Goal: Task Accomplishment & Management: Use online tool/utility

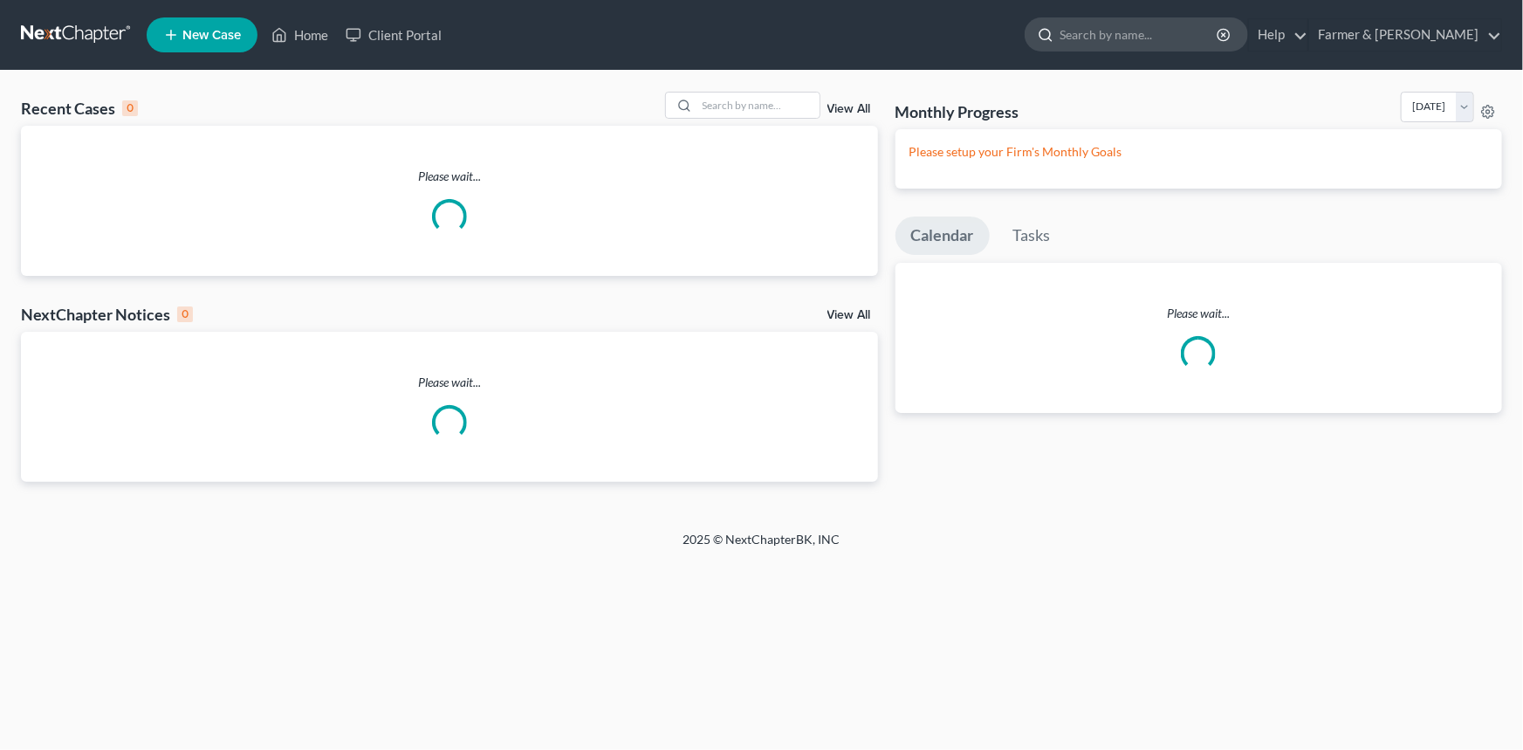
click at [1177, 32] on input "search" at bounding box center [1140, 34] width 160 height 32
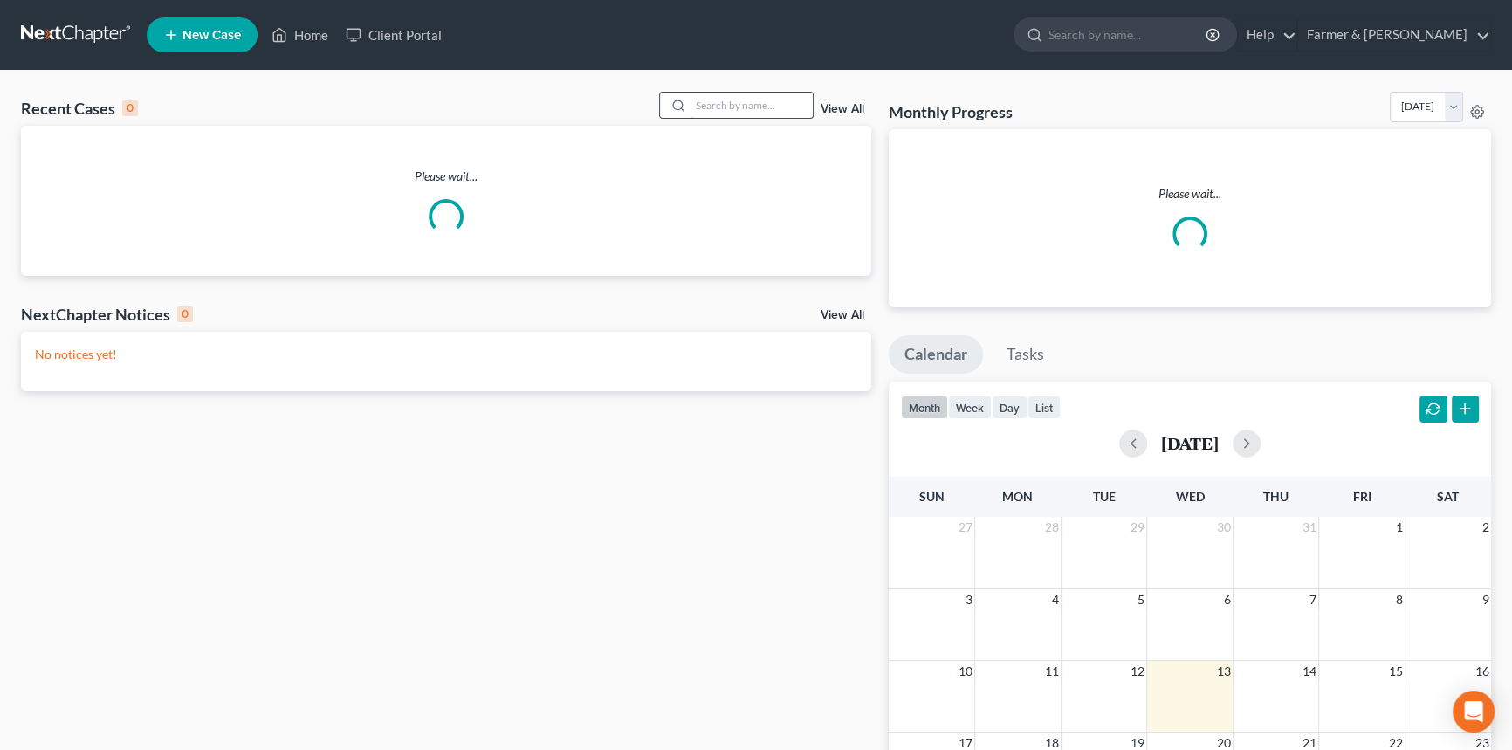
click at [759, 103] on input "search" at bounding box center [752, 105] width 122 height 25
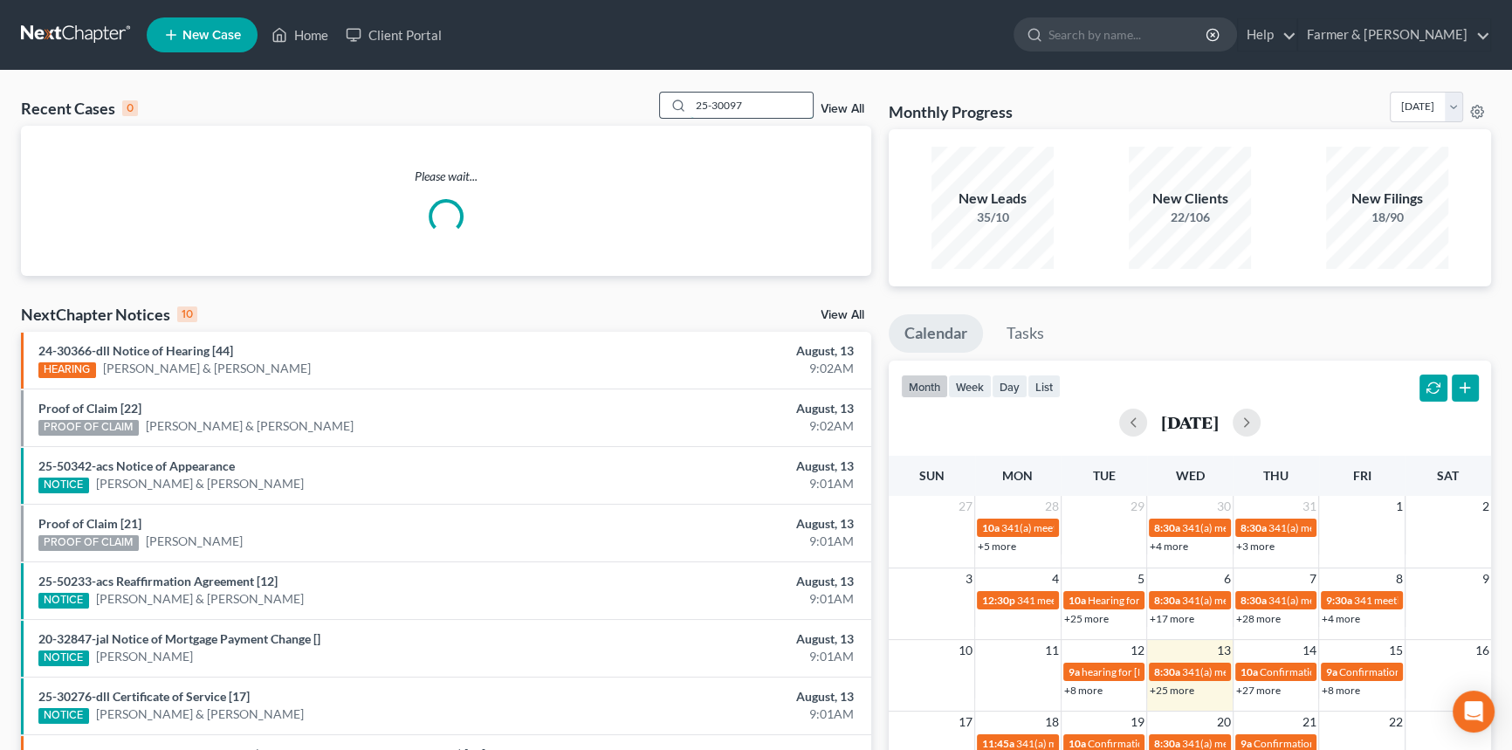
type input "25-30097"
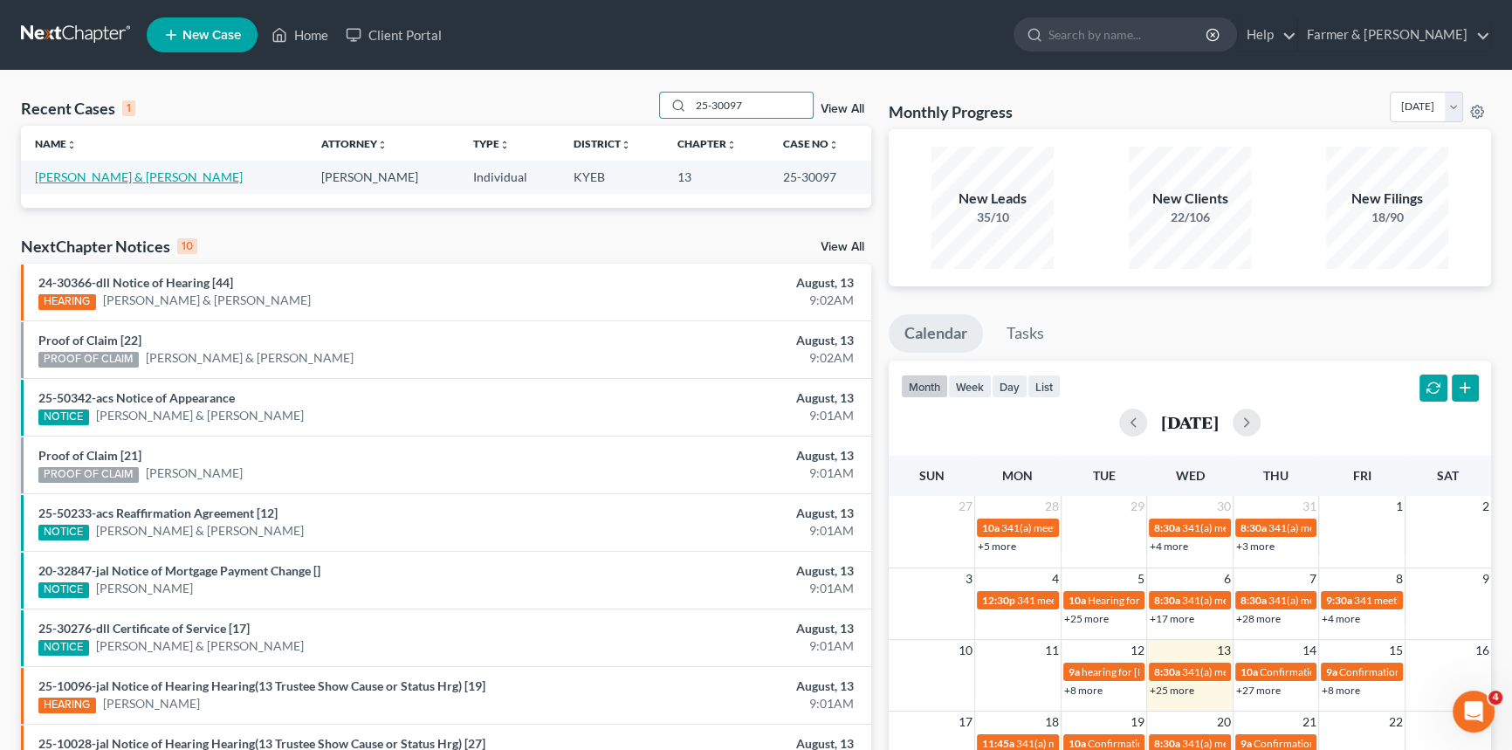
click at [126, 177] on link "[PERSON_NAME] & [PERSON_NAME]" at bounding box center [139, 176] width 208 height 15
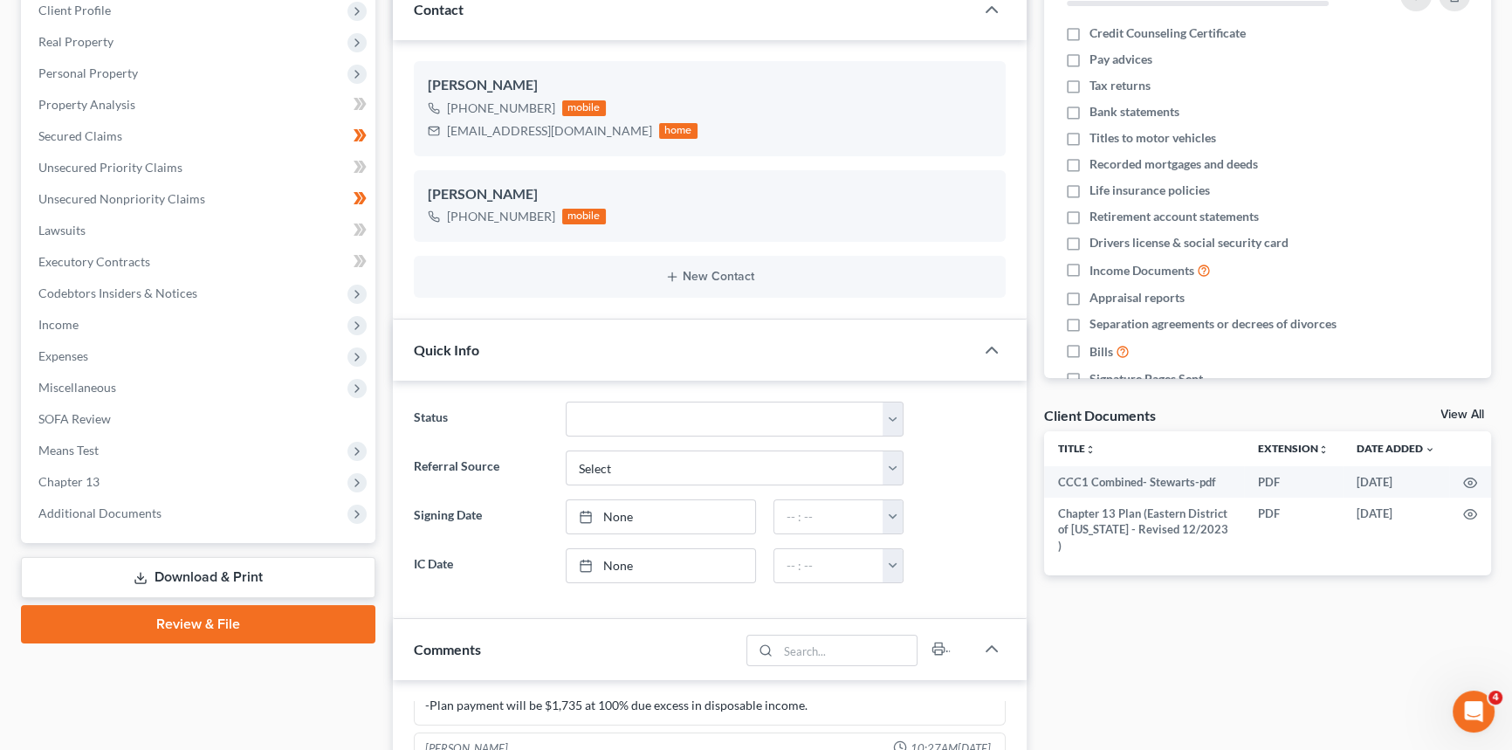
scroll to position [476, 0]
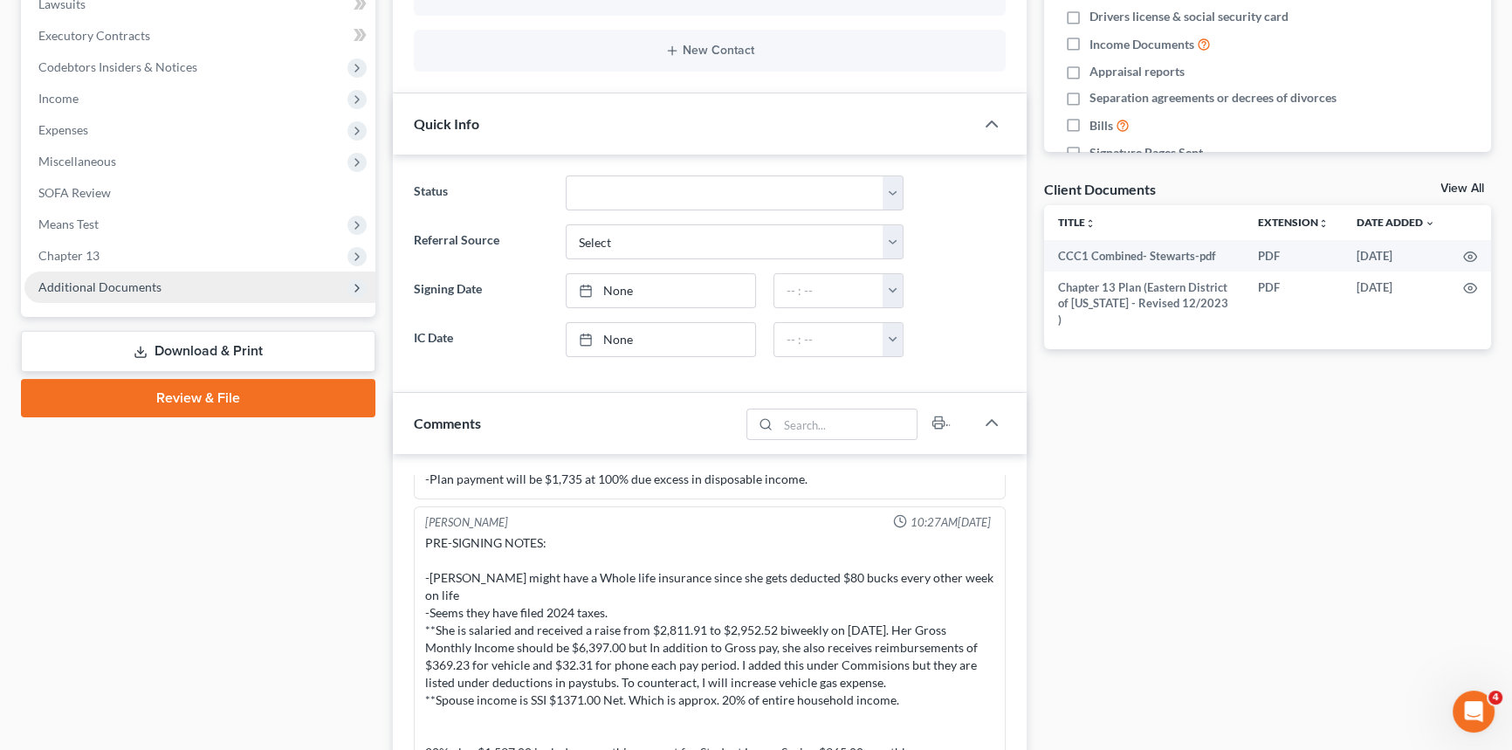
click at [93, 275] on span "Additional Documents" at bounding box center [199, 287] width 351 height 31
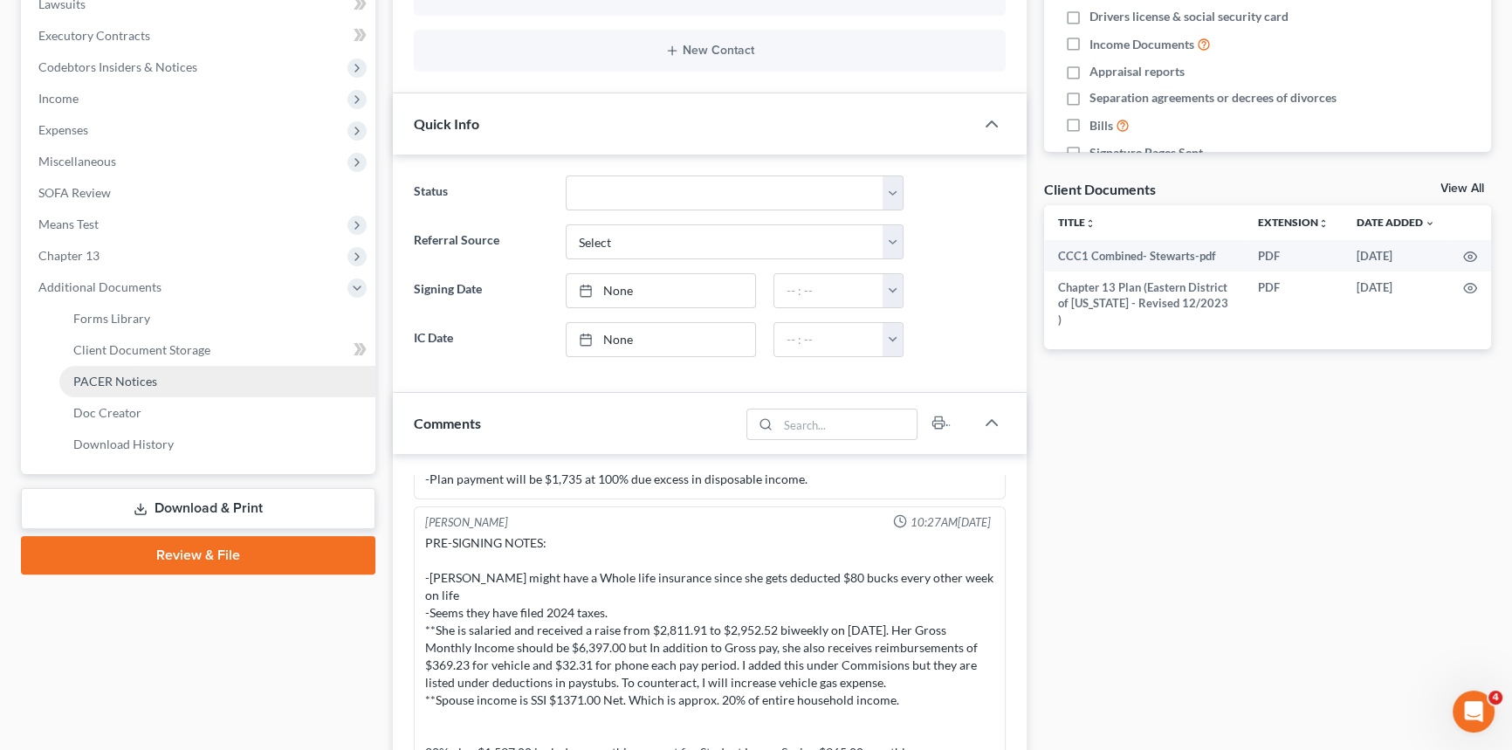
click at [123, 376] on span "PACER Notices" at bounding box center [115, 381] width 84 height 15
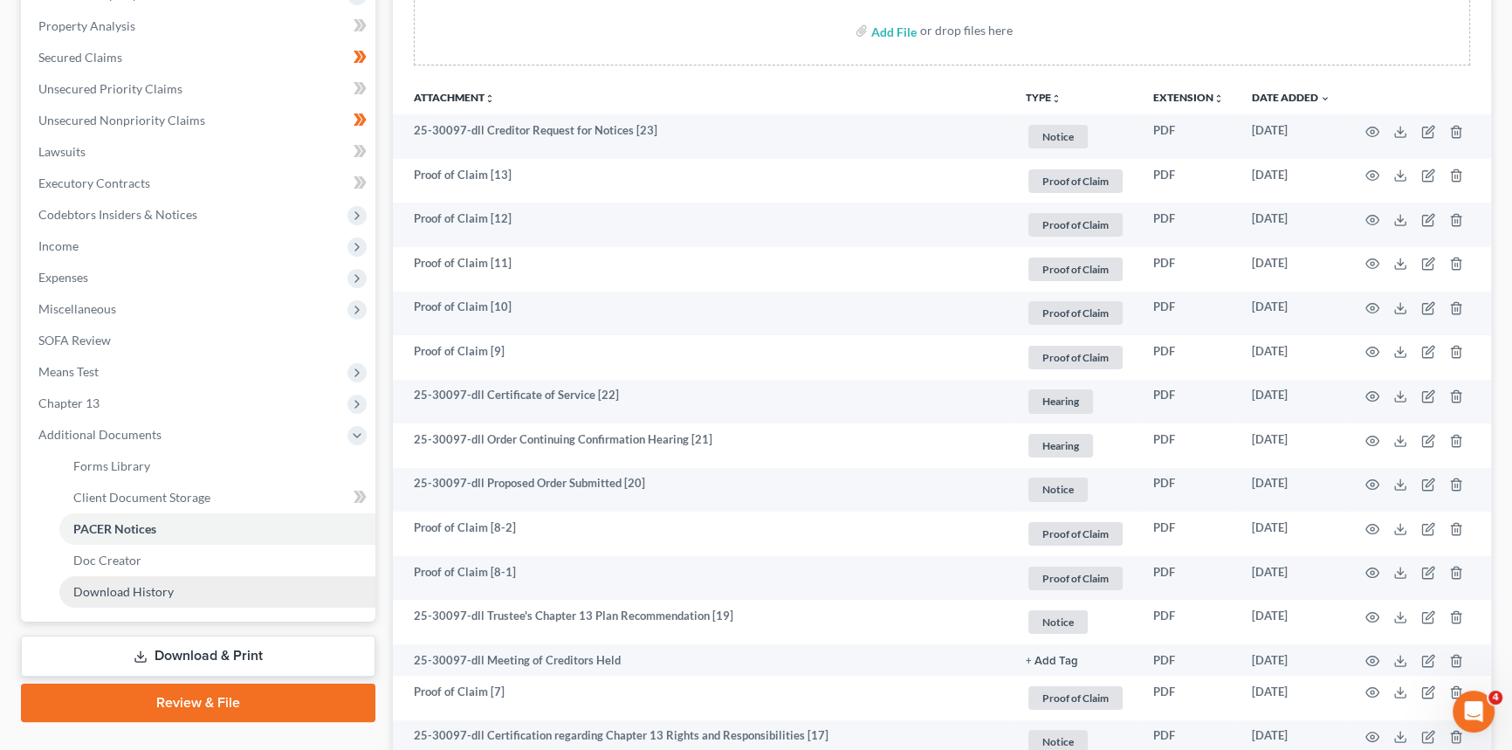
scroll to position [396, 0]
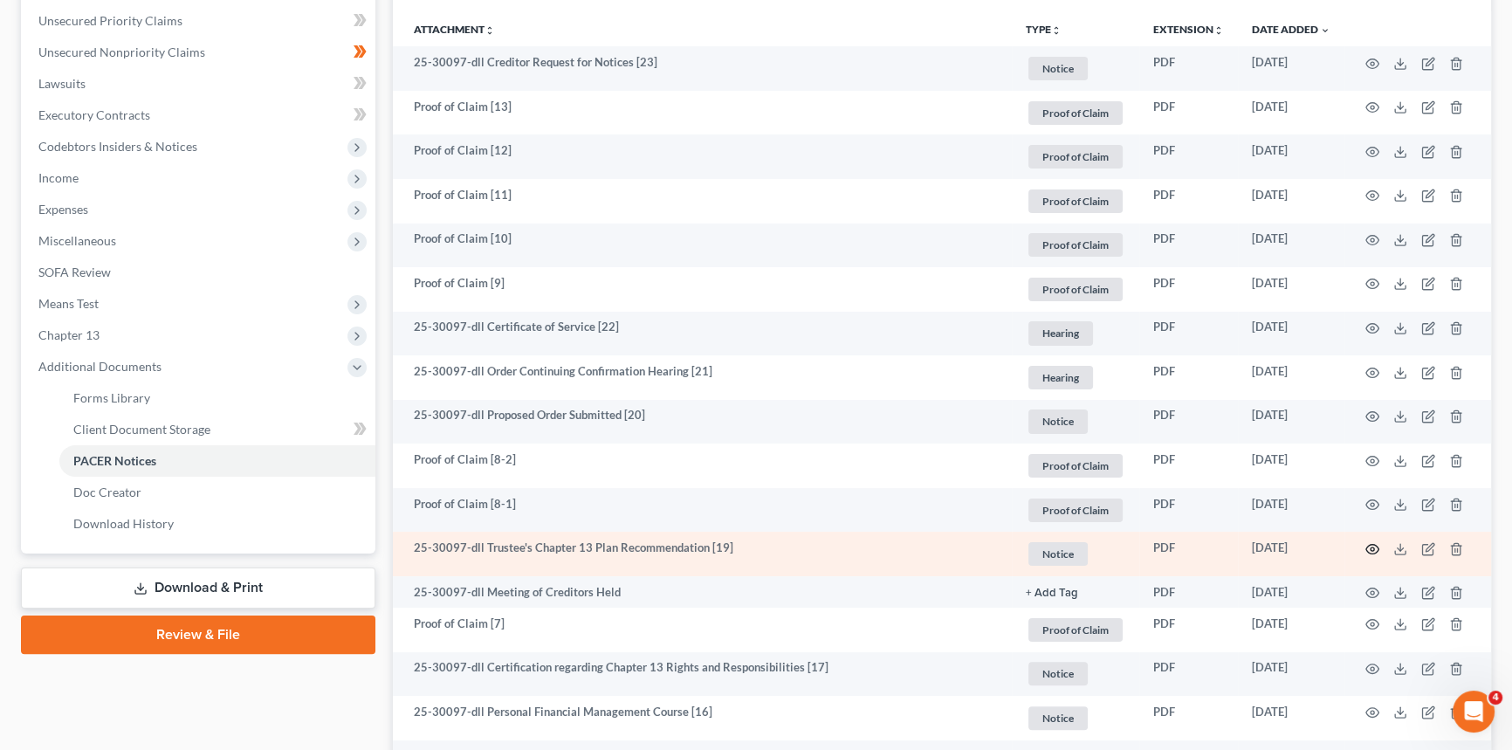
click at [1378, 547] on icon "button" at bounding box center [1372, 549] width 14 height 14
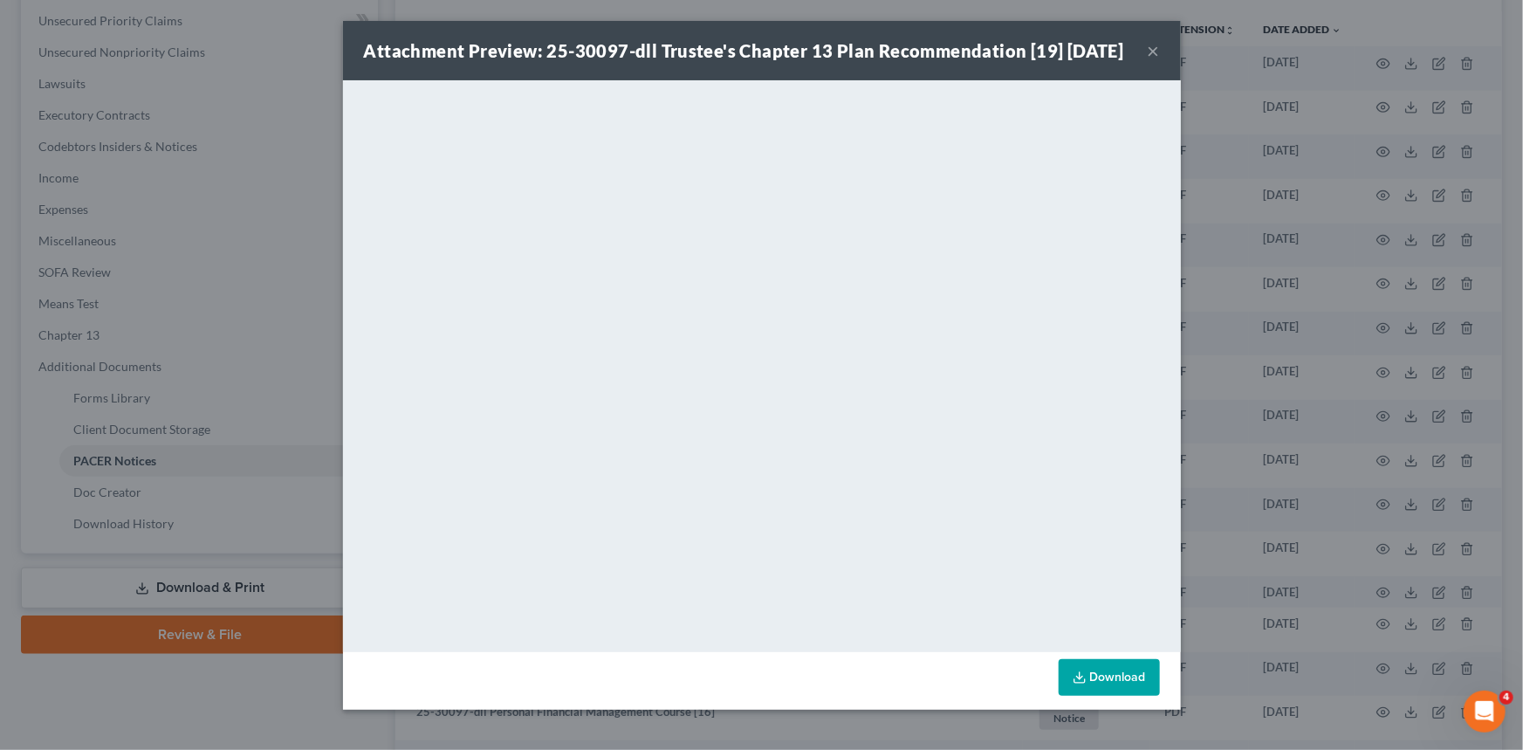
click at [1153, 61] on button "×" at bounding box center [1154, 50] width 12 height 21
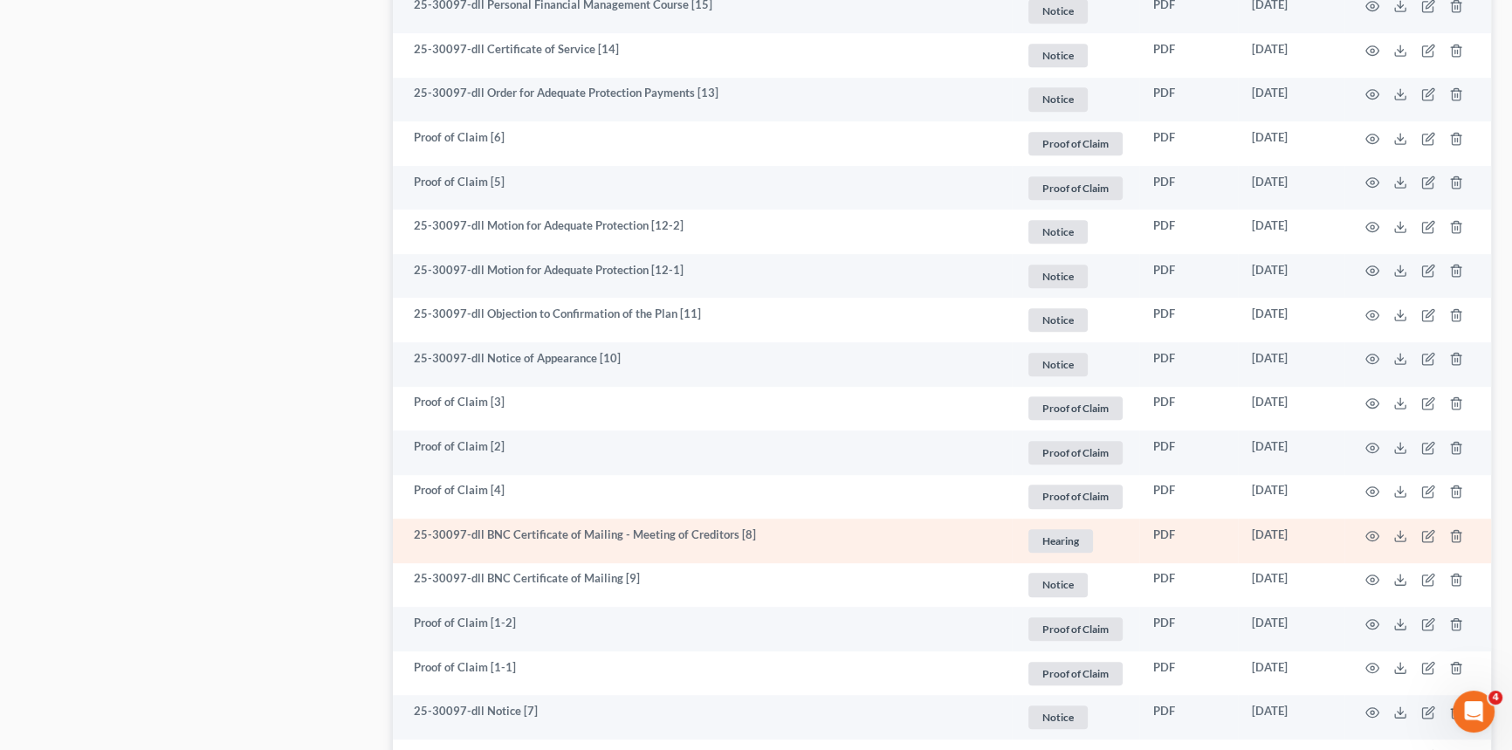
scroll to position [1126, 0]
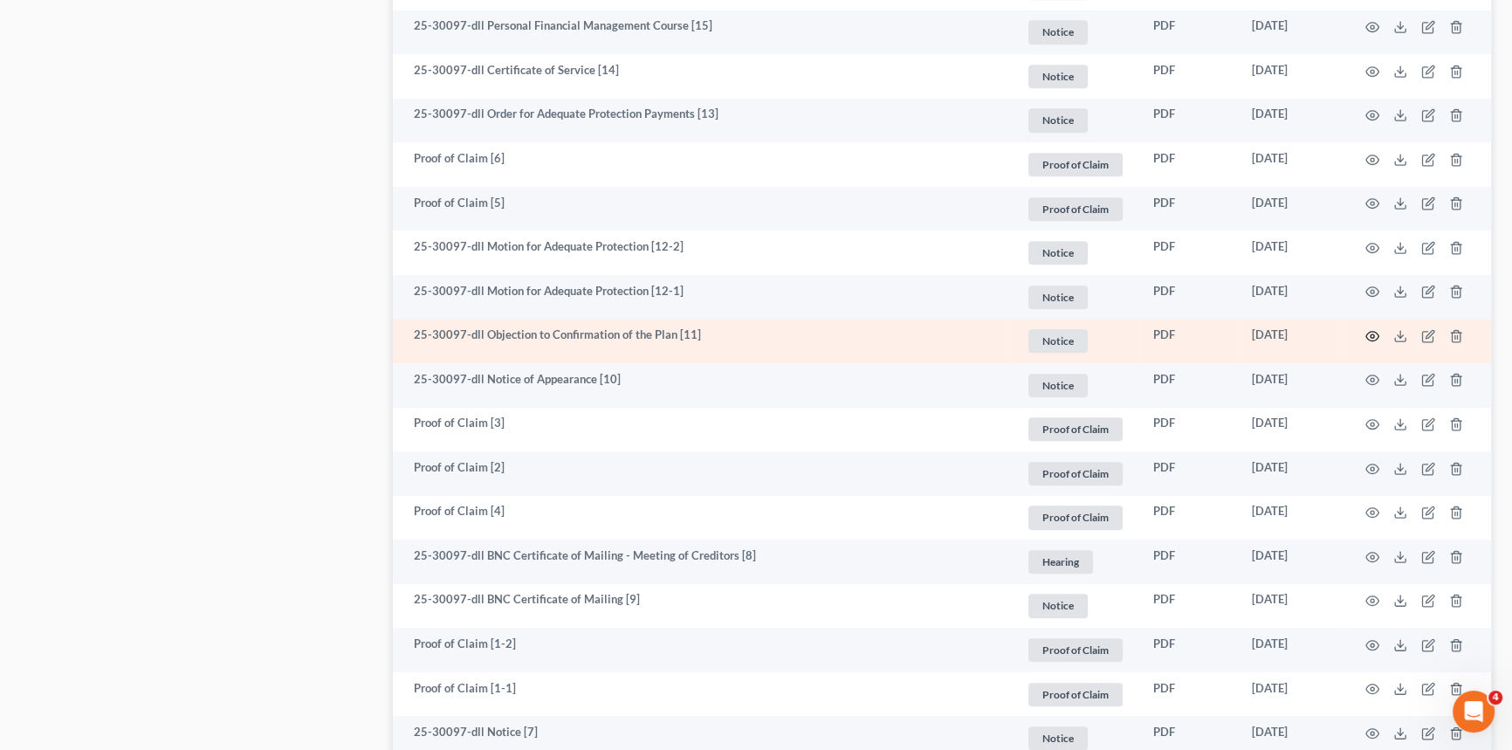
click at [1372, 334] on icon "button" at bounding box center [1372, 336] width 14 height 14
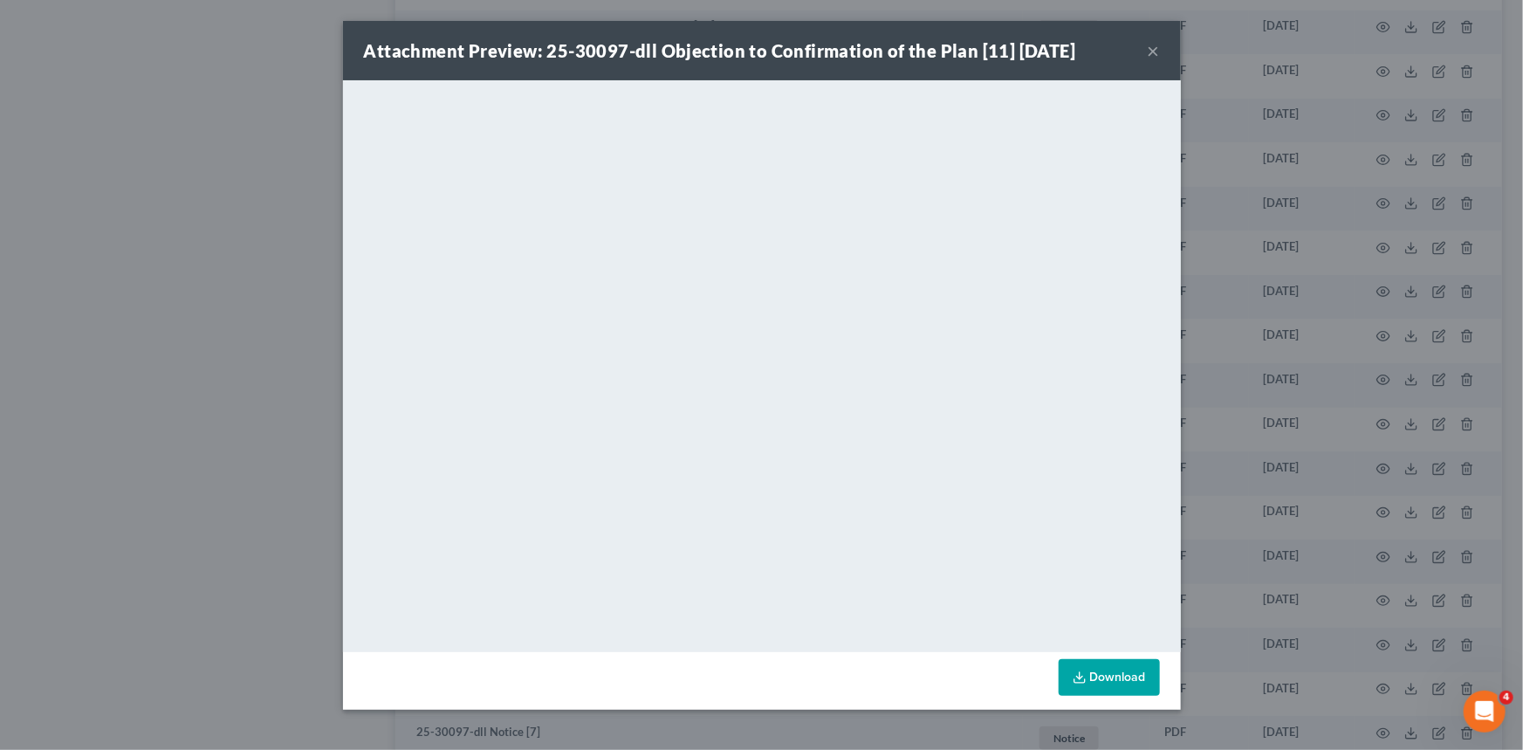
drag, startPoint x: 1158, startPoint y: 47, endPoint x: -701, endPoint y: 162, distance: 1862.3
click at [0, 162] on html "Home New Case Client Portal Farmer & Wright [EMAIL_ADDRESS][DOMAIN_NAME] My Acc…" at bounding box center [761, 11] width 1523 height 2275
click at [1159, 52] on button "×" at bounding box center [1154, 50] width 12 height 21
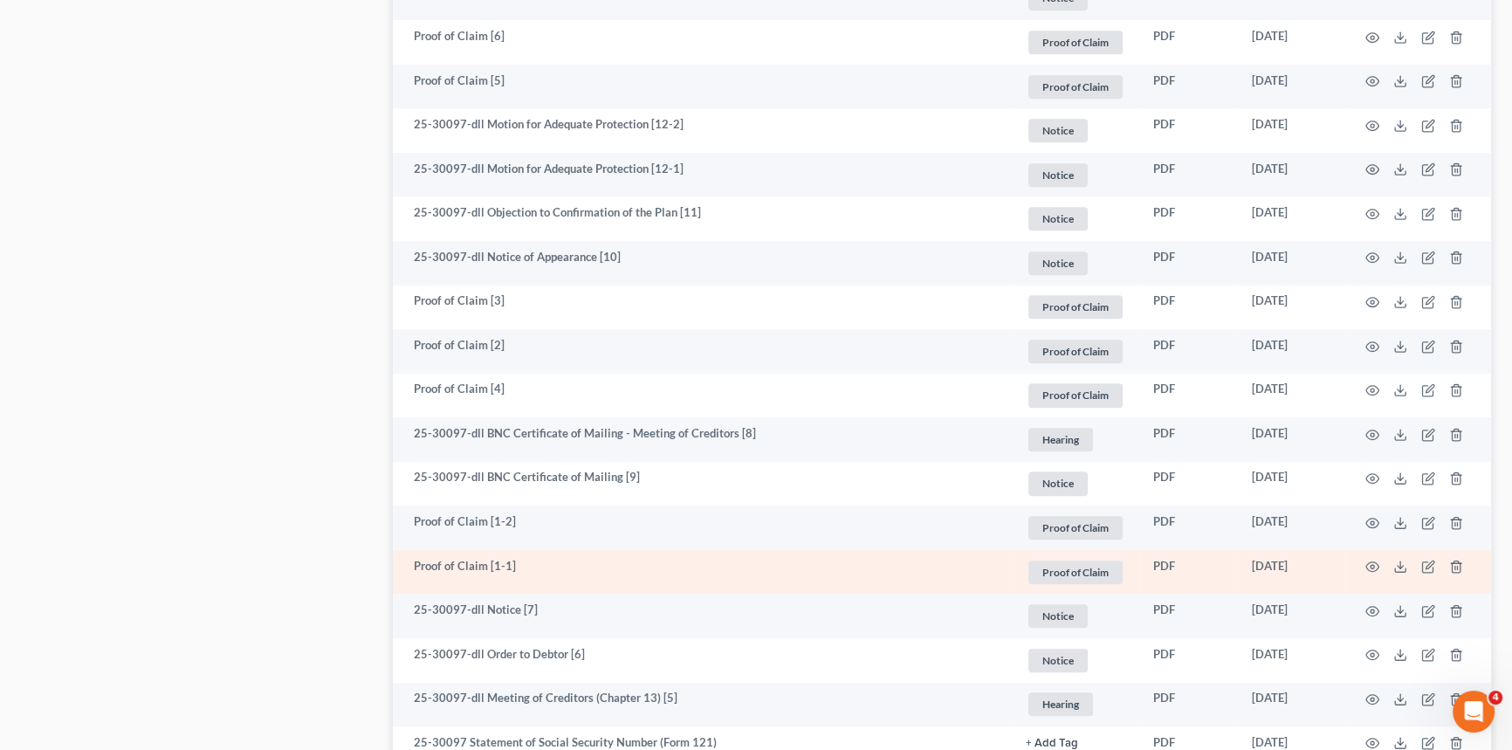
scroll to position [1443, 0]
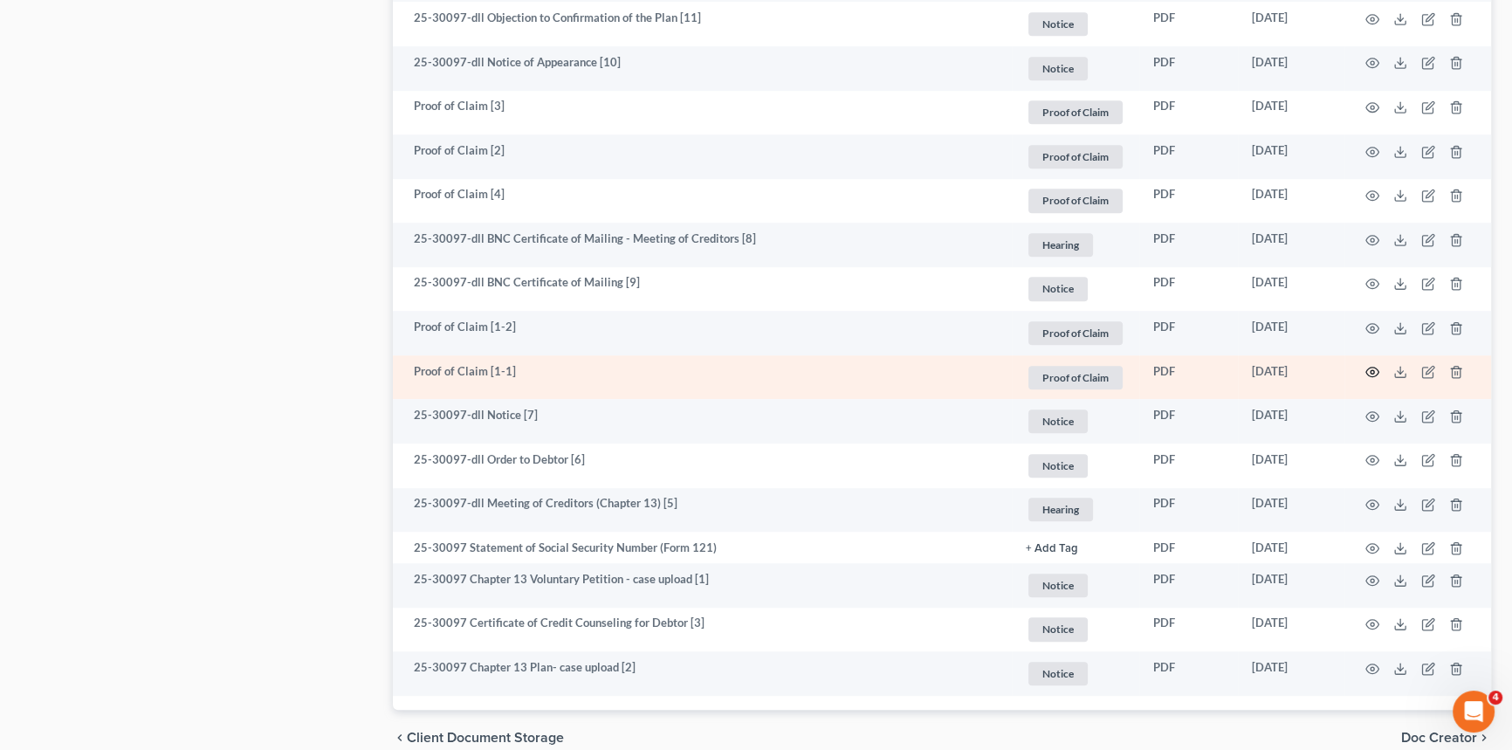
click at [1375, 371] on icon "button" at bounding box center [1372, 372] width 14 height 14
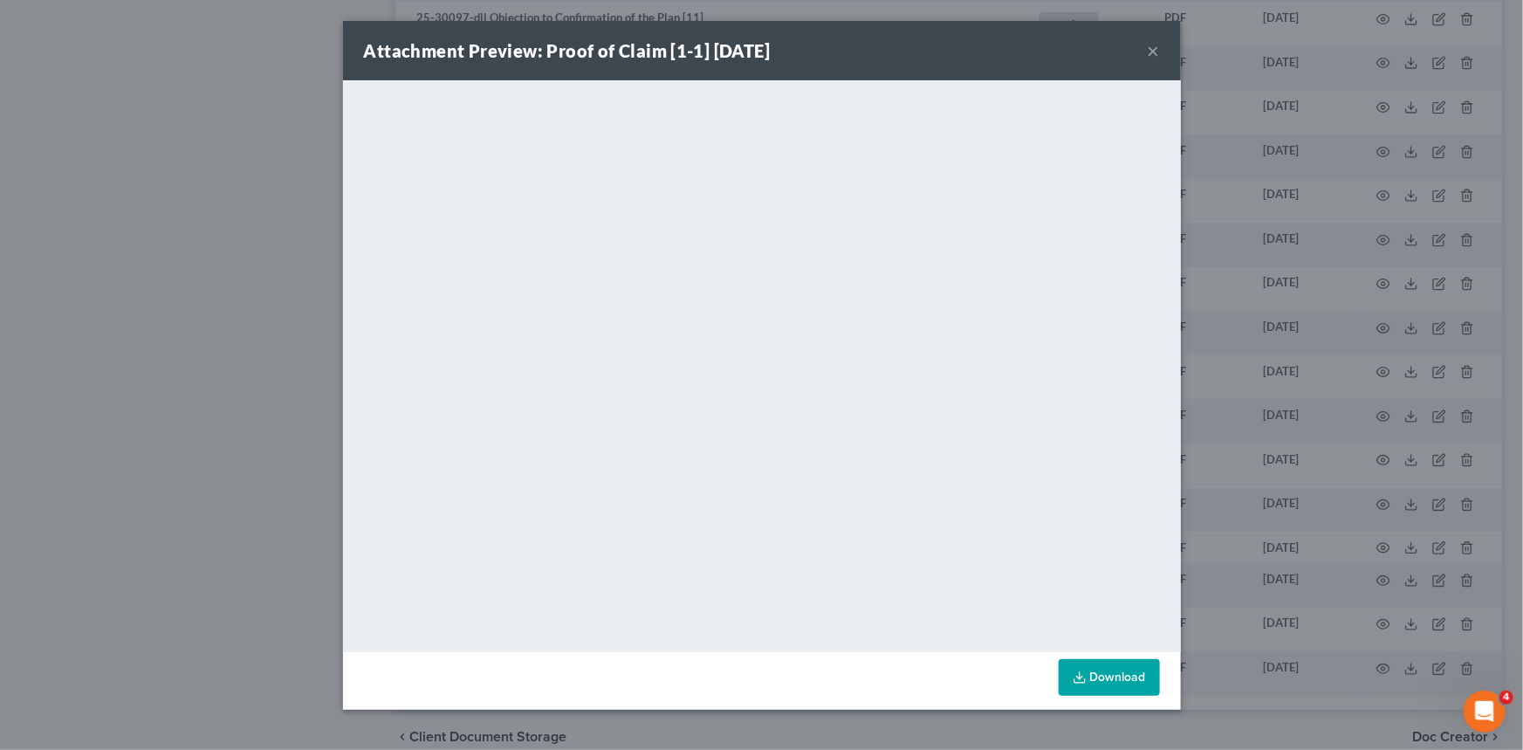
click at [1152, 55] on button "×" at bounding box center [1154, 50] width 12 height 21
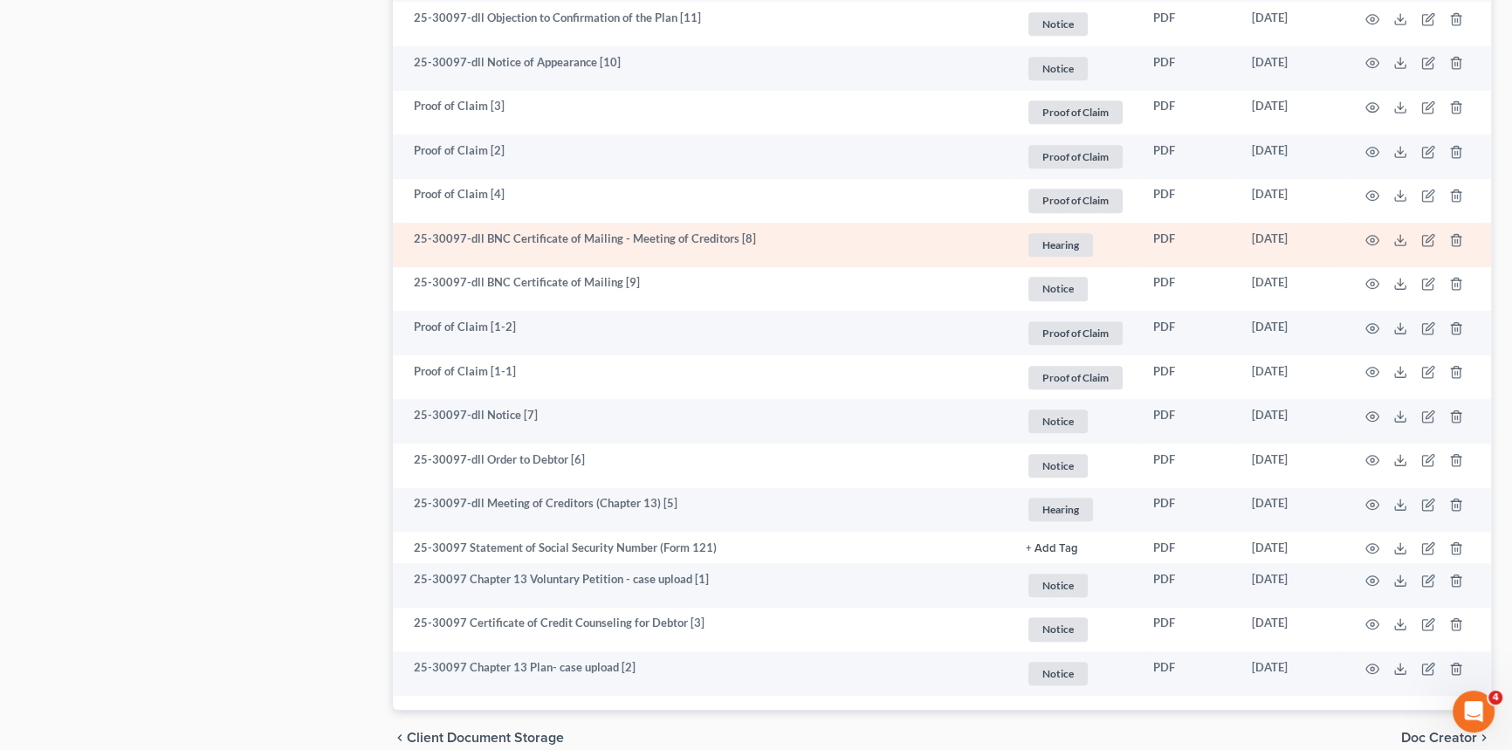
scroll to position [1364, 0]
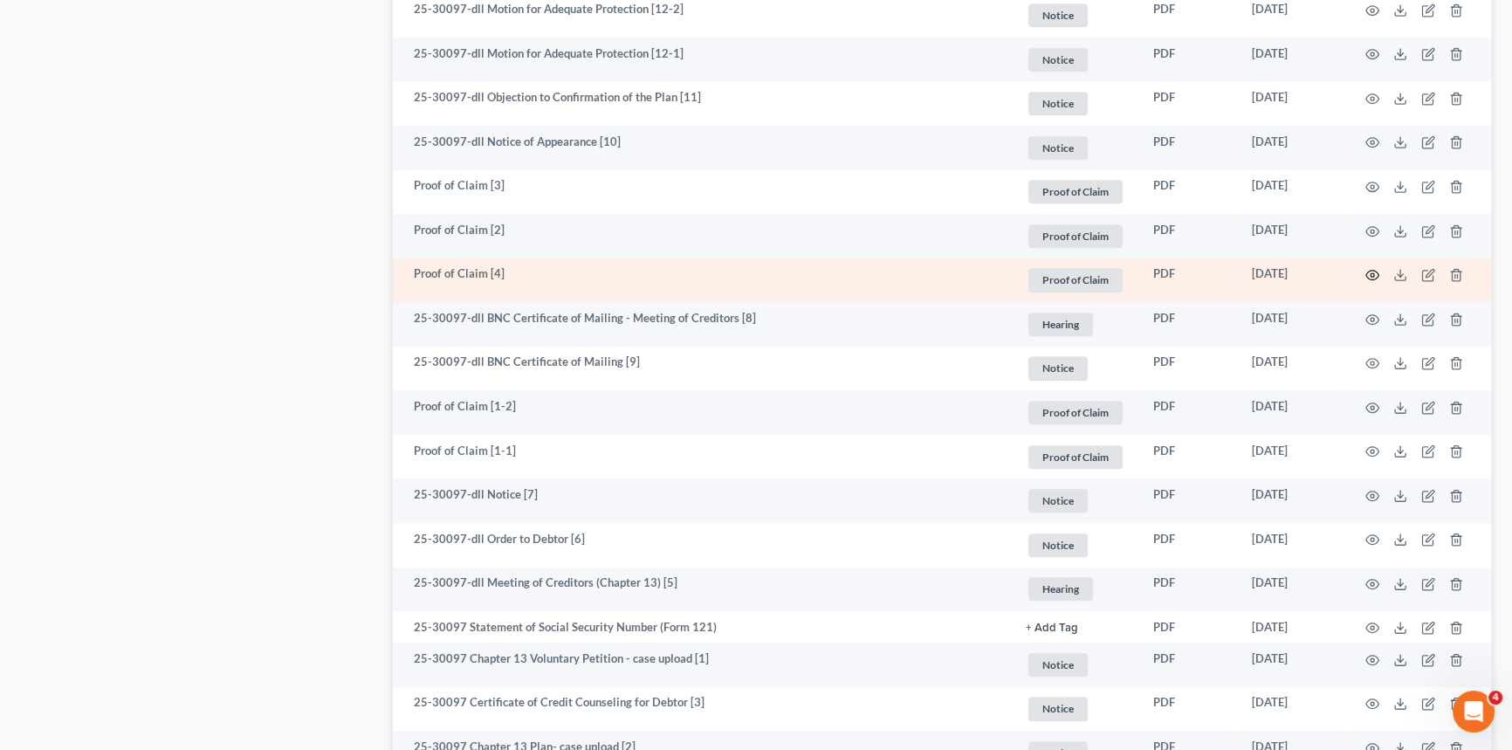
click at [1372, 274] on circle "button" at bounding box center [1372, 274] width 3 height 3
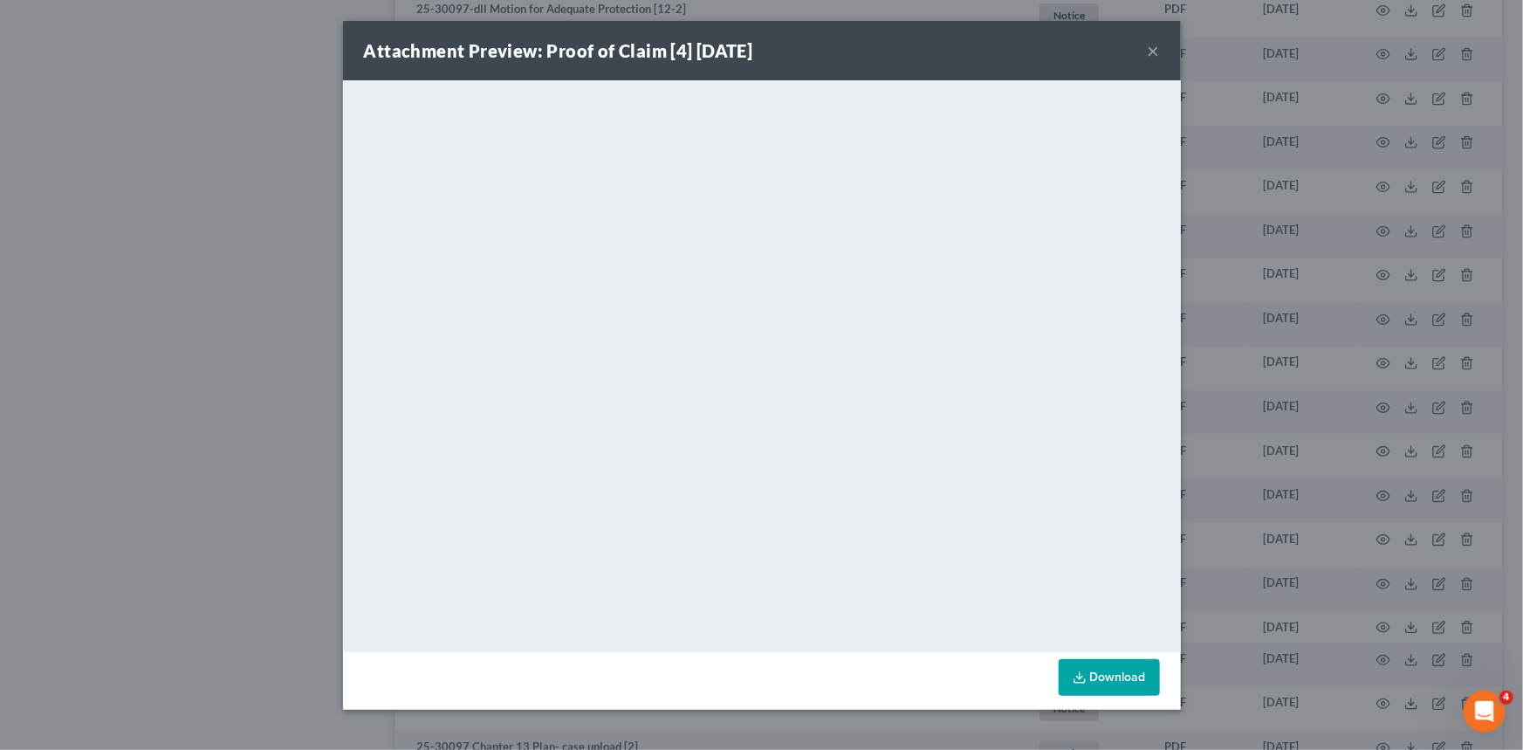
click at [1149, 52] on button "×" at bounding box center [1154, 50] width 12 height 21
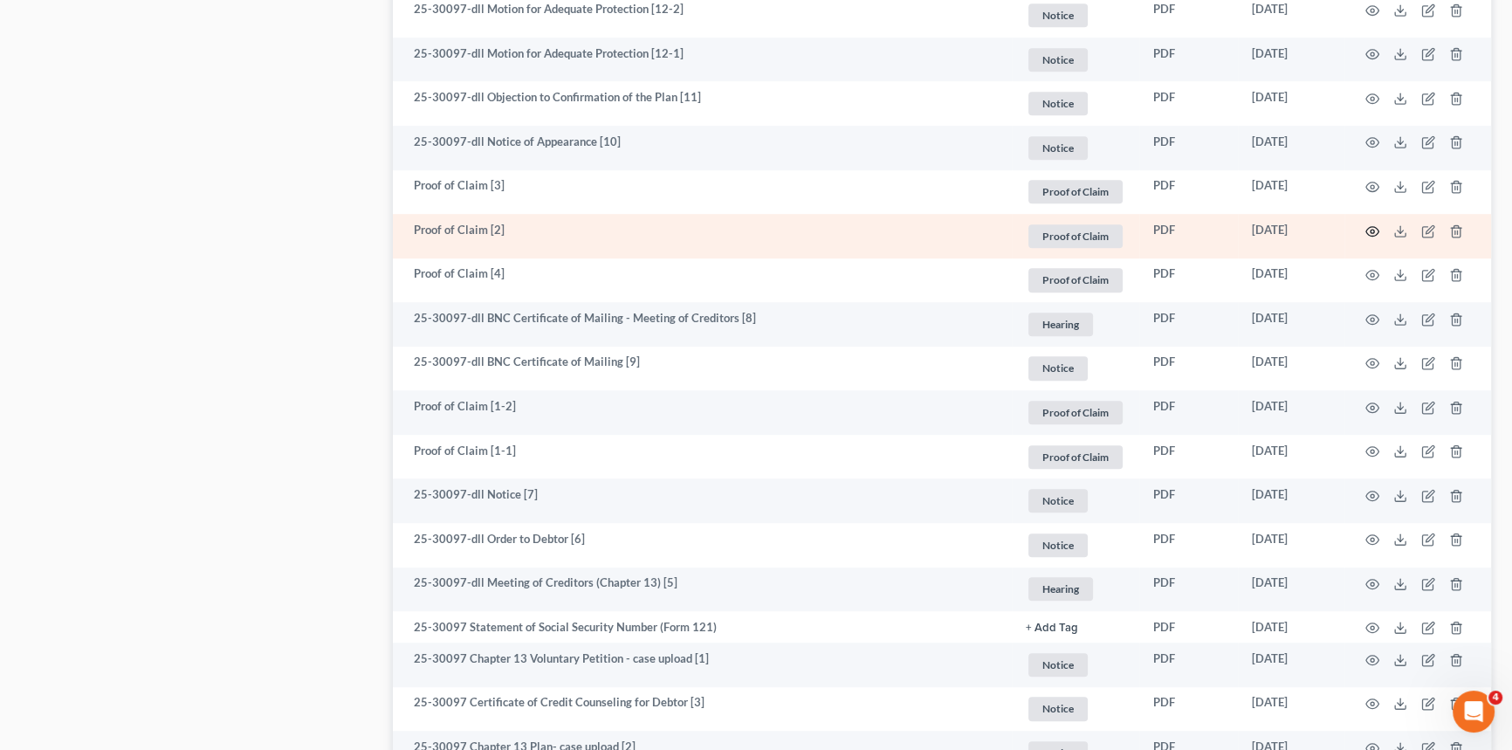
click at [1374, 226] on icon "button" at bounding box center [1372, 231] width 14 height 14
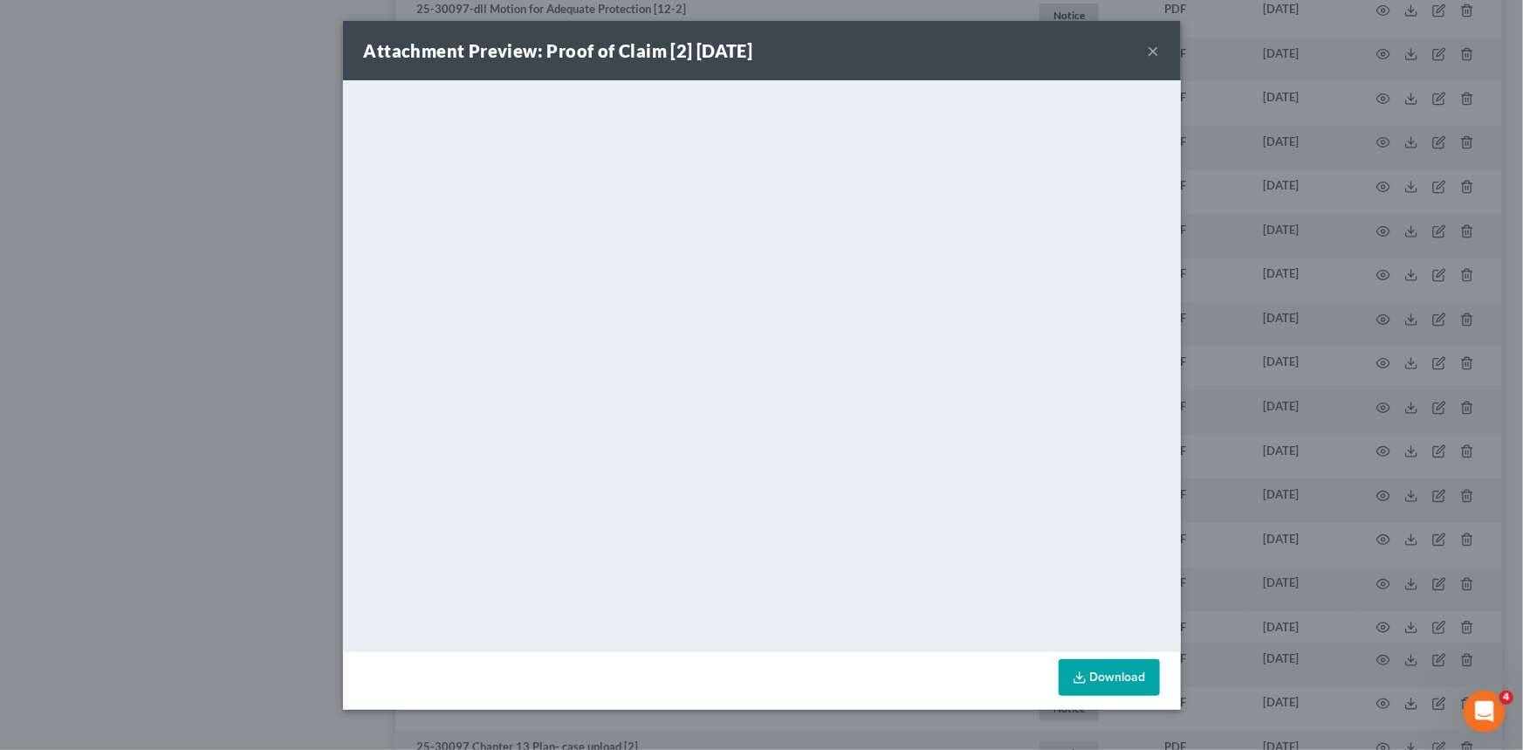
click at [1162, 49] on div "Attachment Preview: Proof of Claim [2] [DATE] ×" at bounding box center [762, 50] width 838 height 59
click at [1155, 53] on button "×" at bounding box center [1154, 50] width 12 height 21
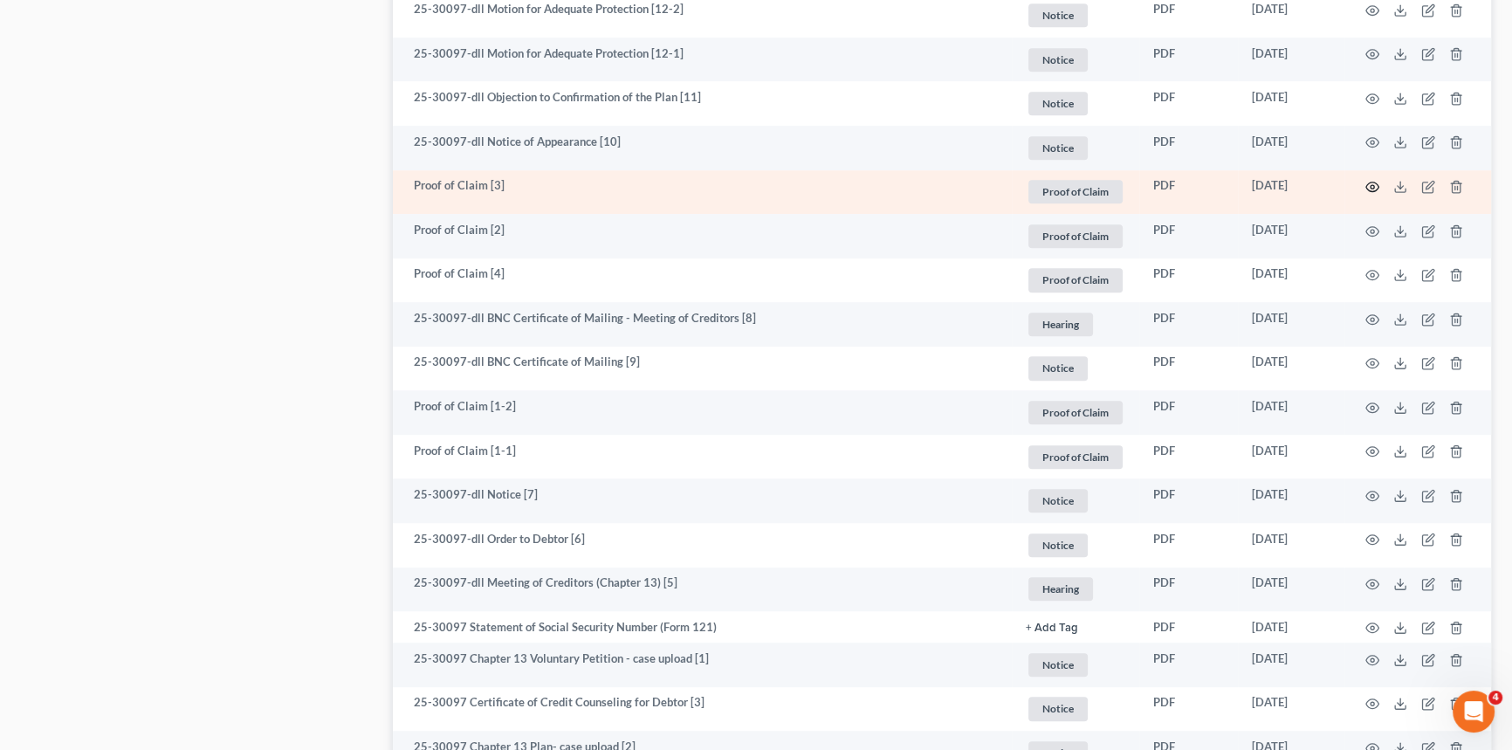
click at [1373, 185] on circle "button" at bounding box center [1372, 186] width 3 height 3
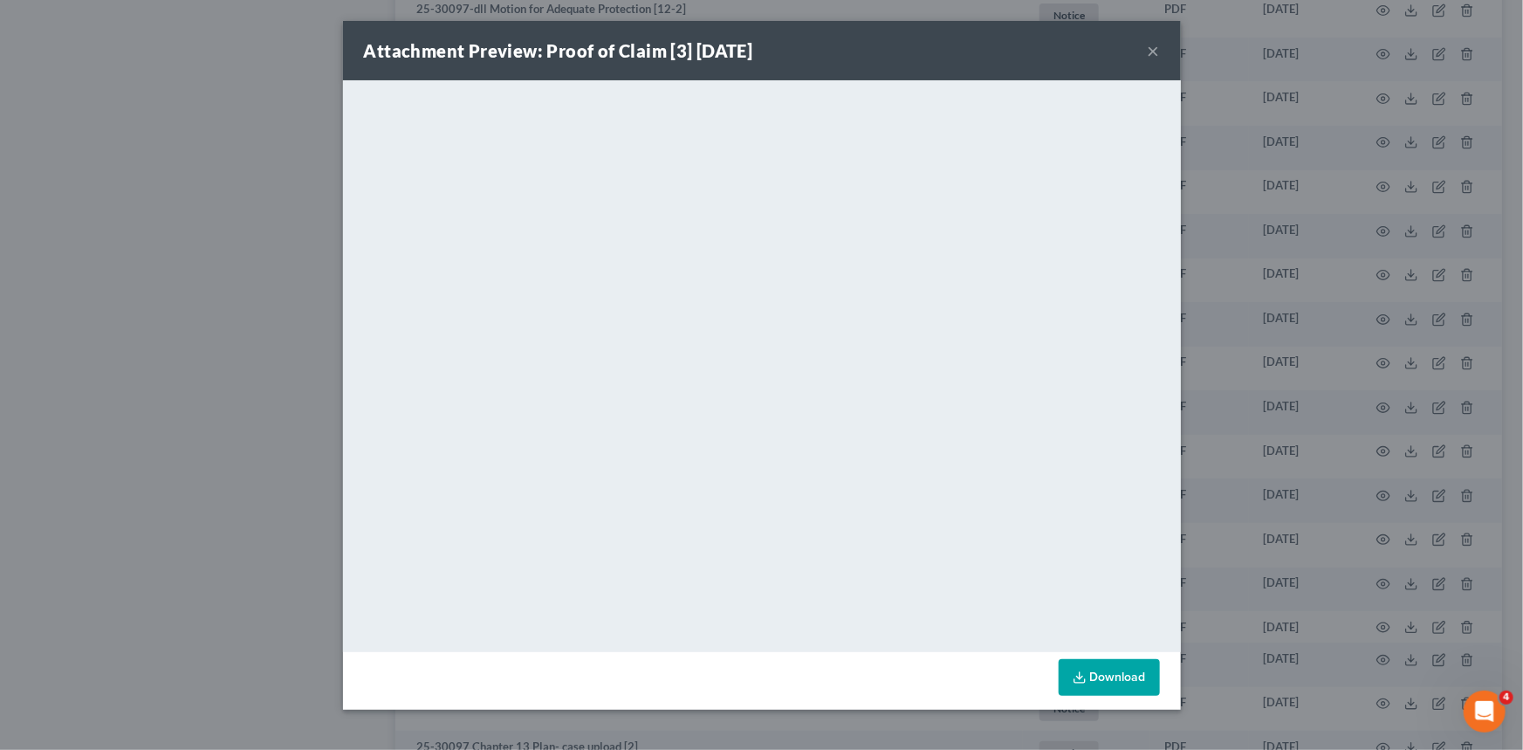
click at [1152, 50] on button "×" at bounding box center [1154, 50] width 12 height 21
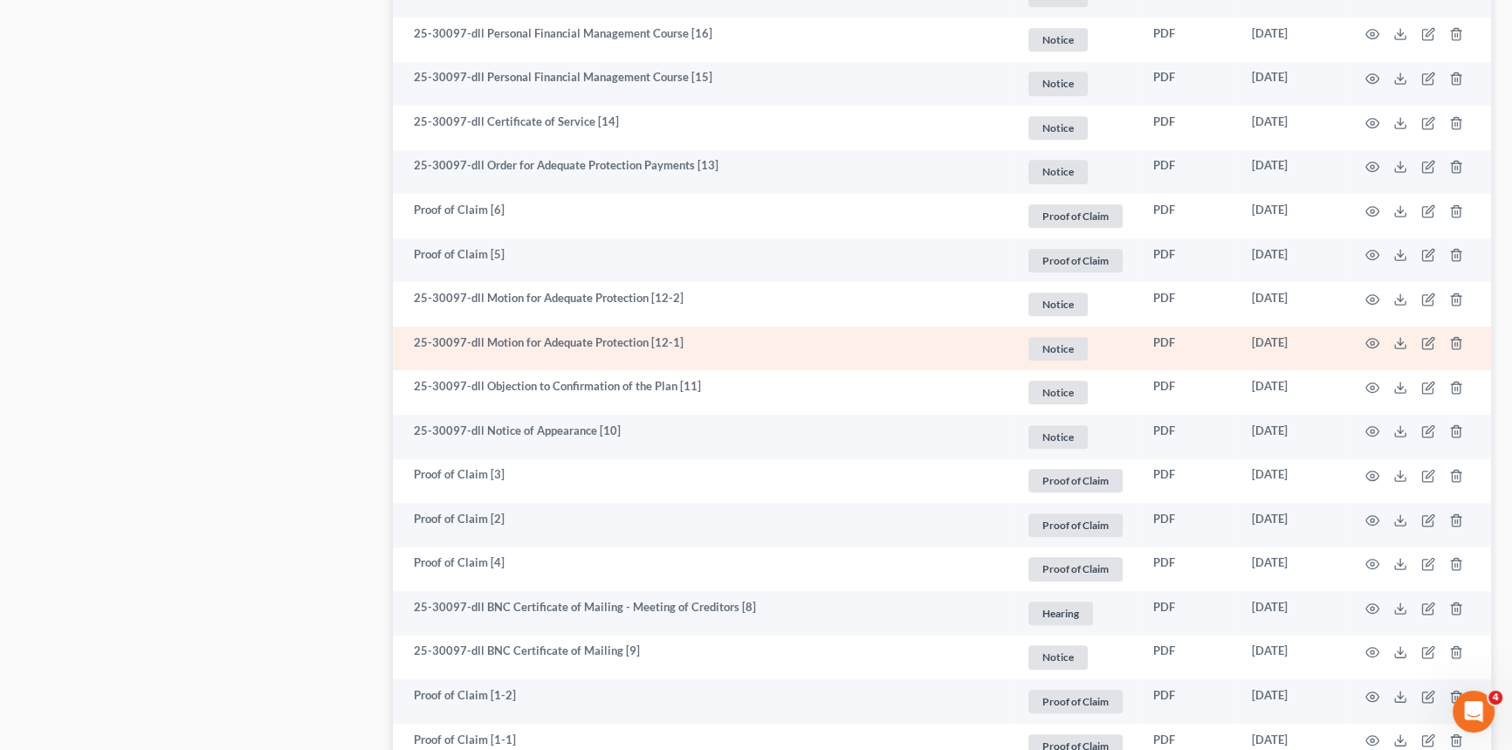
scroll to position [1047, 0]
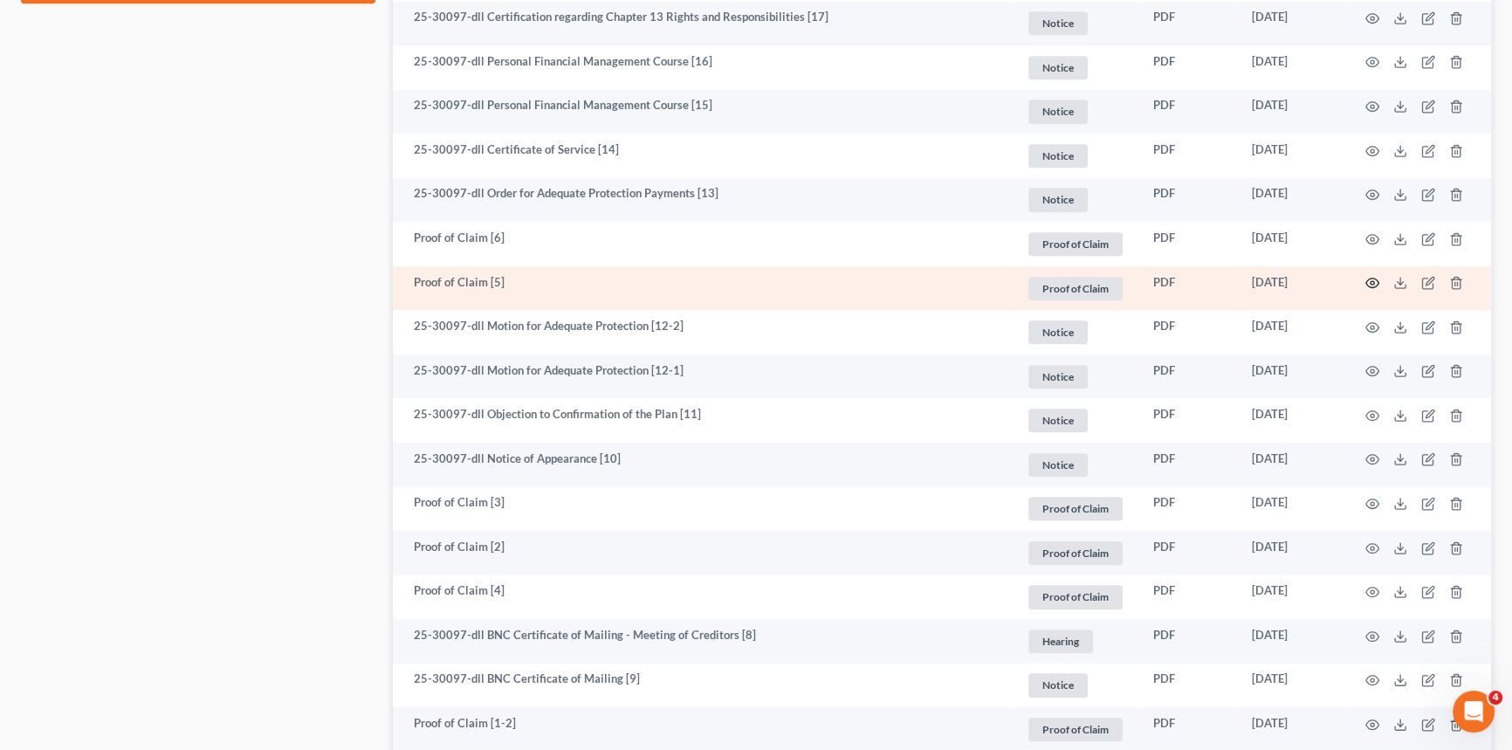
click at [1374, 281] on icon "button" at bounding box center [1372, 283] width 14 height 14
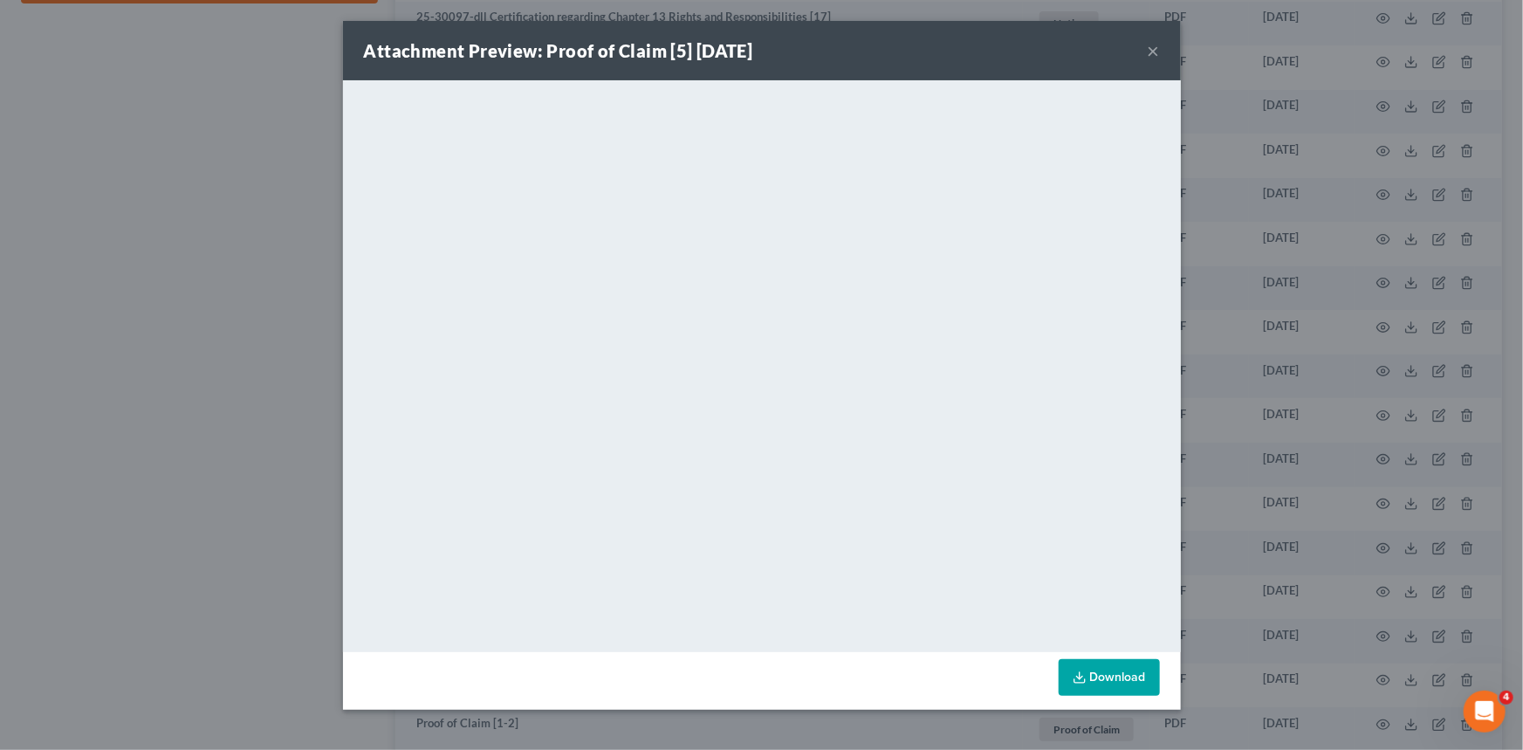
click at [1156, 47] on button "×" at bounding box center [1154, 50] width 12 height 21
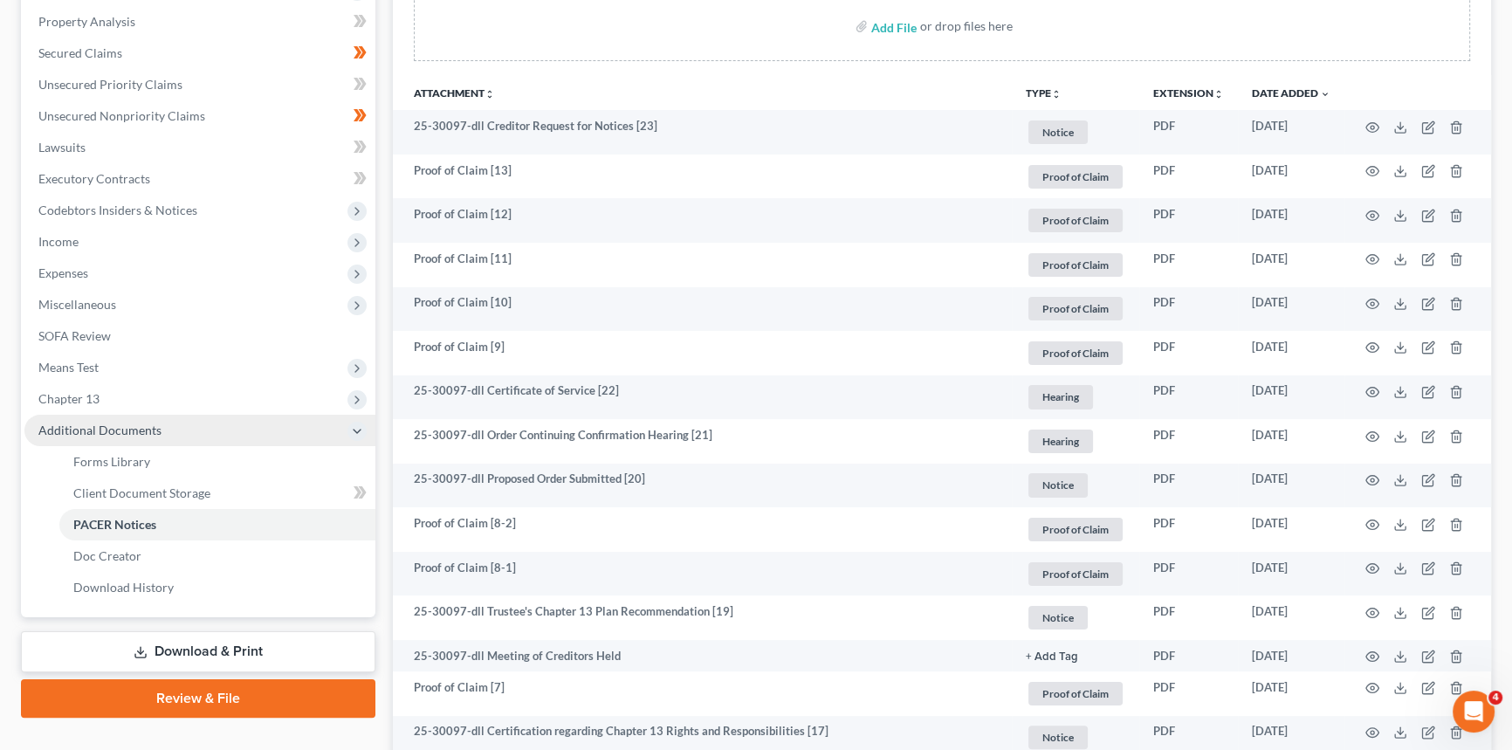
scroll to position [332, 0]
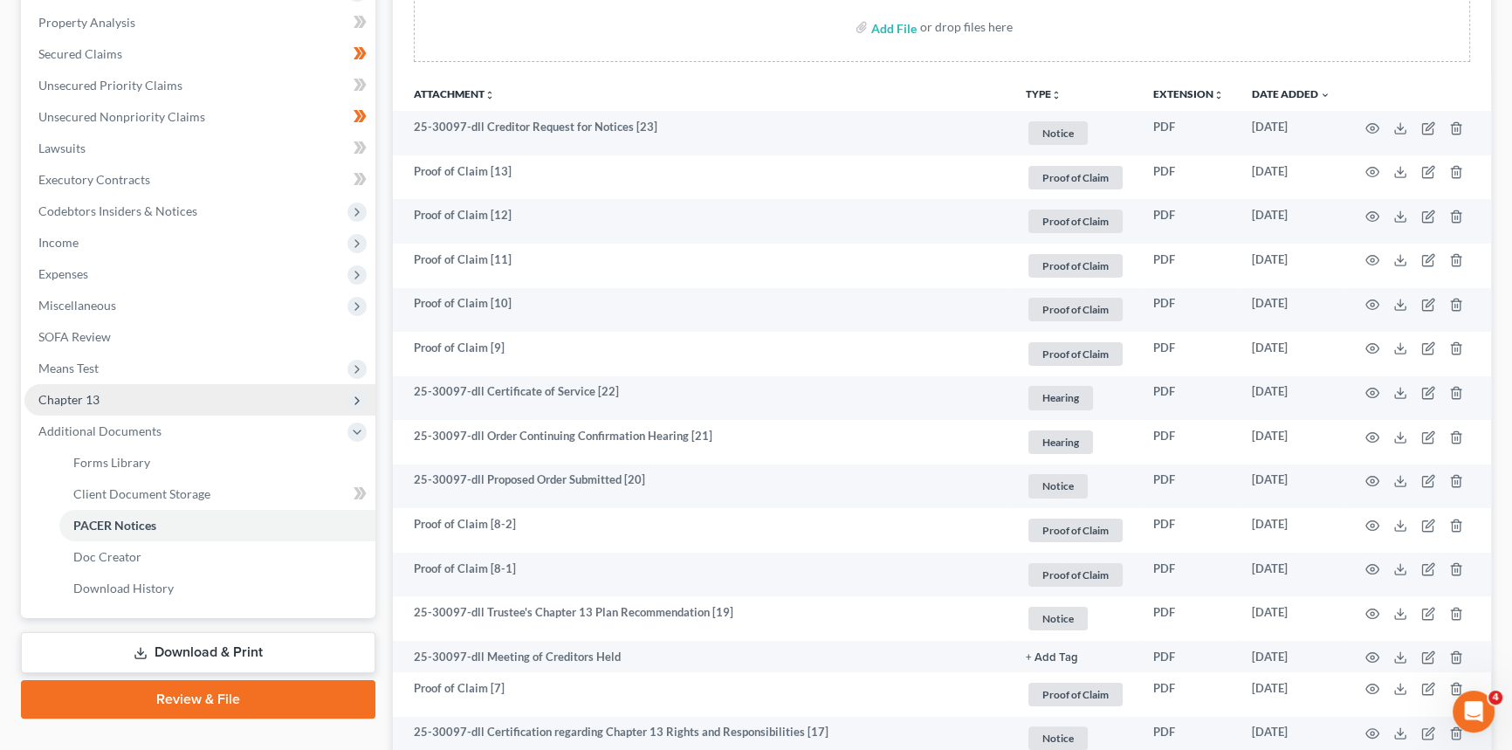
click at [105, 392] on span "Chapter 13" at bounding box center [199, 399] width 351 height 31
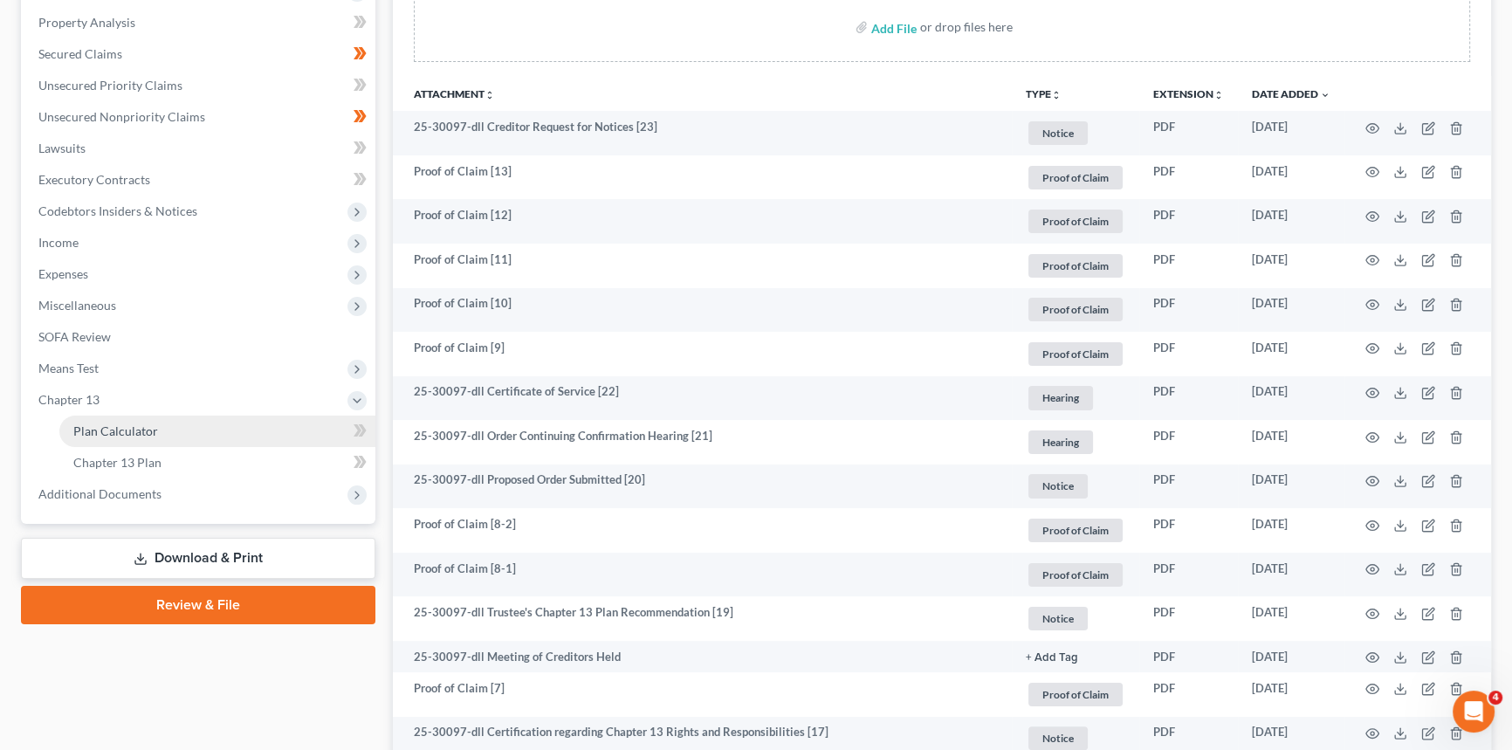
click at [110, 429] on span "Plan Calculator" at bounding box center [115, 430] width 85 height 15
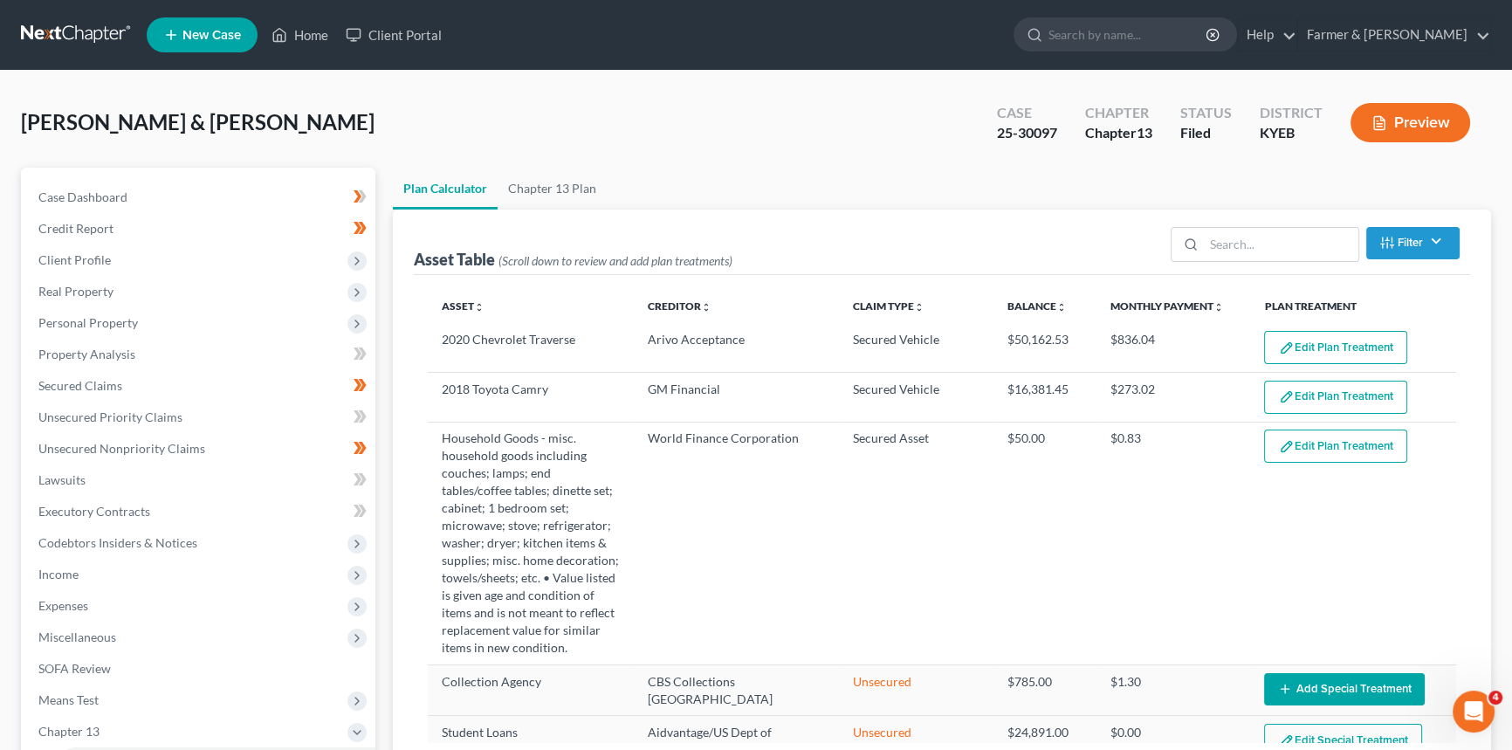
select select "59"
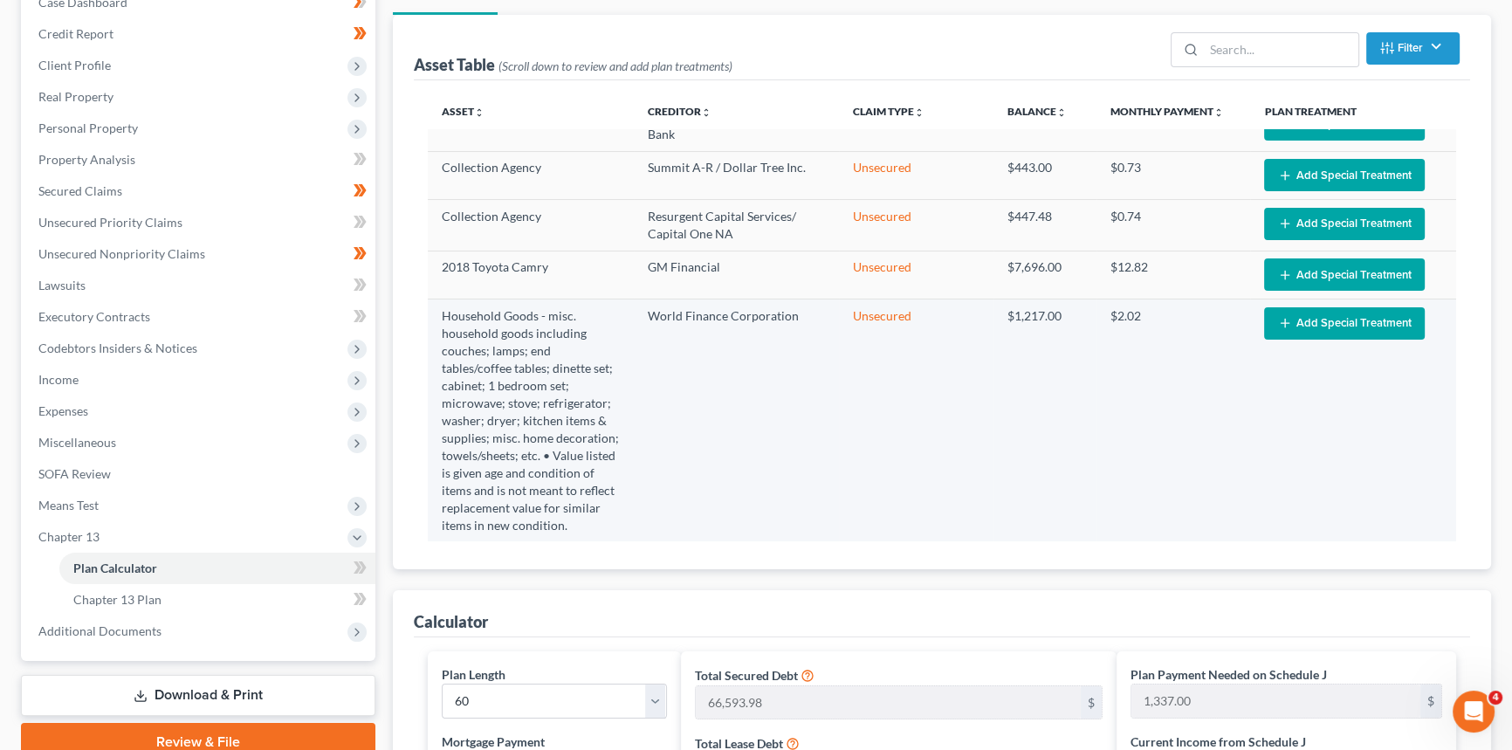
scroll to position [150, 0]
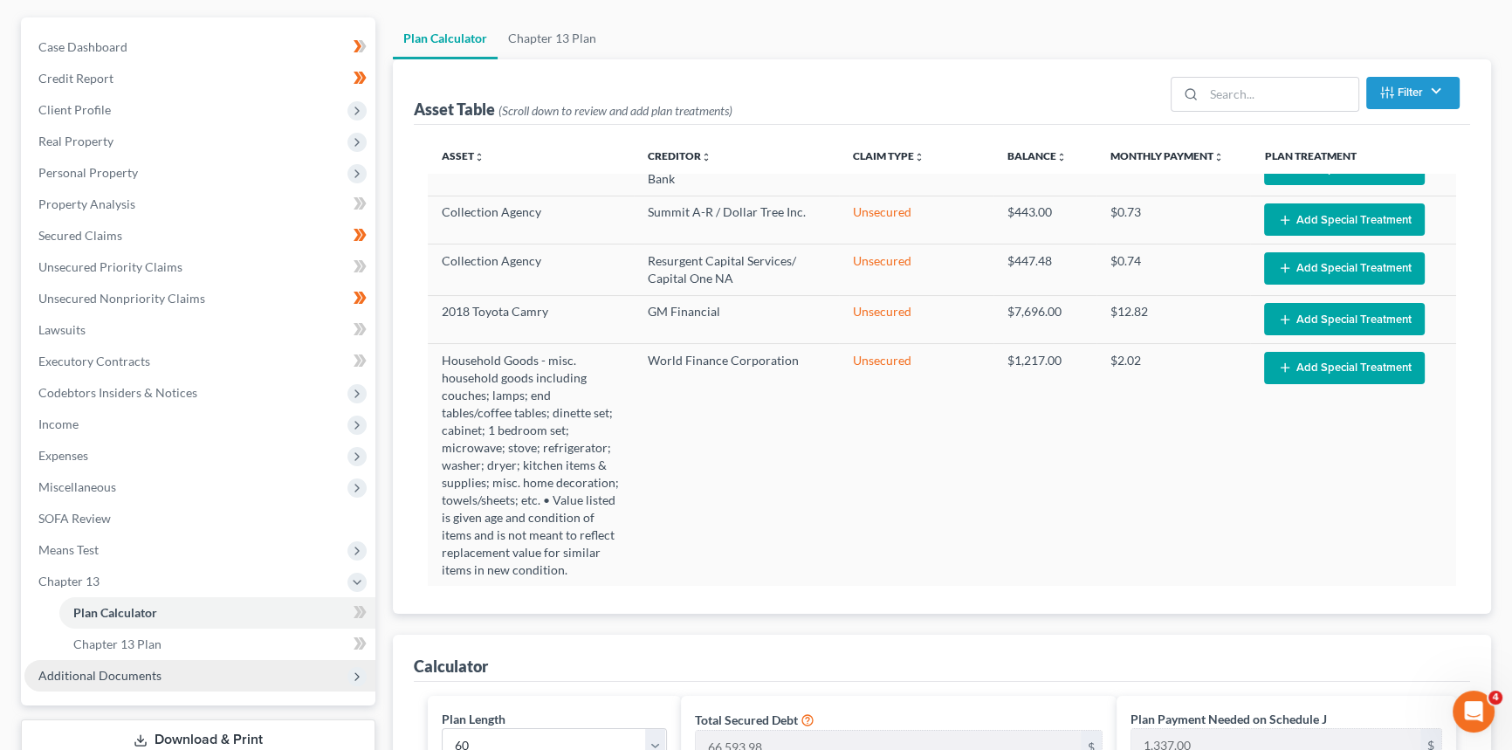
click at [126, 675] on span "Additional Documents" at bounding box center [99, 675] width 123 height 15
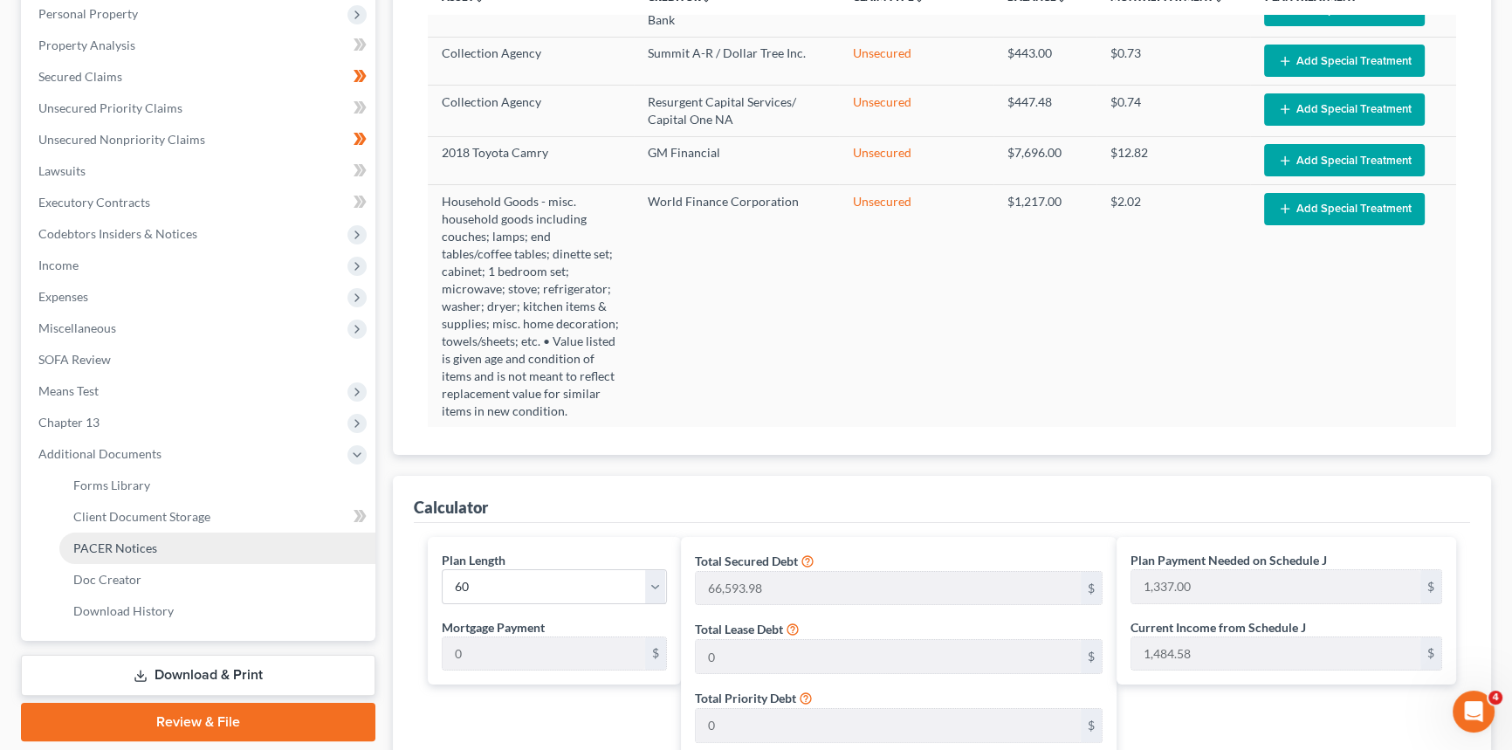
click at [160, 547] on link "PACER Notices" at bounding box center [217, 548] width 316 height 31
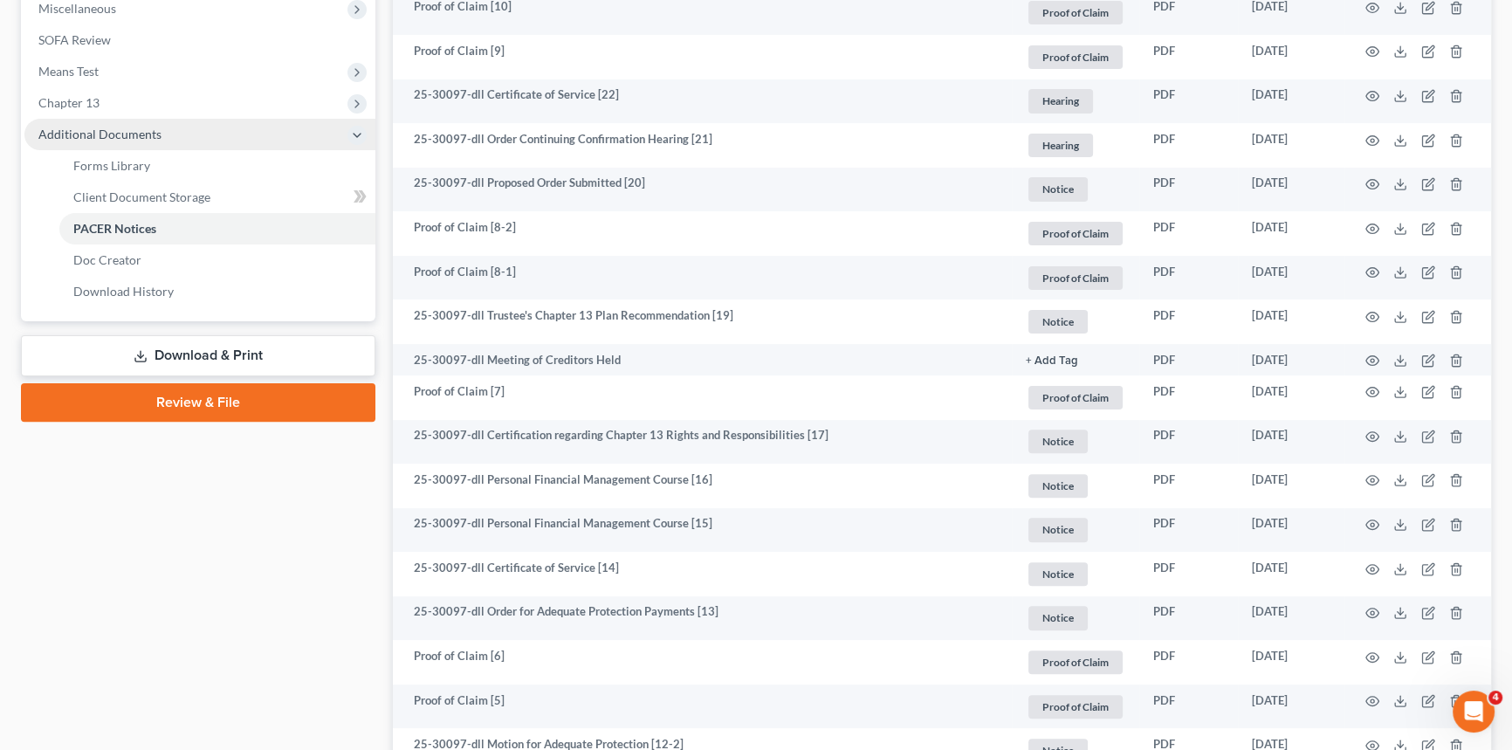
scroll to position [491, 0]
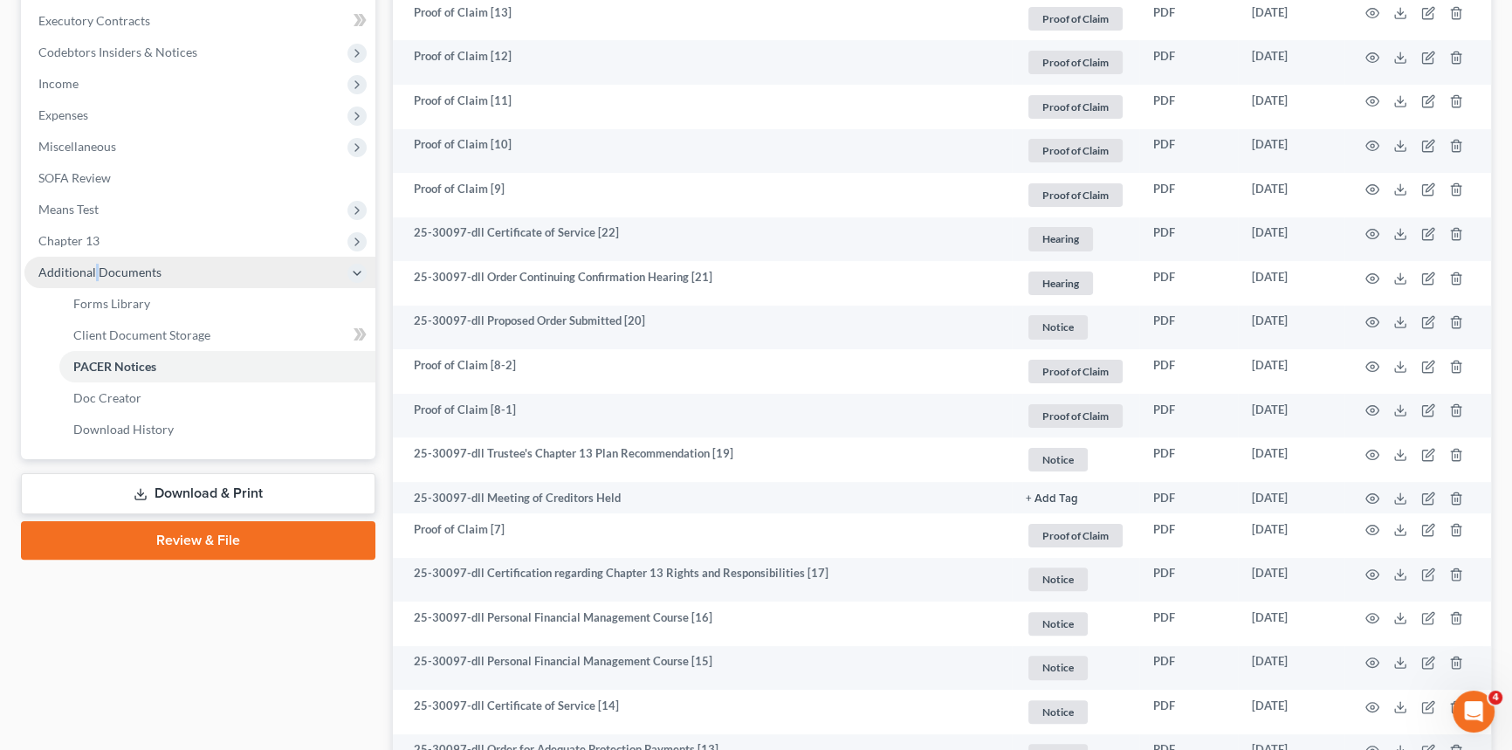
click at [96, 257] on span "Additional Documents" at bounding box center [199, 272] width 351 height 31
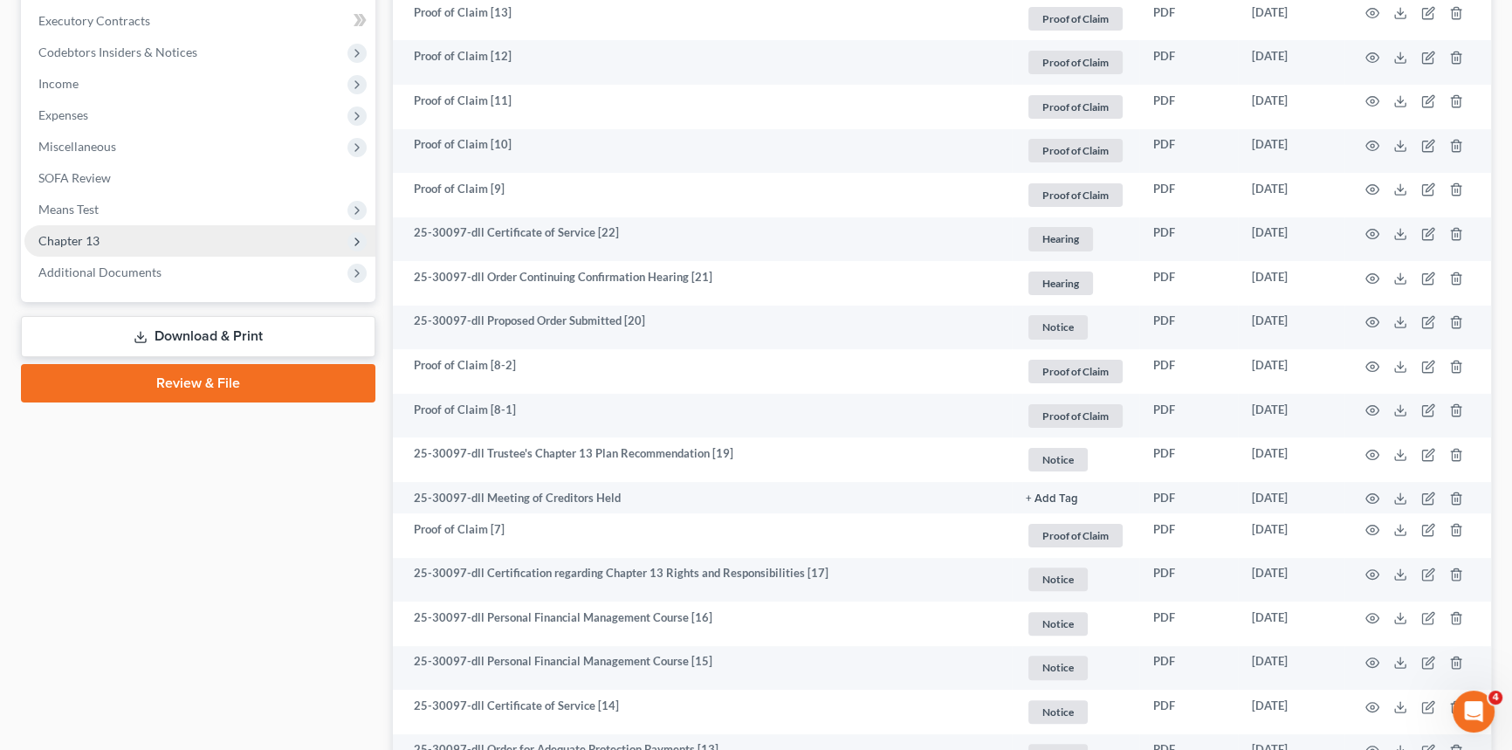
click at [100, 237] on span "Chapter 13" at bounding box center [199, 240] width 351 height 31
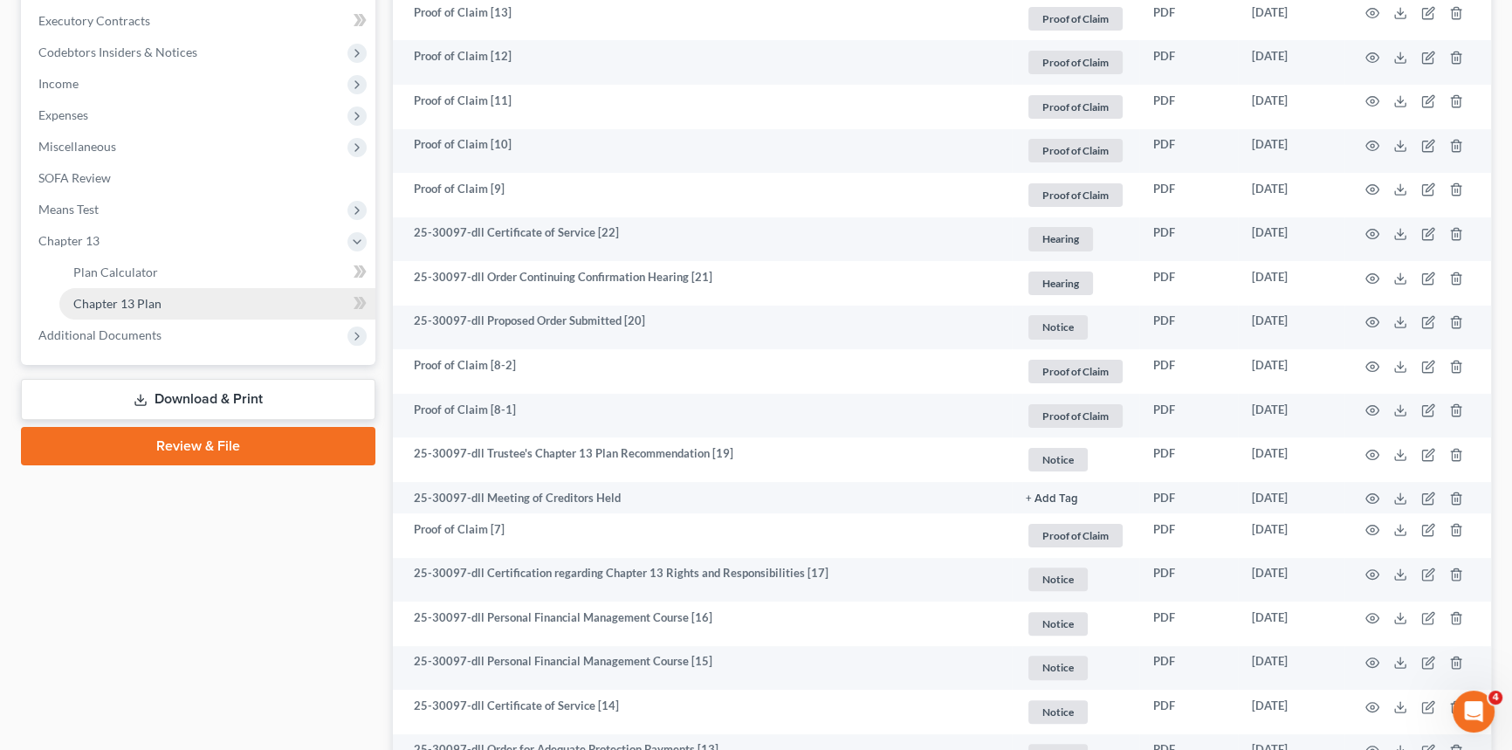
click at [107, 298] on span "Chapter 13 Plan" at bounding box center [117, 303] width 88 height 15
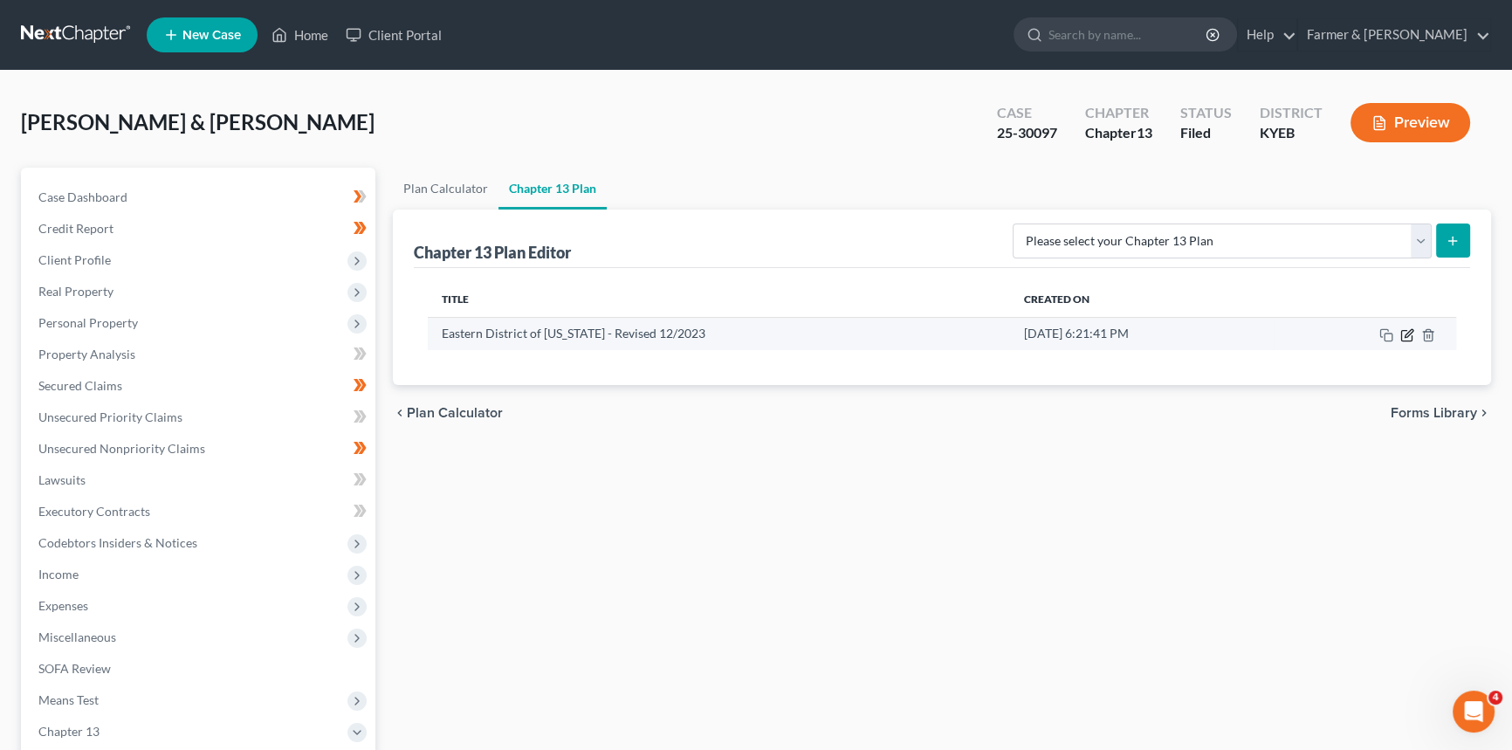
click at [1405, 335] on icon "button" at bounding box center [1409, 333] width 8 height 8
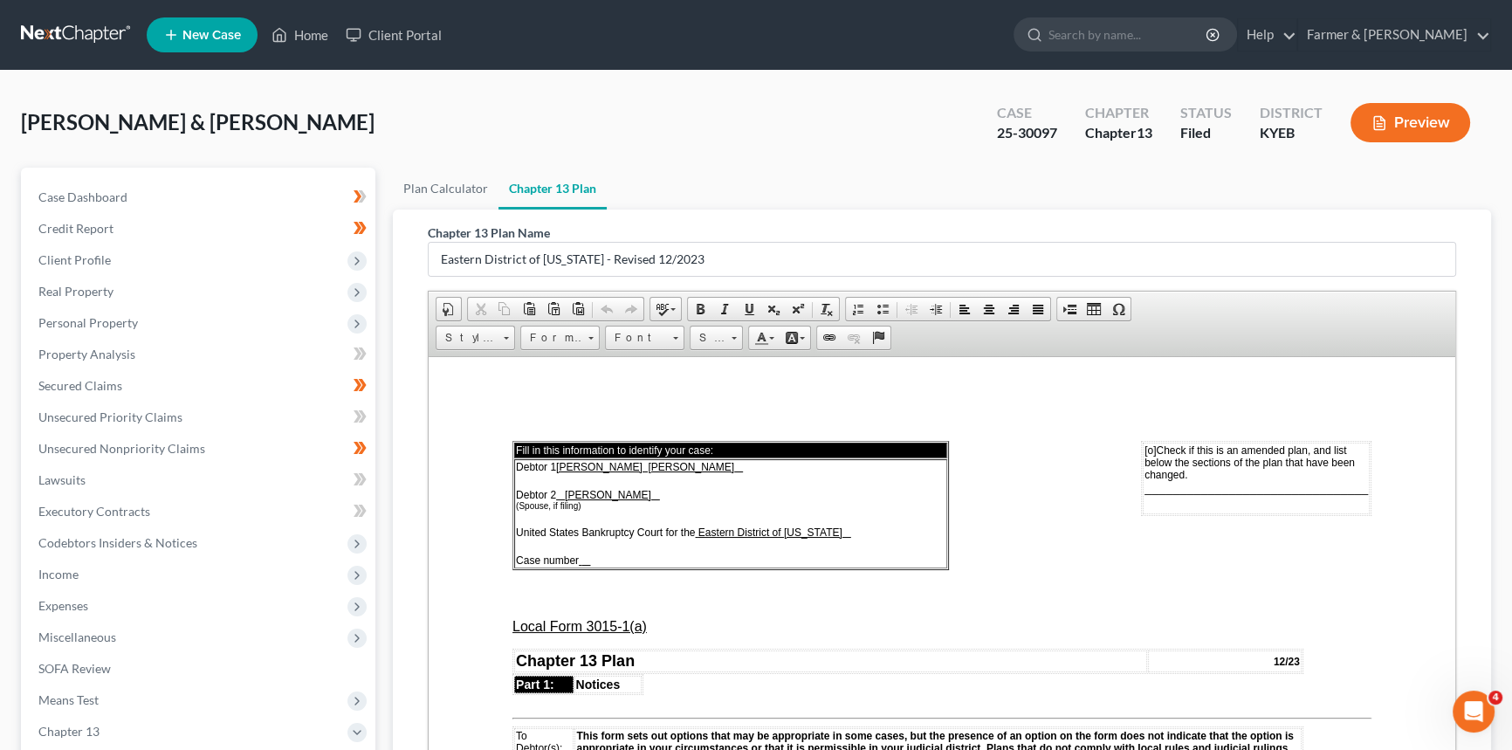
scroll to position [79, 0]
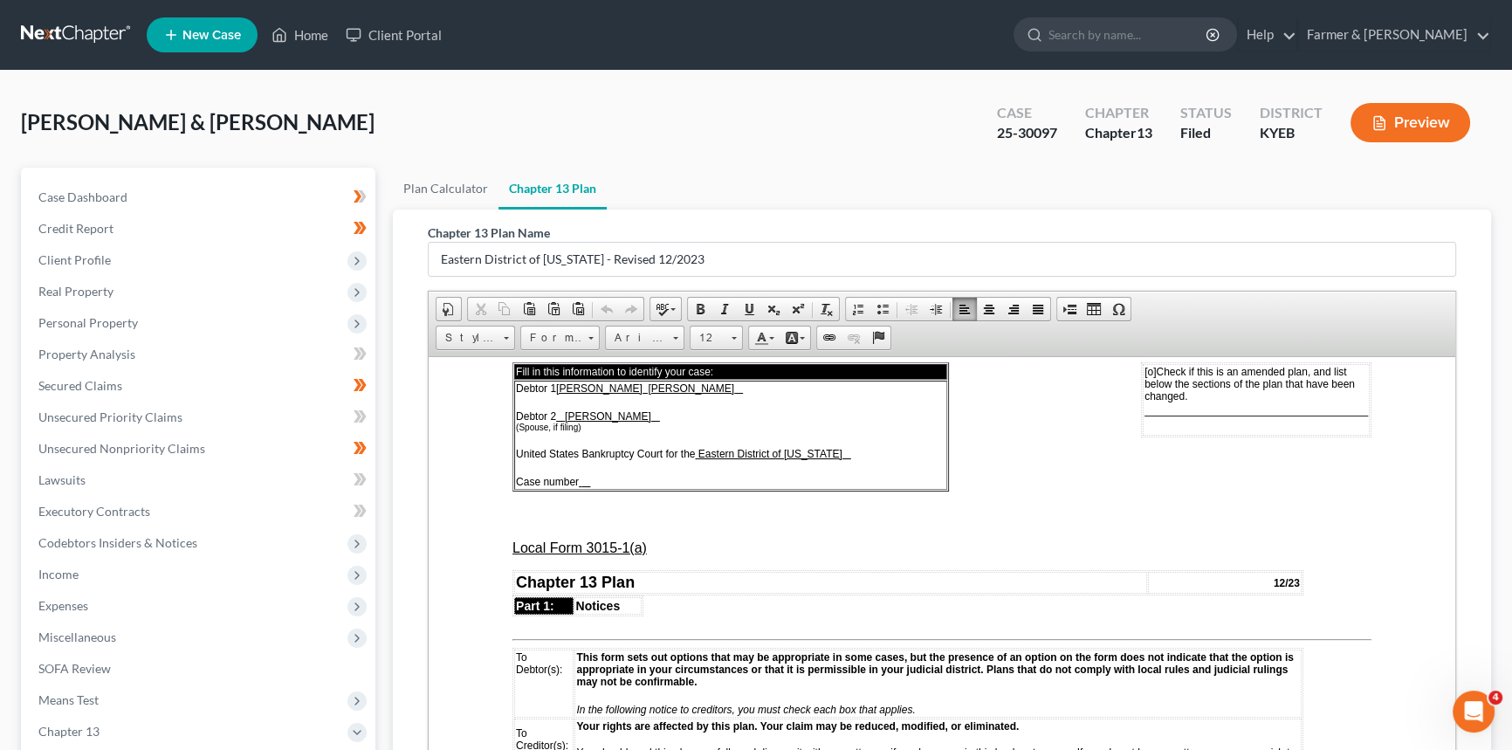
click at [590, 478] on u at bounding box center [585, 481] width 9 height 12
drag, startPoint x: 606, startPoint y: 481, endPoint x: 582, endPoint y: 480, distance: 23.6
click at [582, 480] on td "Debtor 1 [PERSON_NAME] [PERSON_NAME] Debtor 2 [PERSON_NAME] (Spouse, if filing)…" at bounding box center [730, 434] width 433 height 109
click at [1145, 367] on span "[o]" at bounding box center [1150, 371] width 11 height 12
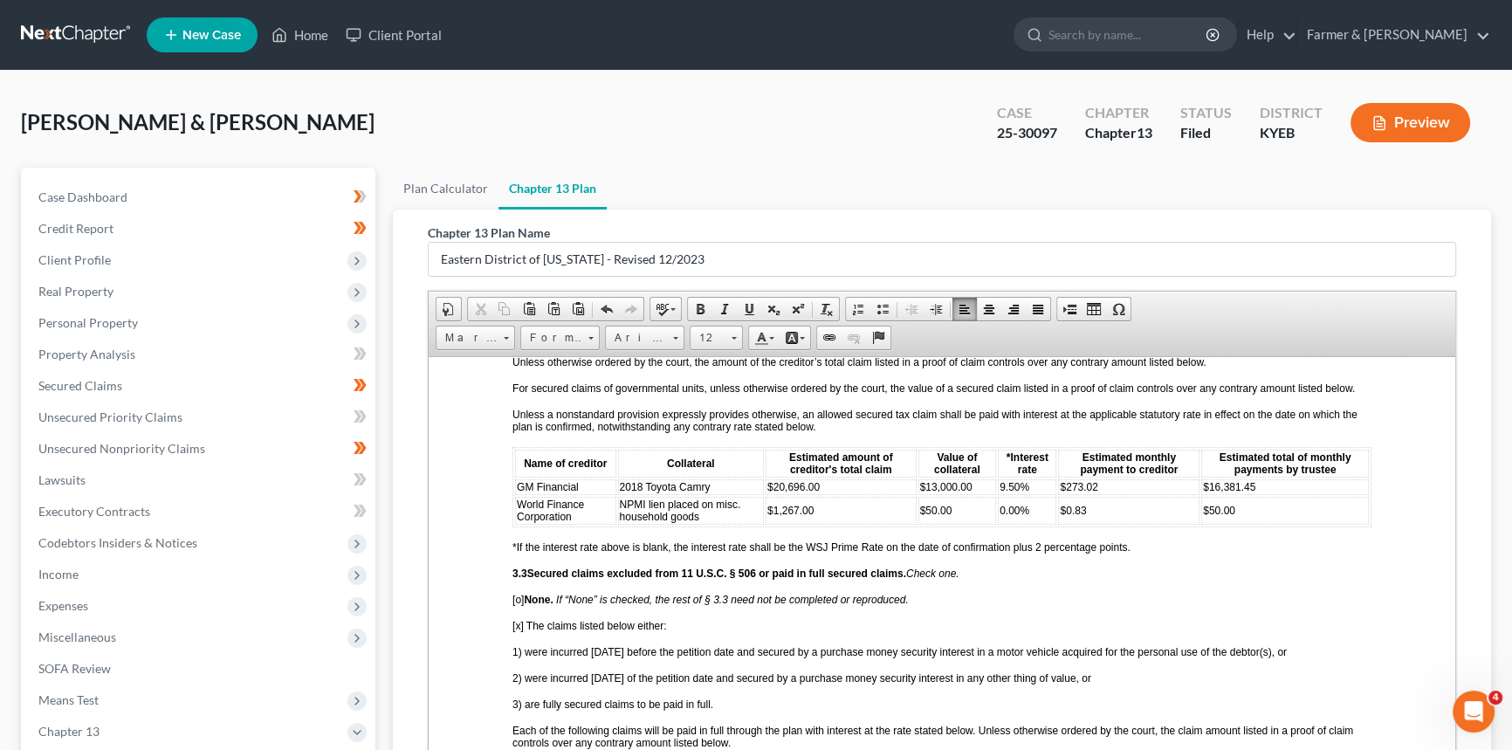
scroll to position [1904, 0]
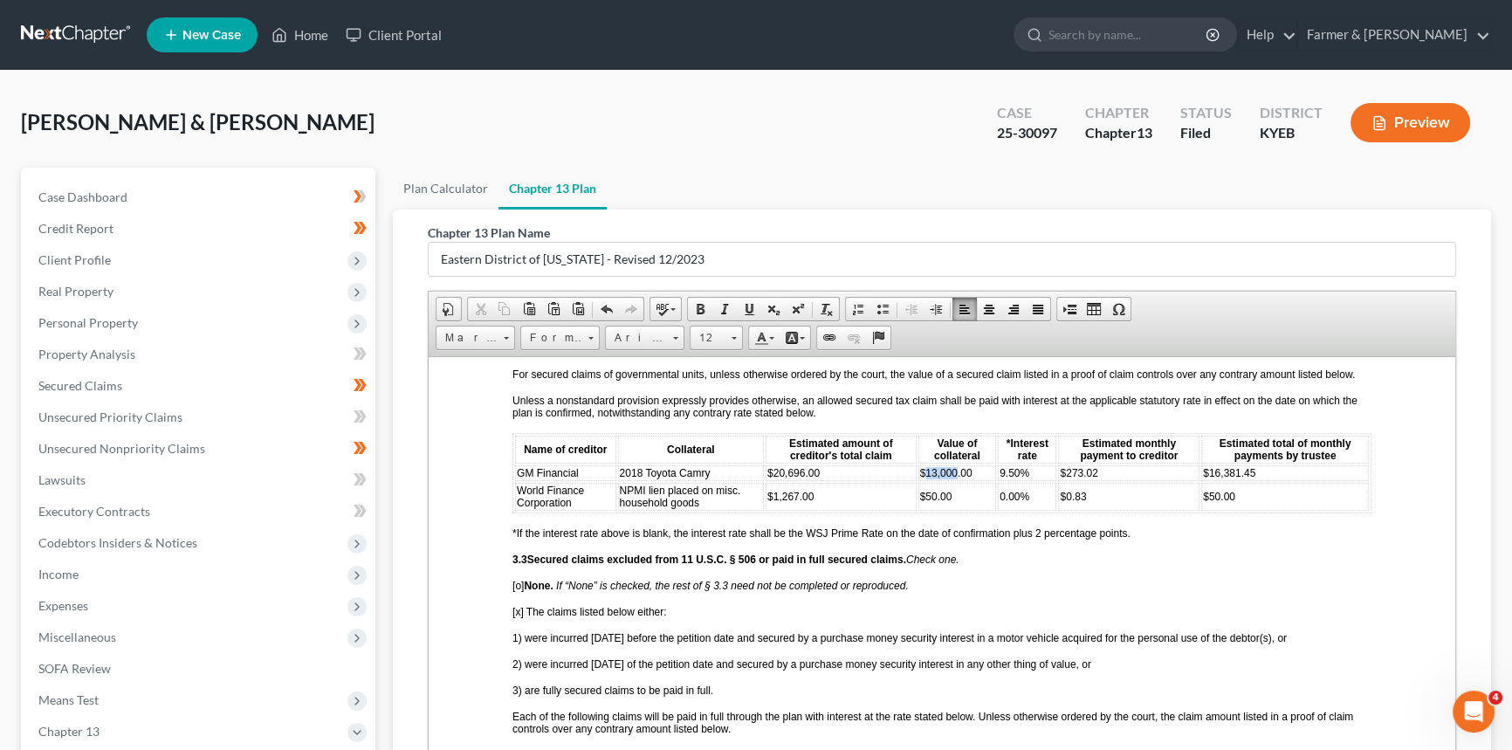
drag, startPoint x: 951, startPoint y: 485, endPoint x: 919, endPoint y: 484, distance: 31.4
click at [920, 478] on span "$13,000.00" at bounding box center [946, 472] width 52 height 12
click at [1210, 478] on span "$16,381.45" at bounding box center [1229, 472] width 52 height 12
click at [926, 565] on span "Check one." at bounding box center [932, 559] width 53 height 12
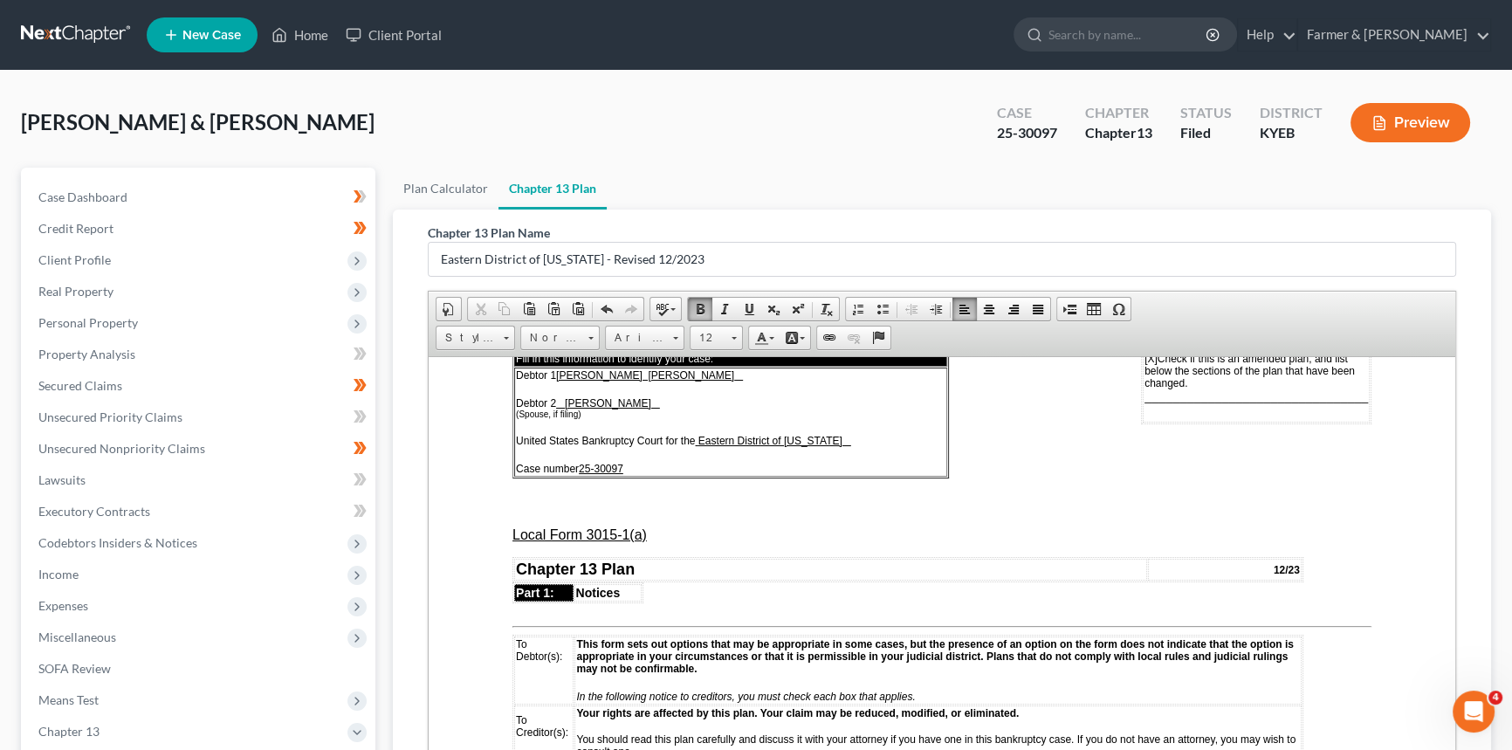
scroll to position [0, 0]
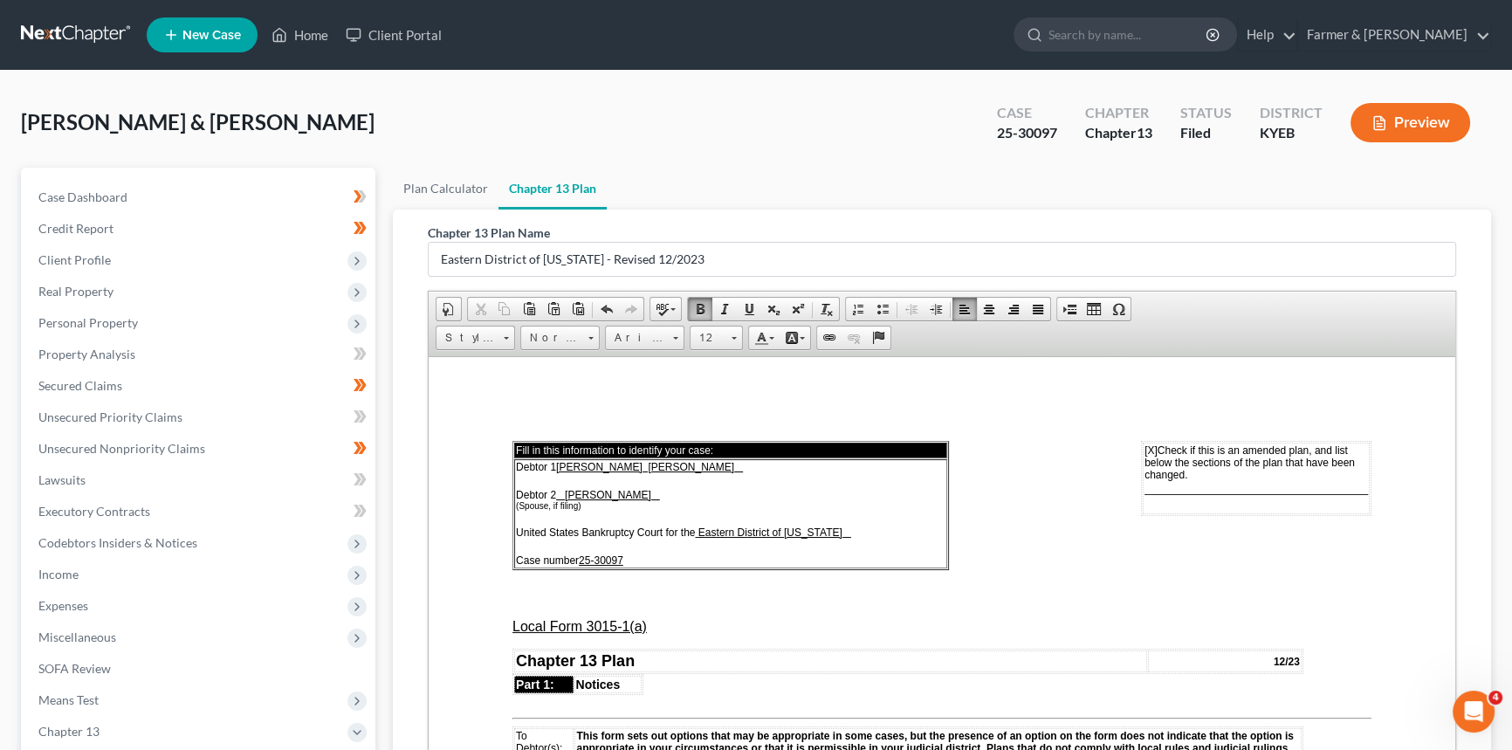
click at [1153, 489] on span "________________________________" at bounding box center [1257, 487] width 224 height 15
click at [1351, 505] on span "___3.2, 8.1_____________________________" at bounding box center [1258, 495] width 220 height 31
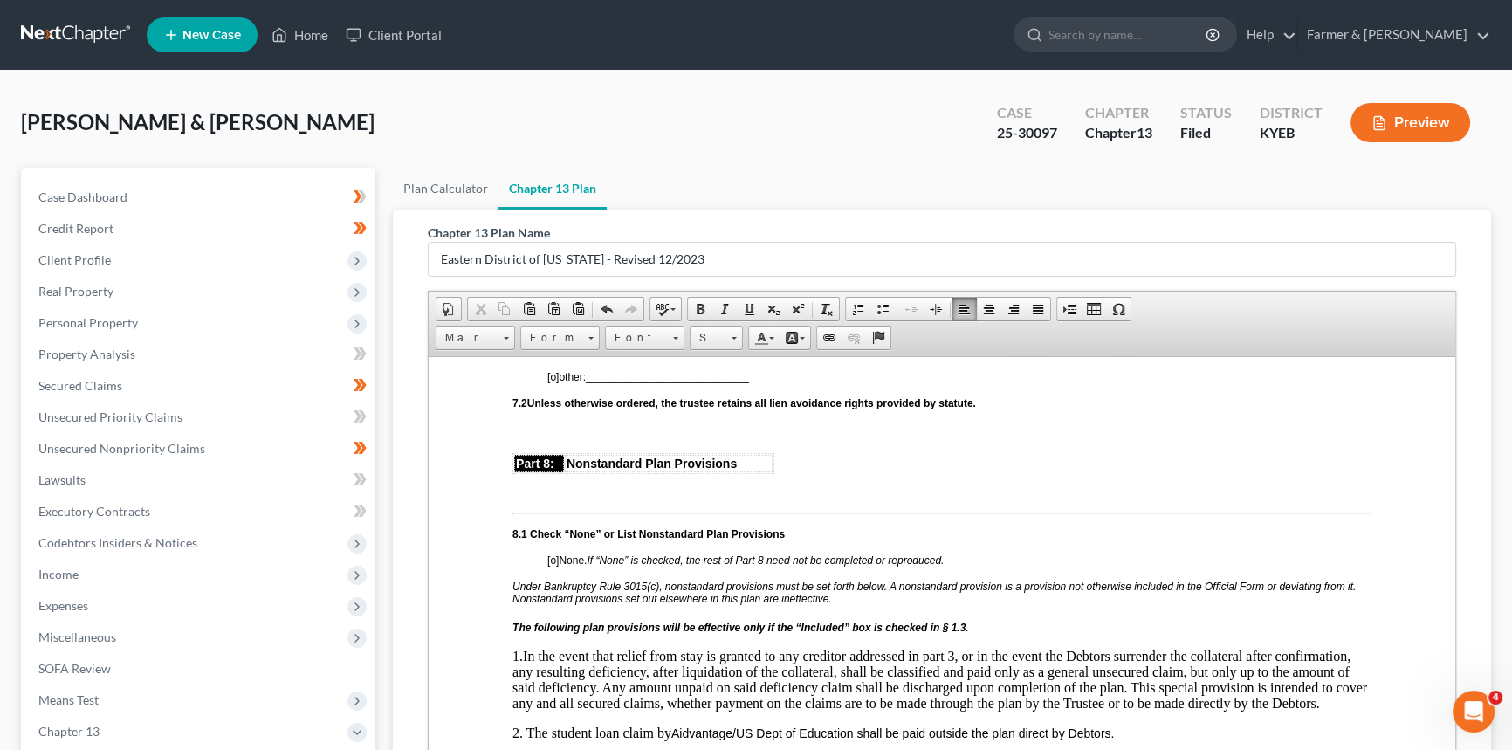
scroll to position [4444, 0]
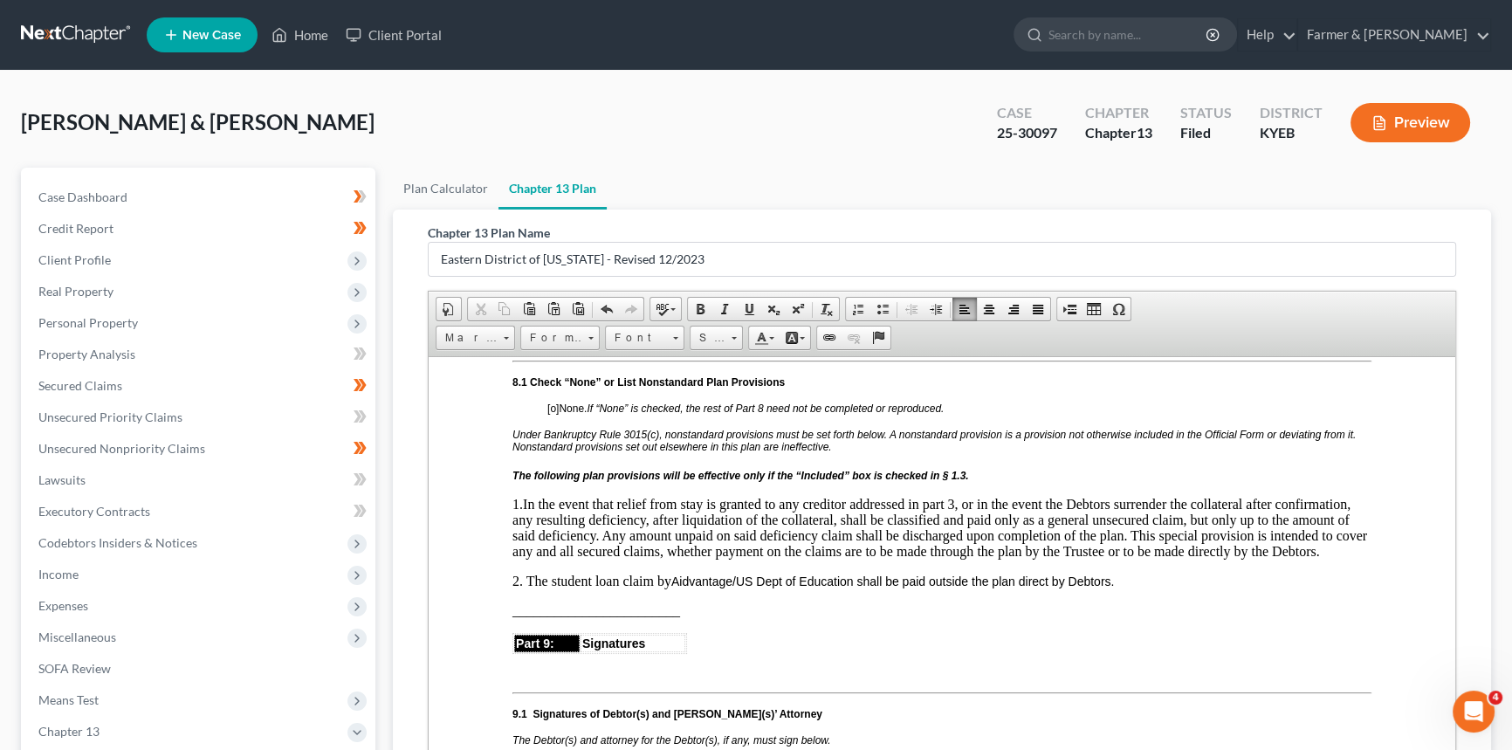
click at [556, 414] on span "[o]" at bounding box center [552, 408] width 11 height 12
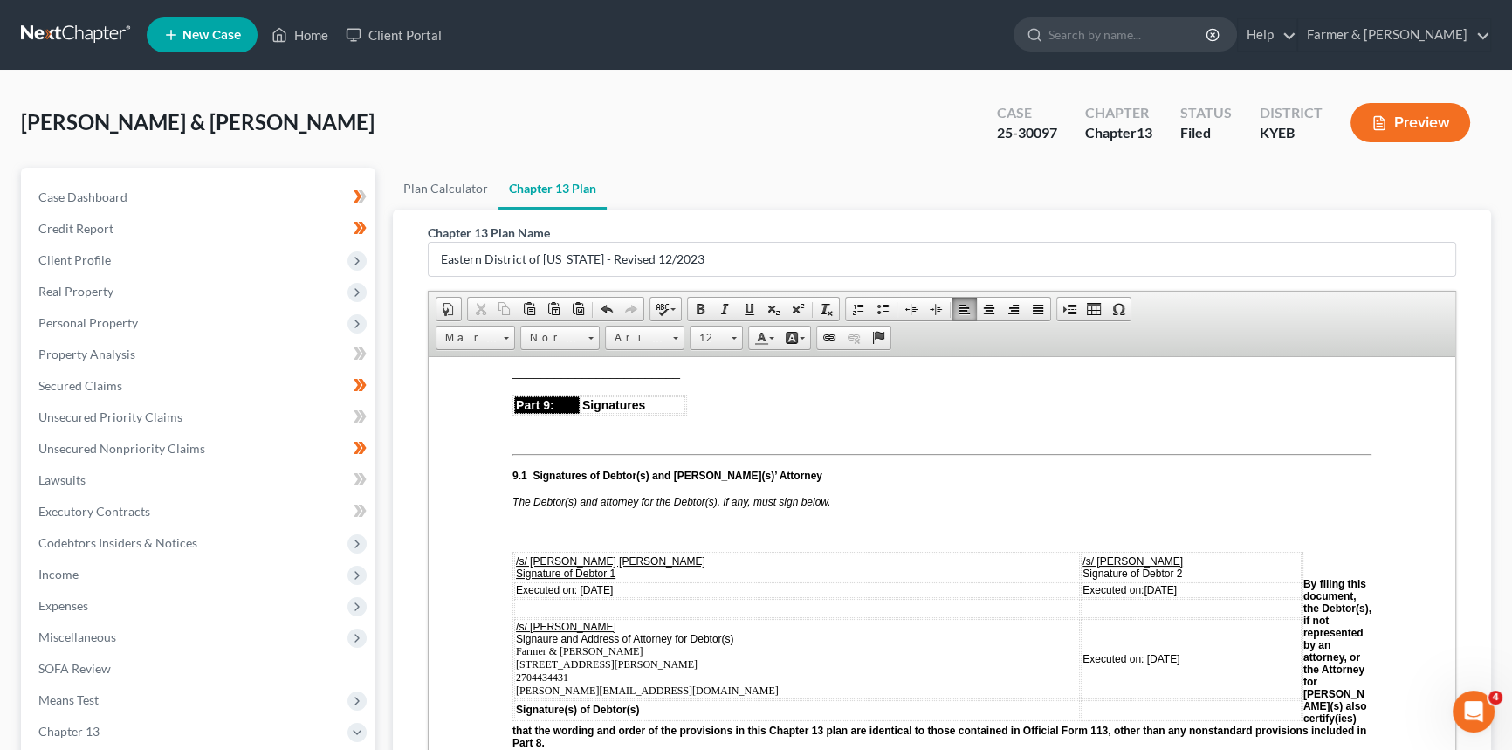
scroll to position [4603, 0]
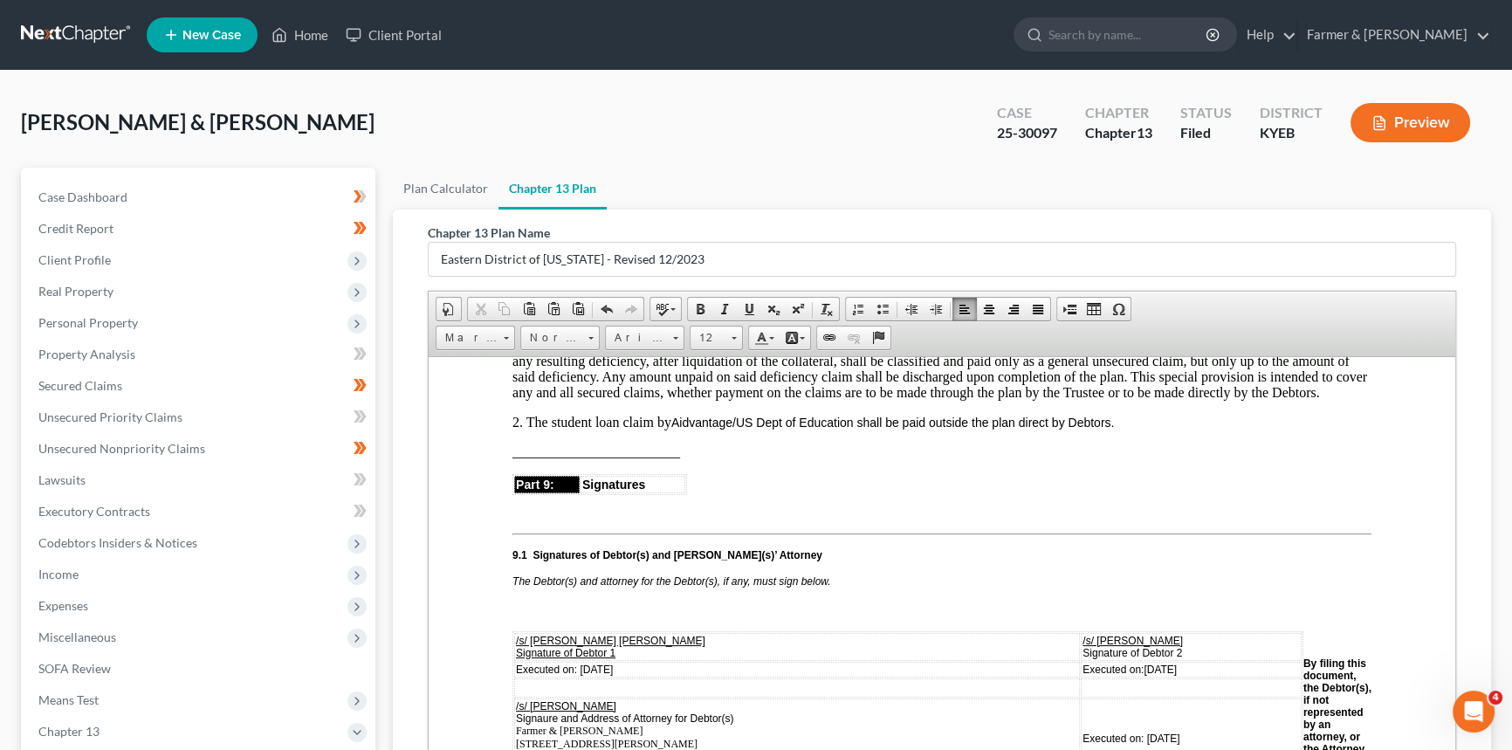
click at [1156, 430] on p "2. The student loan claim by Aidvantage/US Dept of Education shall be paid outs…" at bounding box center [941, 422] width 859 height 16
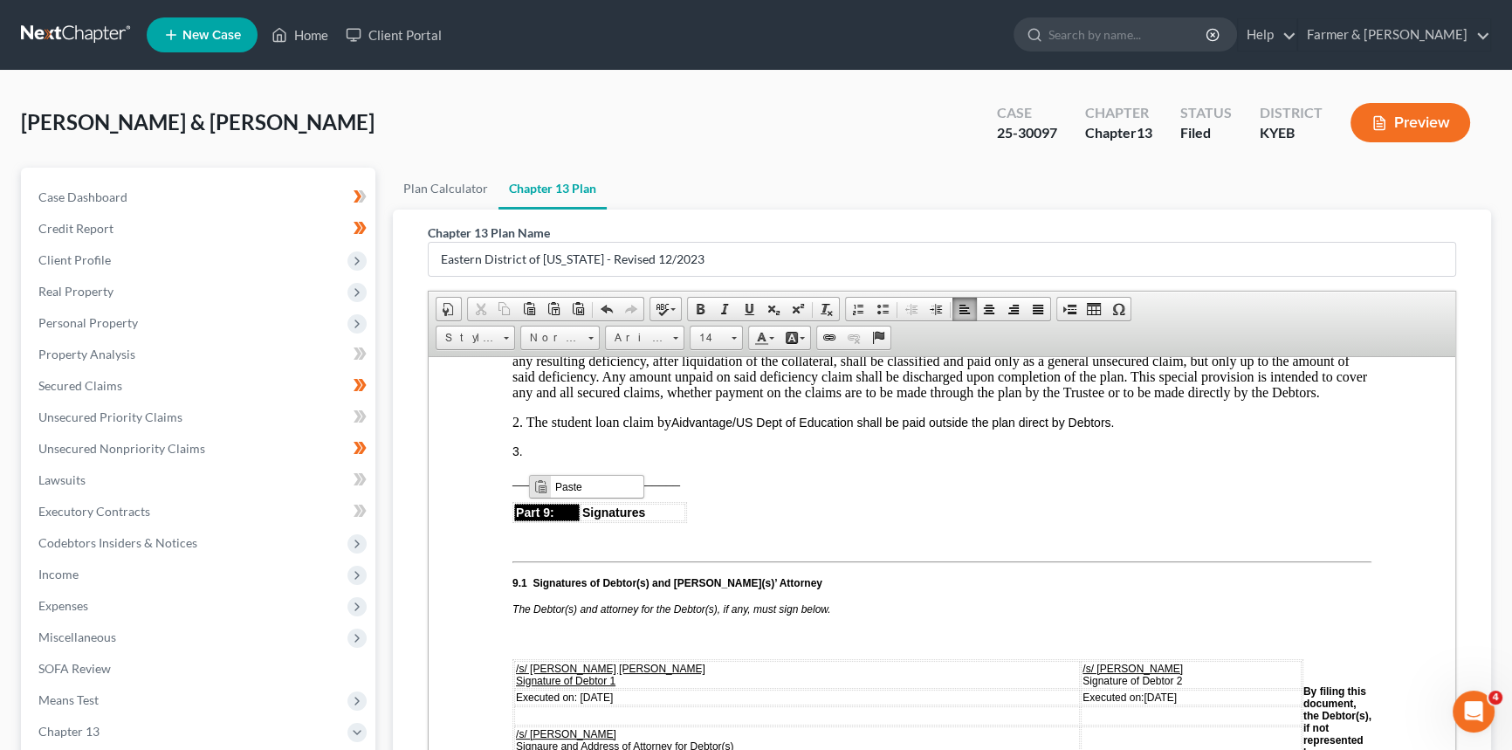
scroll to position [0, 0]
click at [560, 484] on span "Paste" at bounding box center [596, 487] width 93 height 22
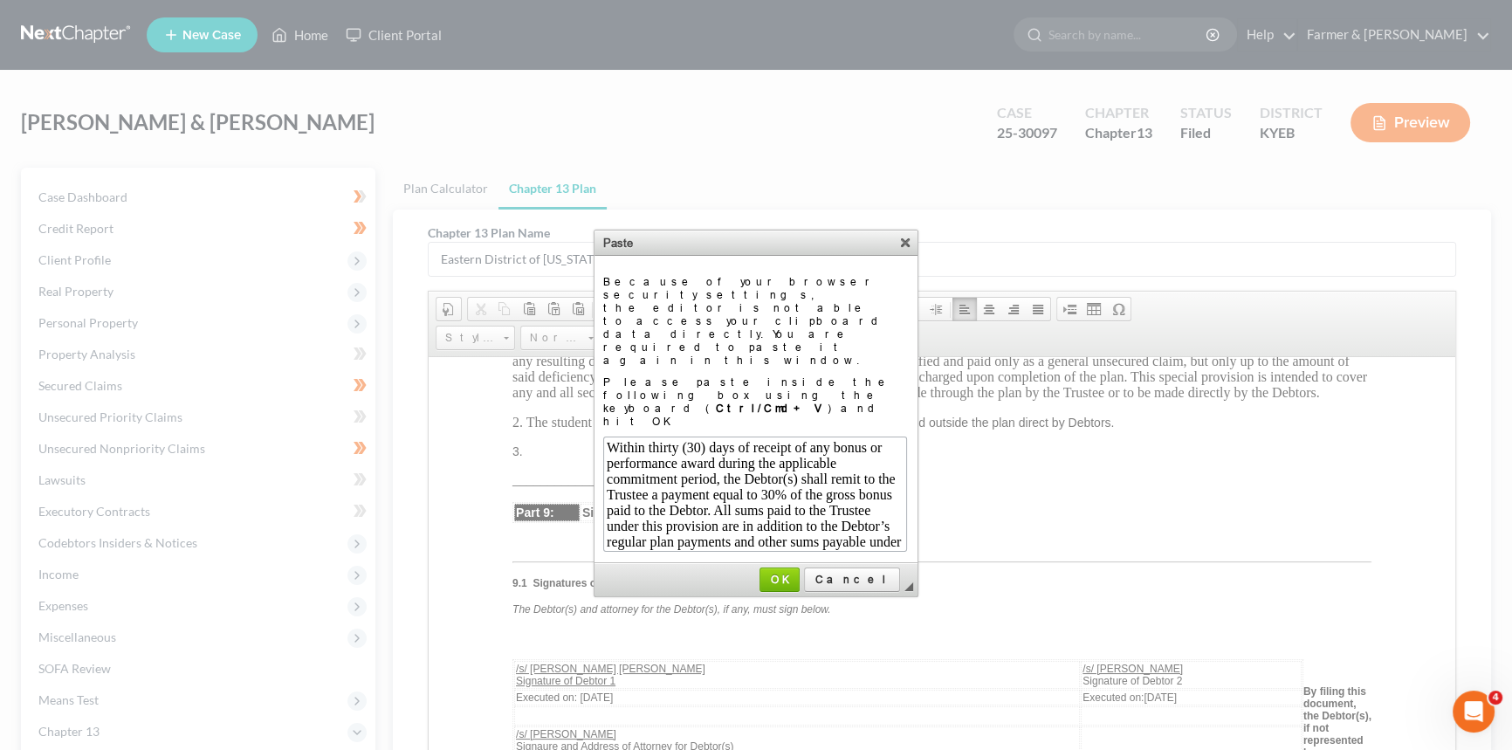
scroll to position [139, 0]
click at [798, 573] on span "OK" at bounding box center [779, 579] width 37 height 13
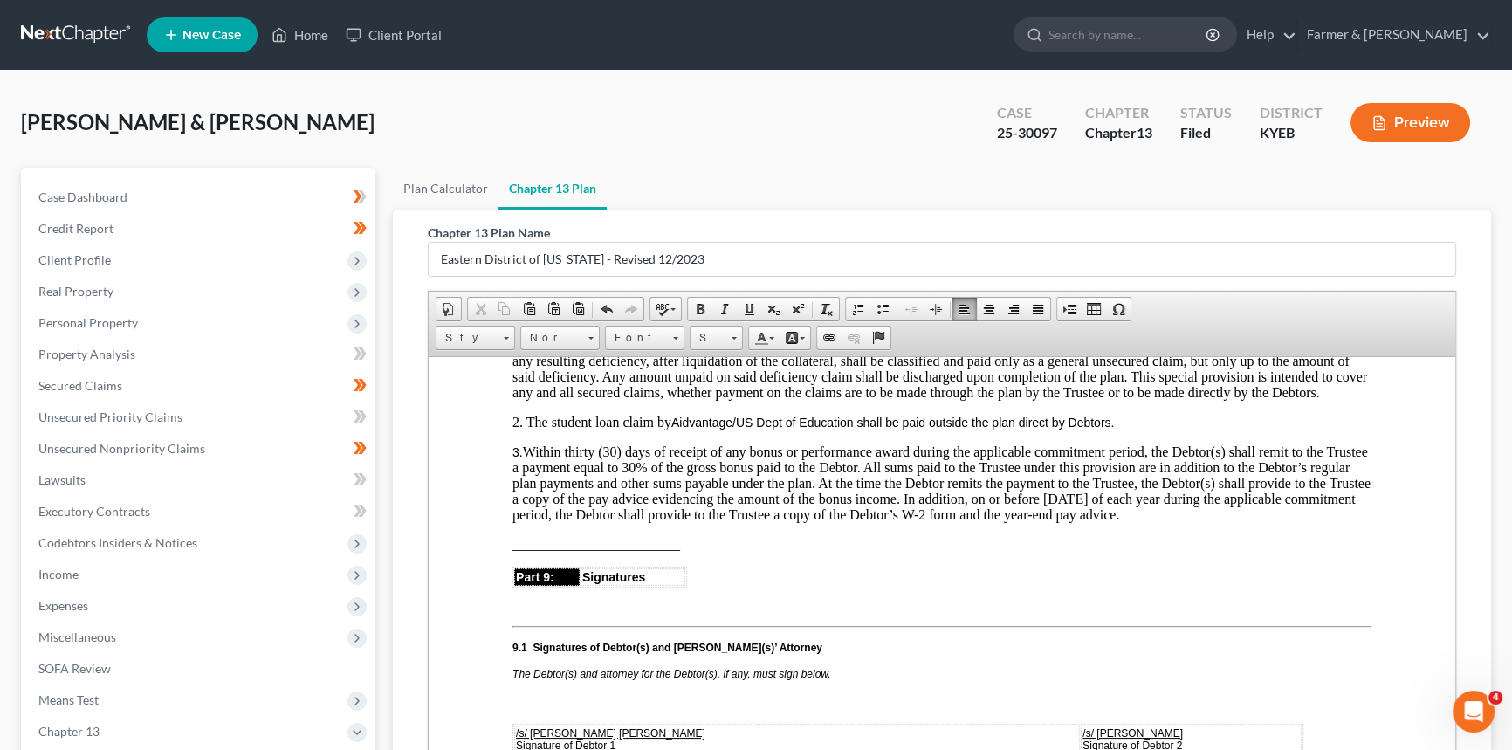
scroll to position [4921, 0]
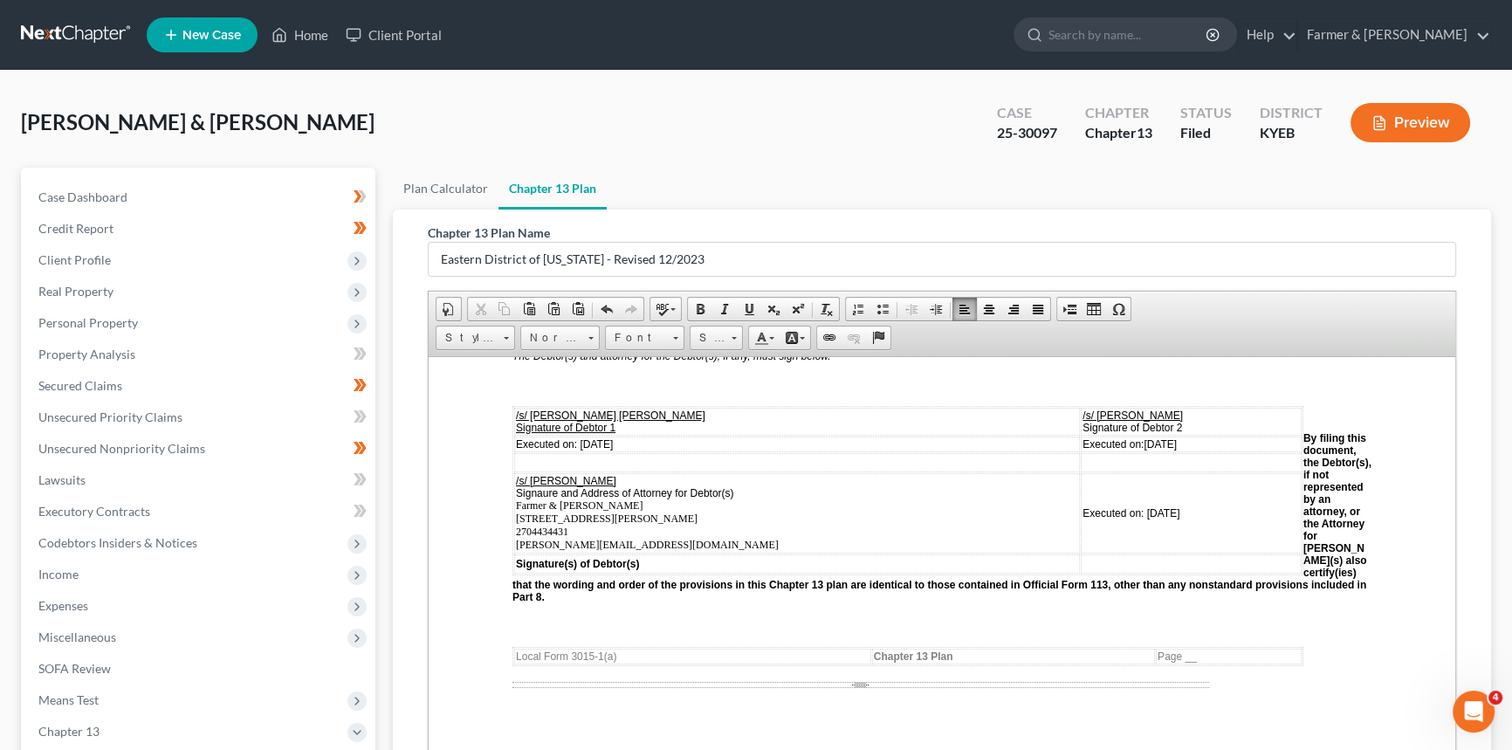
click at [613, 450] on span "Executed on: [DATE]" at bounding box center [564, 443] width 97 height 12
drag, startPoint x: 636, startPoint y: 478, endPoint x: 581, endPoint y: 478, distance: 54.1
click at [581, 451] on td "Executed on: [DATE]" at bounding box center [797, 444] width 566 height 16
drag, startPoint x: 1157, startPoint y: 475, endPoint x: 1104, endPoint y: 476, distance: 53.3
click at [1104, 451] on td "Executed on: [DATE]" at bounding box center [1191, 444] width 221 height 16
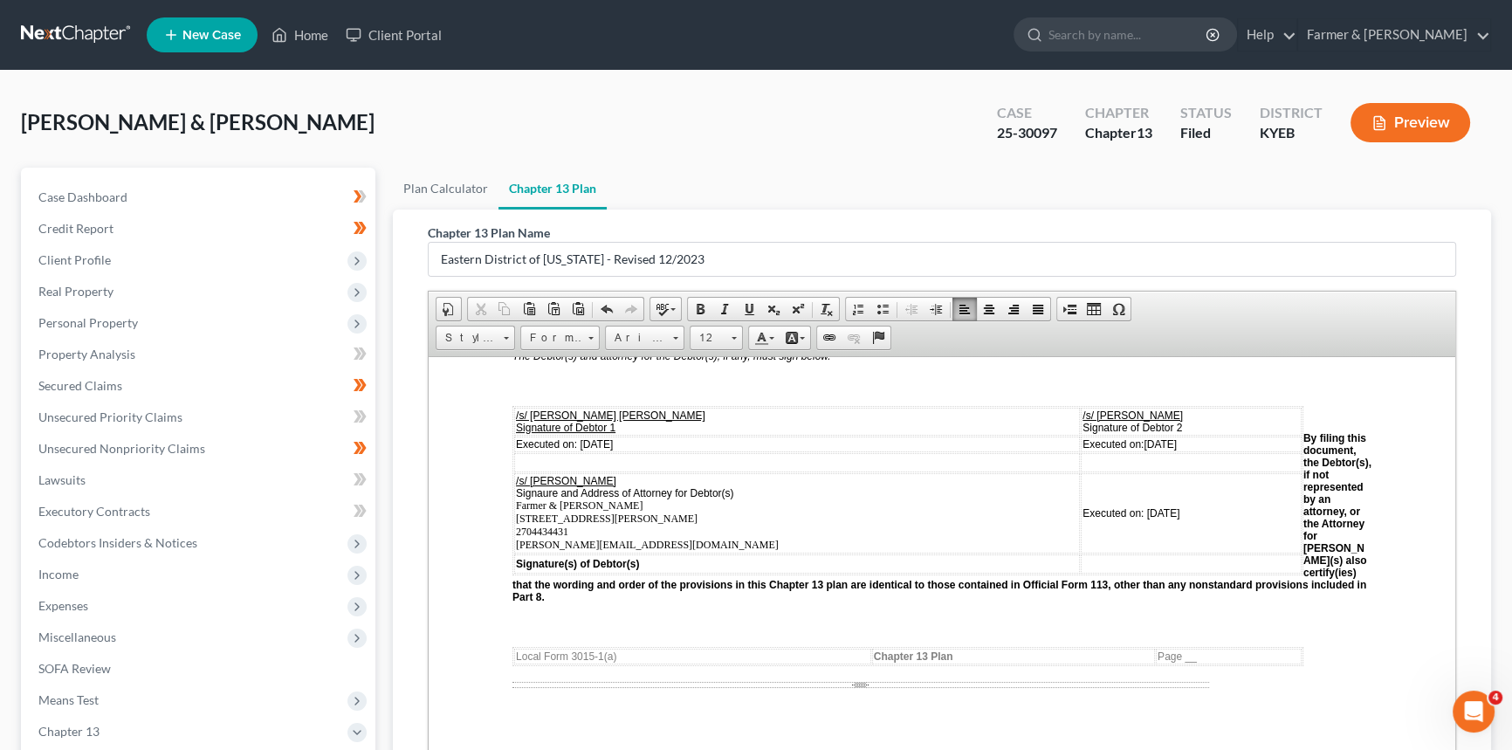
drag, startPoint x: 1155, startPoint y: 547, endPoint x: 1103, endPoint y: 550, distance: 52.4
click at [1103, 550] on td "Executed on: [DATE]" at bounding box center [1191, 512] width 221 height 80
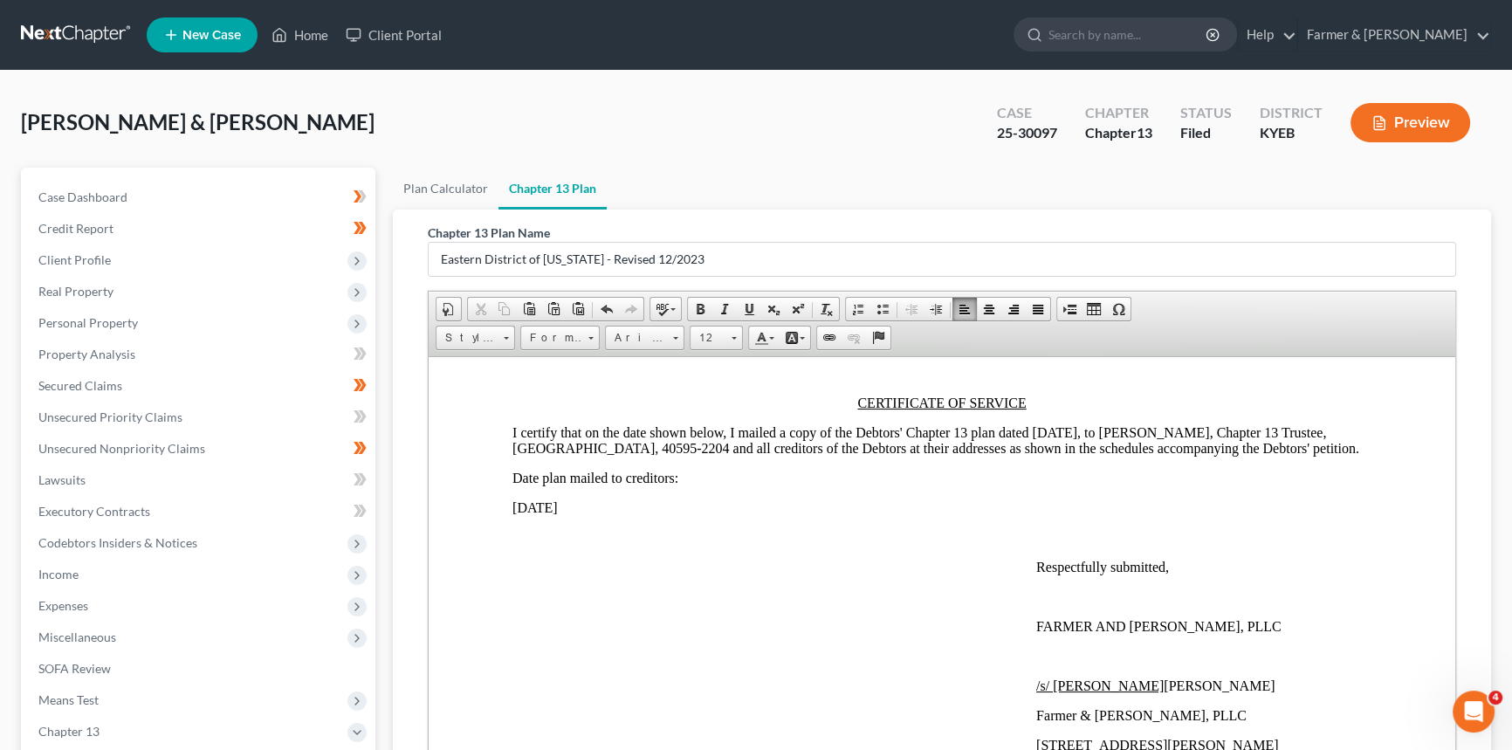
scroll to position [5317, 0]
drag, startPoint x: 510, startPoint y: 561, endPoint x: 564, endPoint y: 560, distance: 54.1
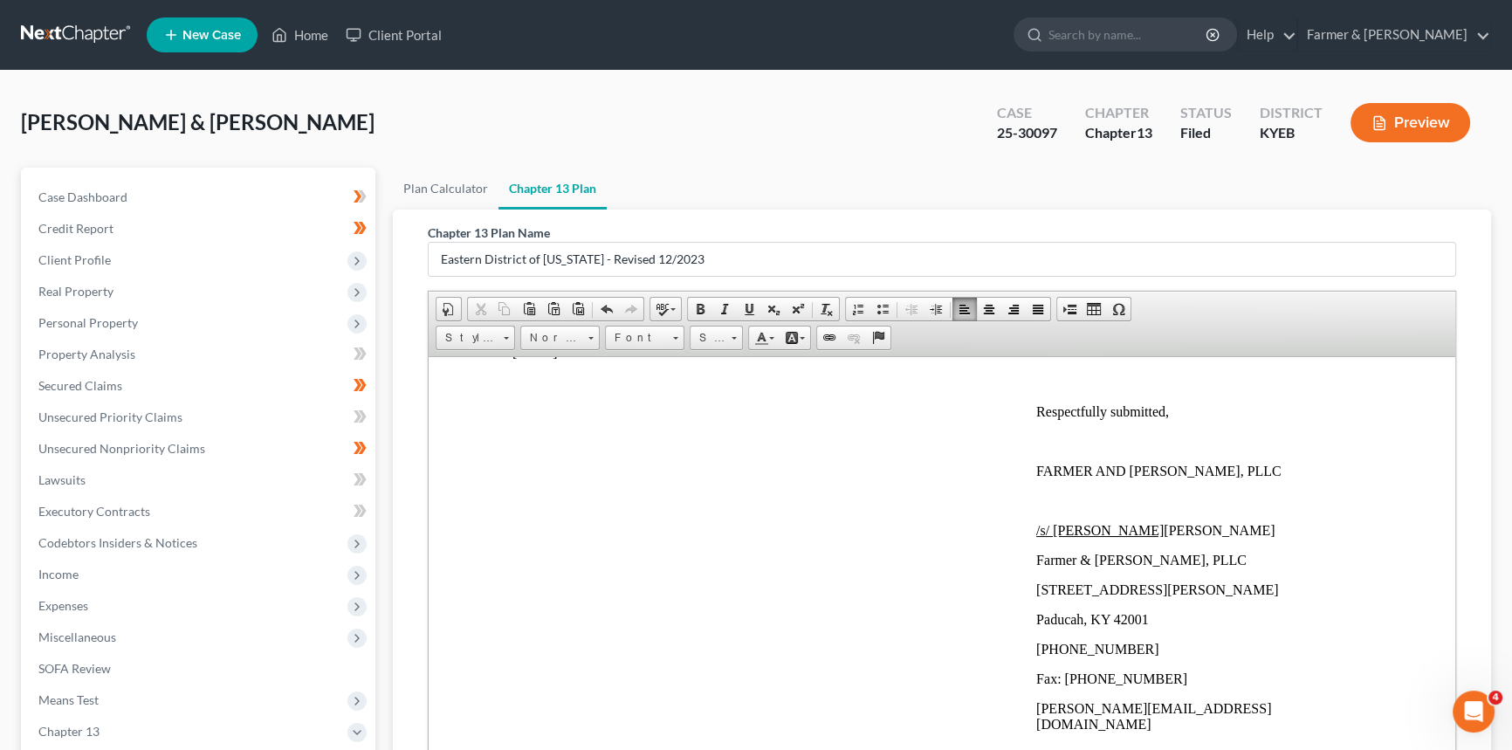
scroll to position [5588, 0]
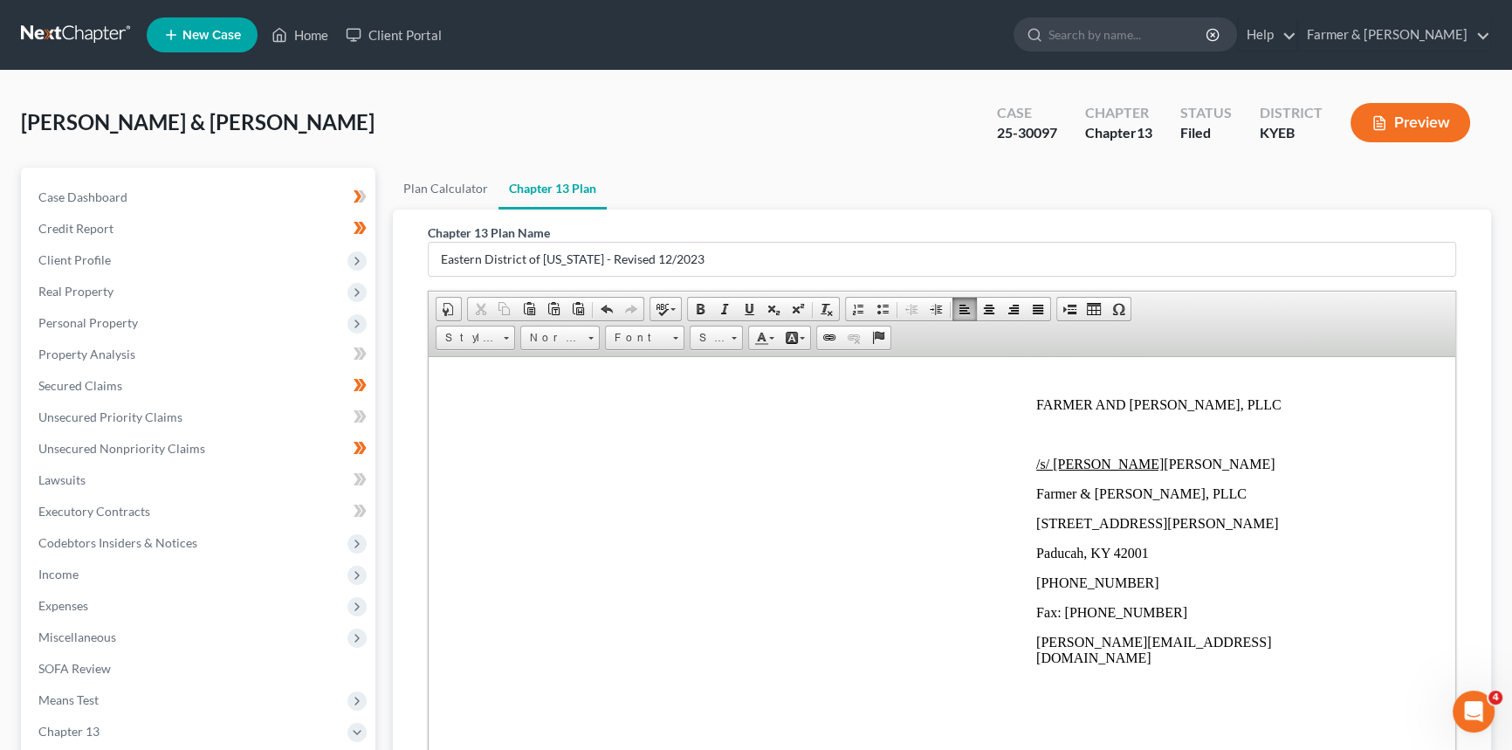
click at [1236, 471] on p "/s/ [PERSON_NAME] [PERSON_NAME]" at bounding box center [1203, 464] width 335 height 16
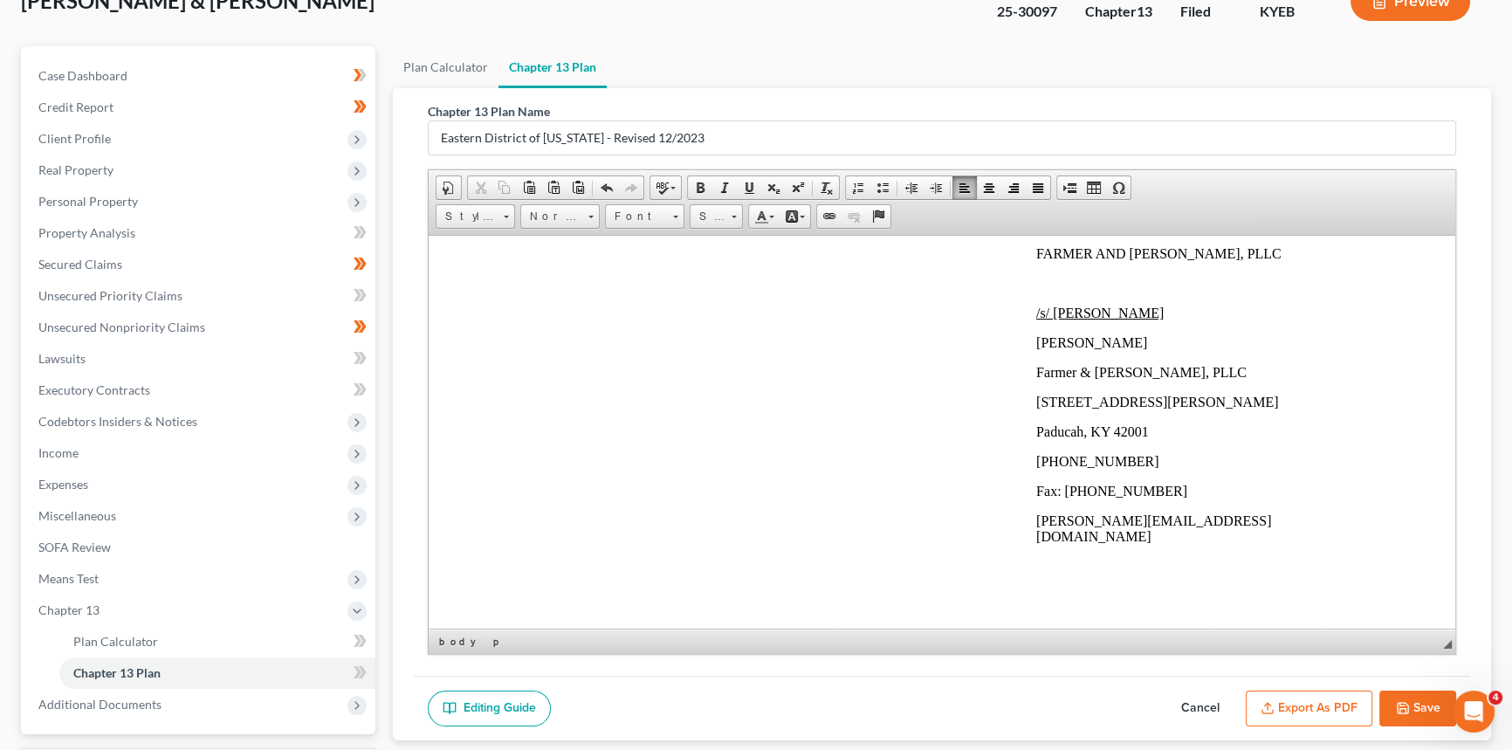
scroll to position [271, 0]
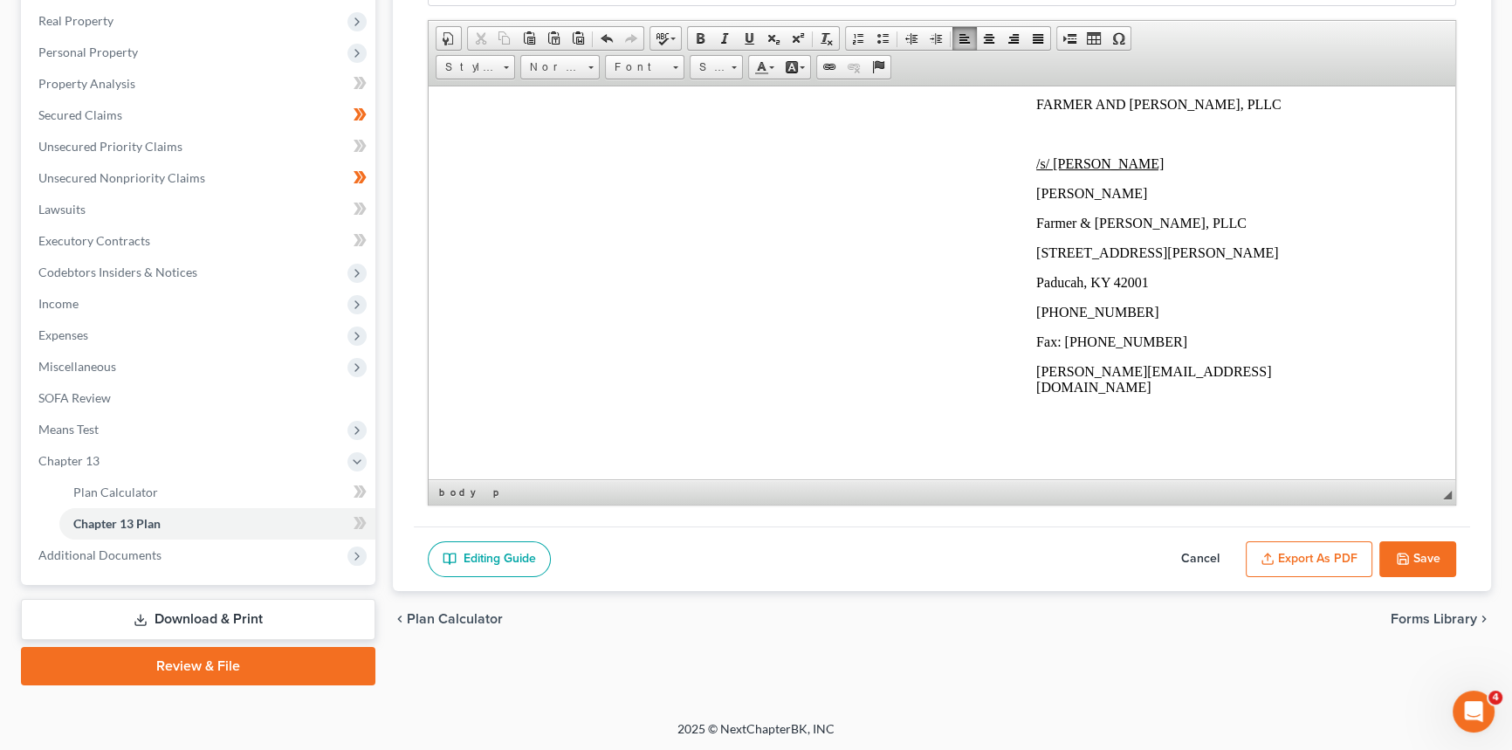
click at [1339, 554] on button "Export as PDF" at bounding box center [1309, 559] width 127 height 37
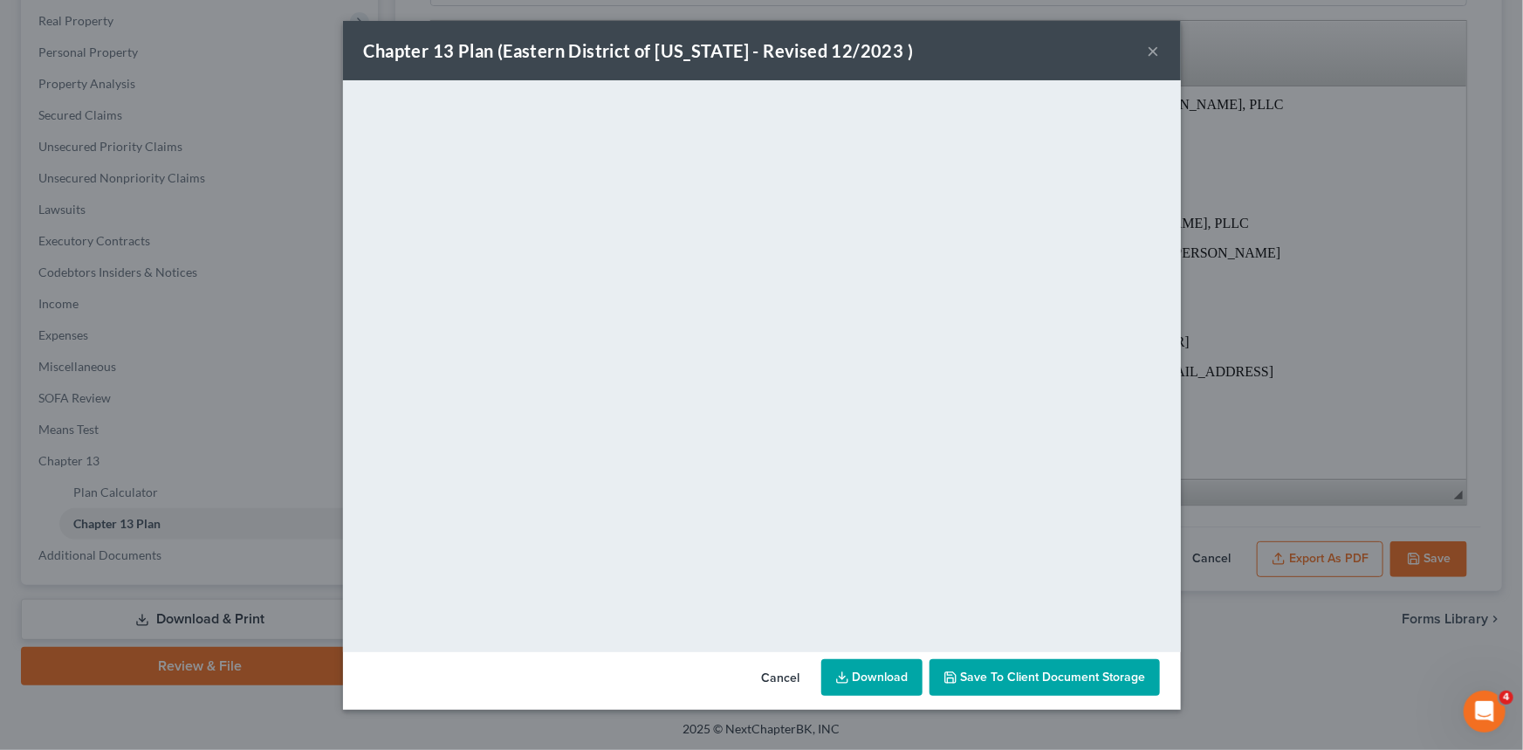
click at [891, 681] on link "Download" at bounding box center [872, 677] width 101 height 37
click at [1152, 45] on button "×" at bounding box center [1154, 50] width 12 height 21
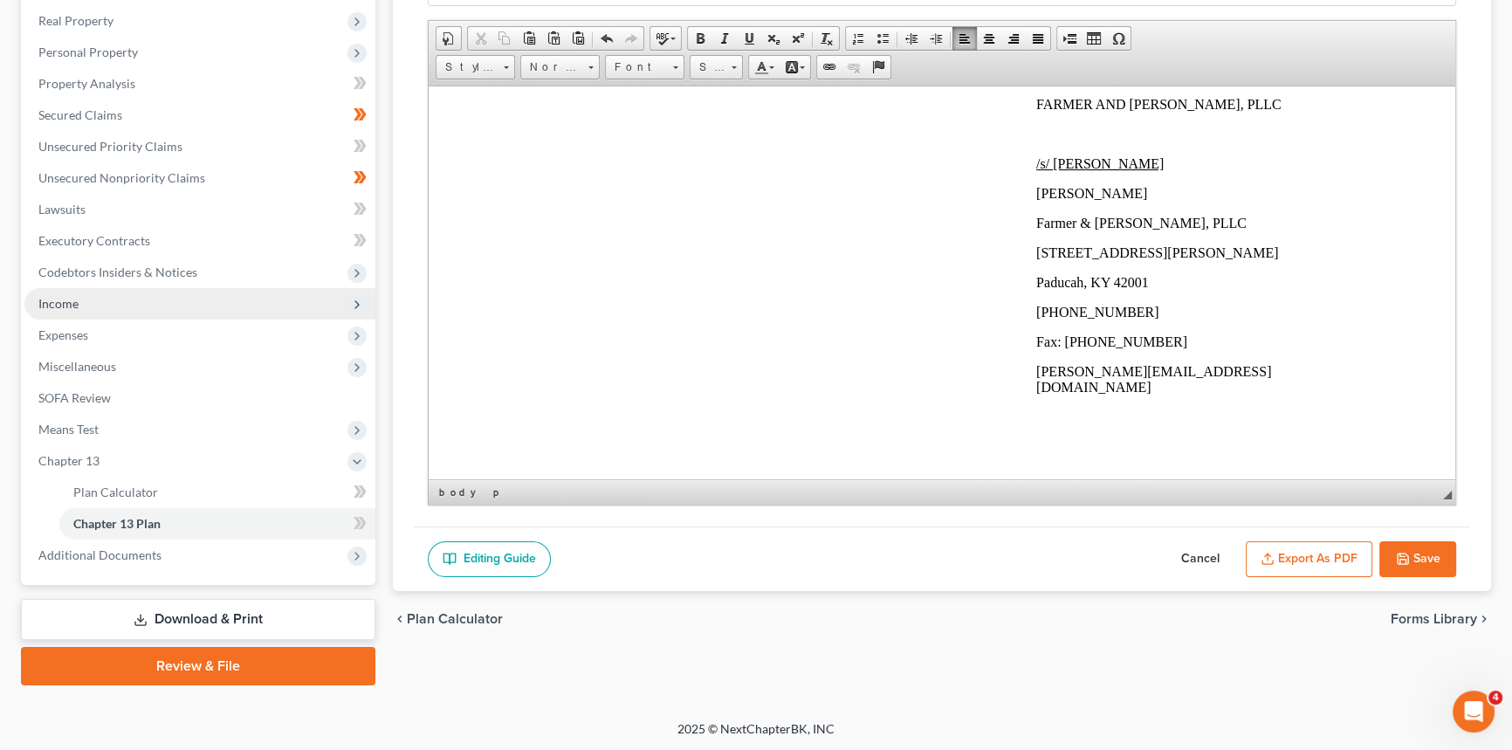
click at [122, 299] on span "Income" at bounding box center [199, 303] width 351 height 31
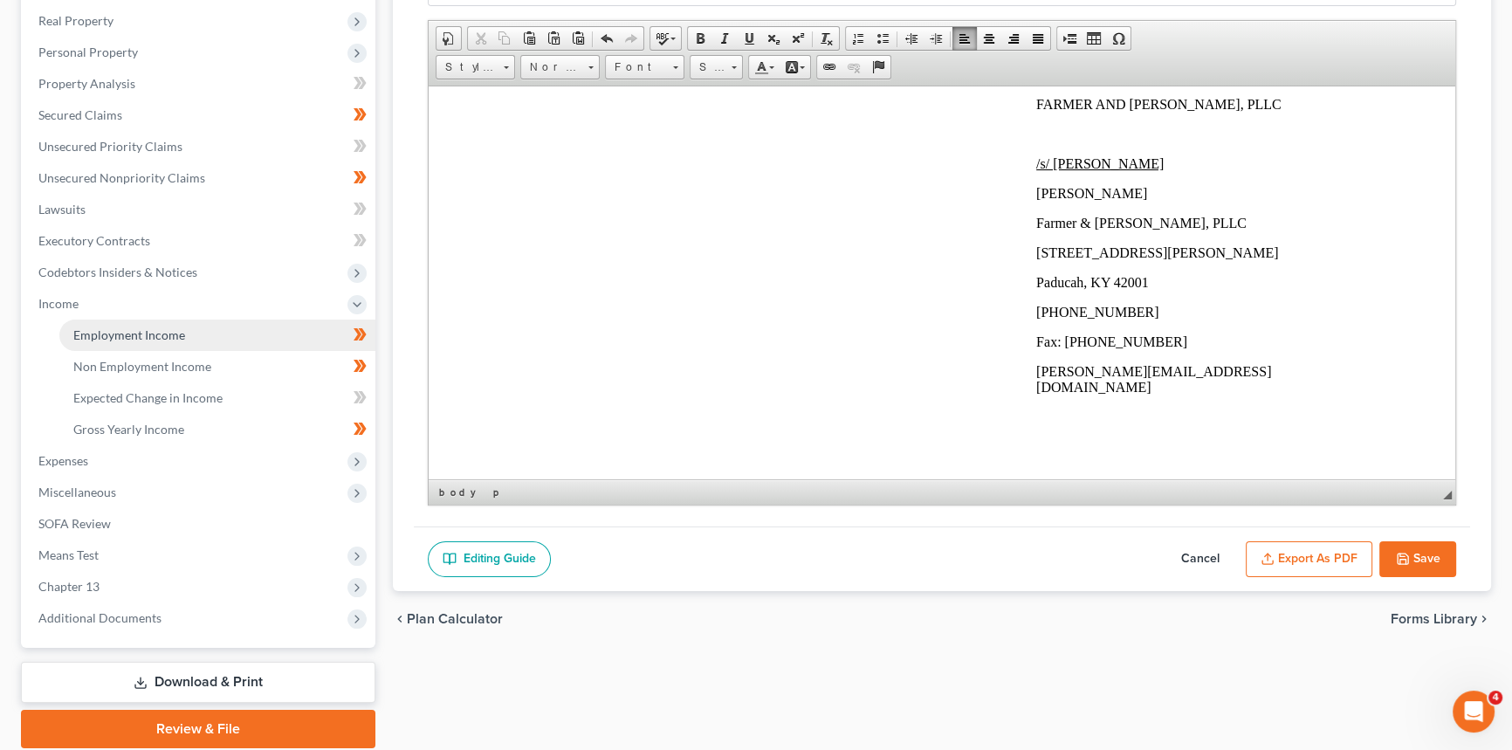
click at [120, 327] on span "Employment Income" at bounding box center [129, 334] width 112 height 15
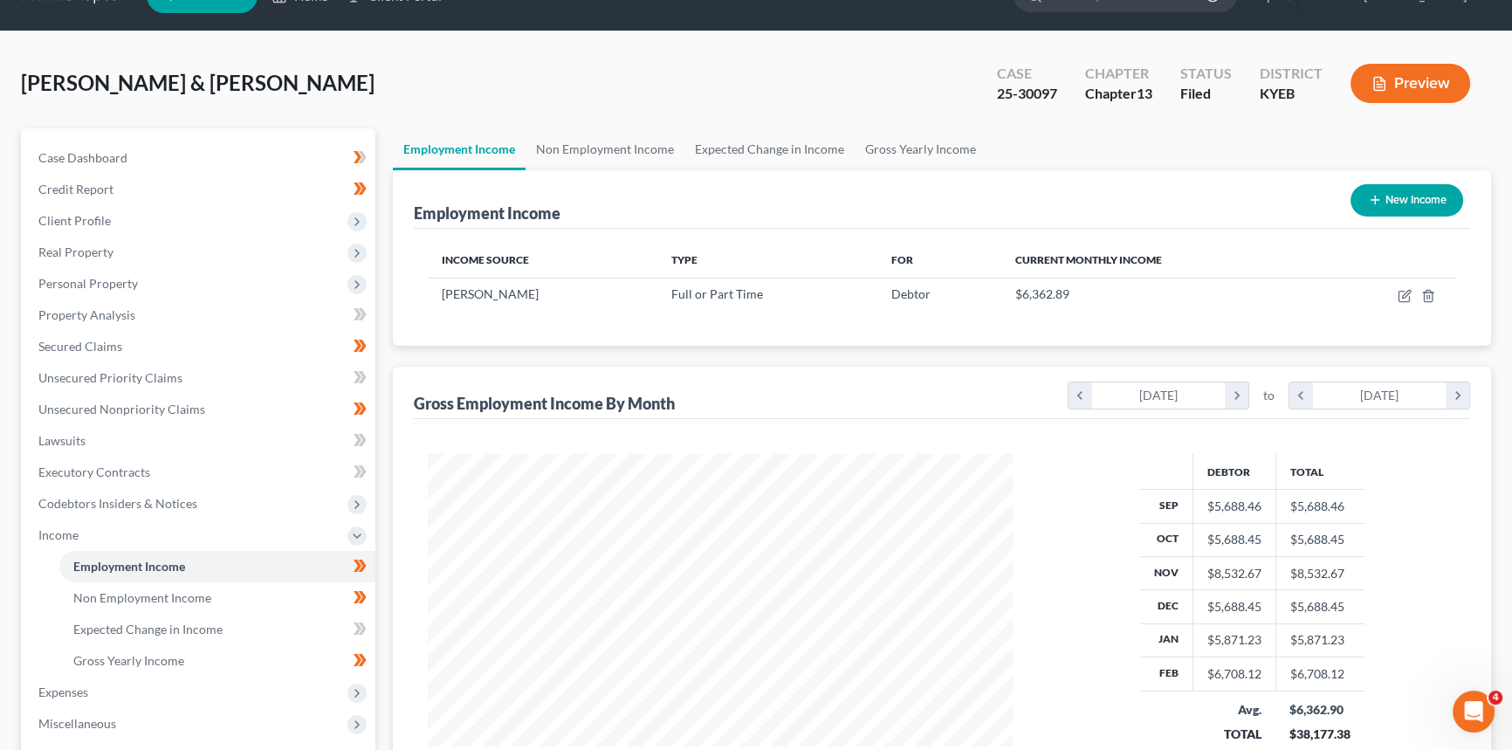
scroll to position [79, 0]
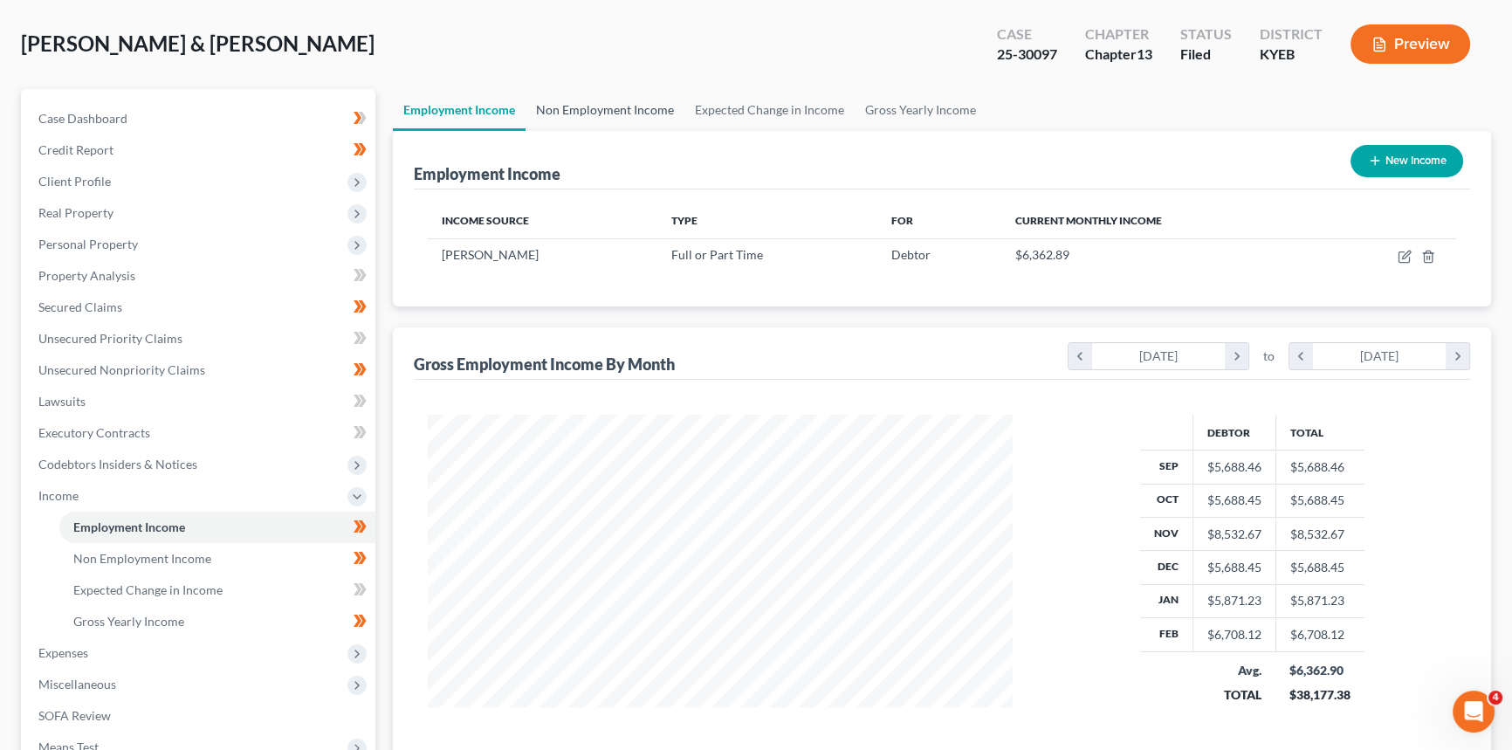
click at [590, 93] on link "Non Employment Income" at bounding box center [605, 110] width 159 height 42
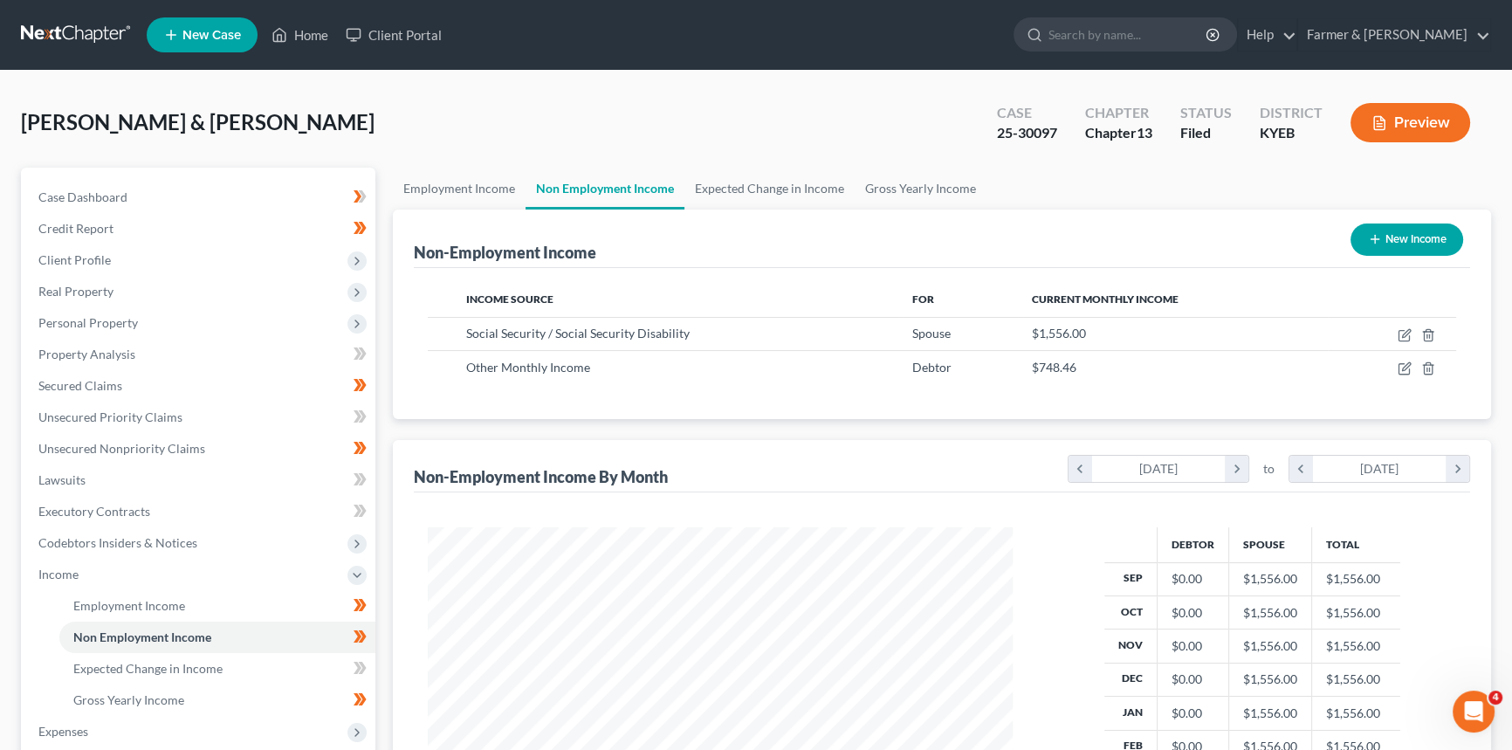
scroll to position [313, 620]
click at [486, 195] on link "Employment Income" at bounding box center [459, 189] width 133 height 42
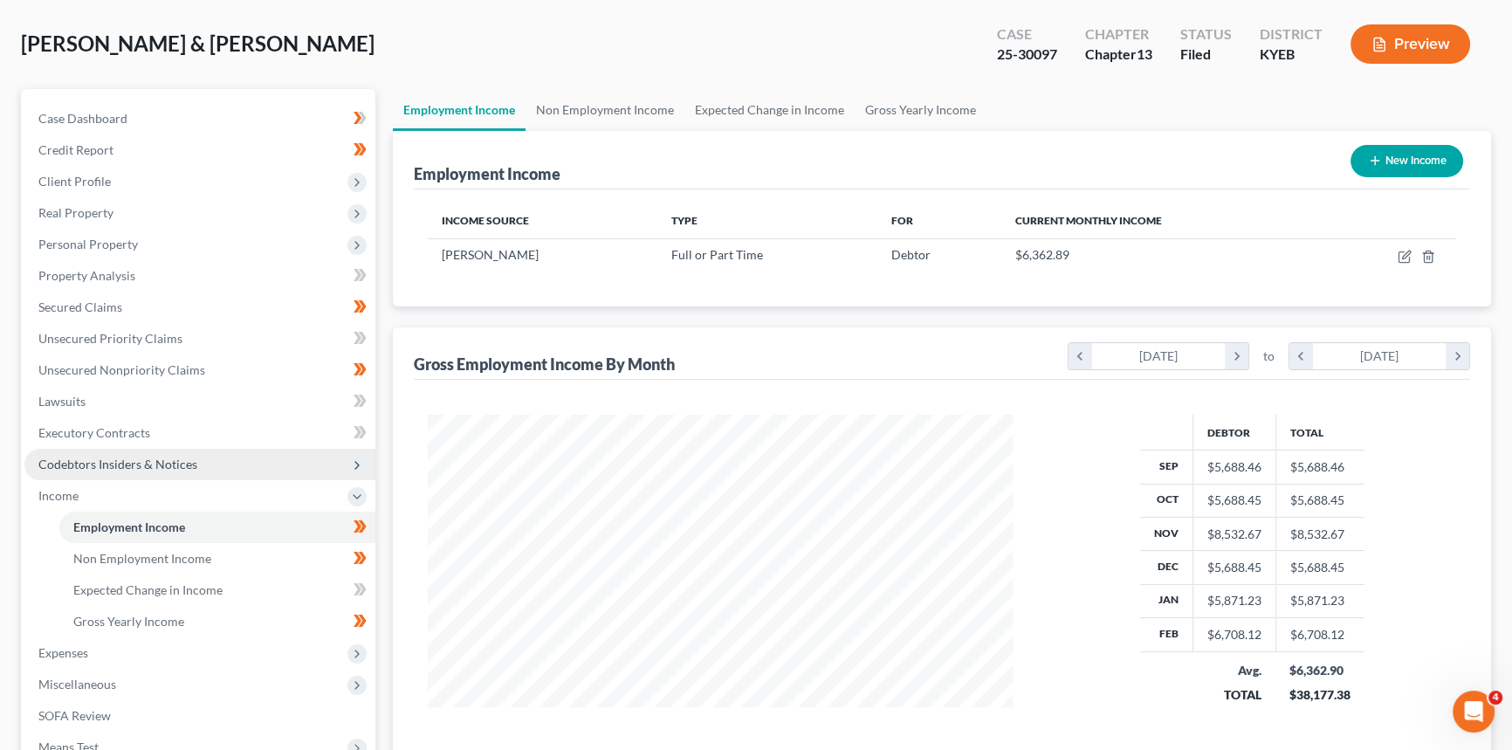
scroll to position [237, 0]
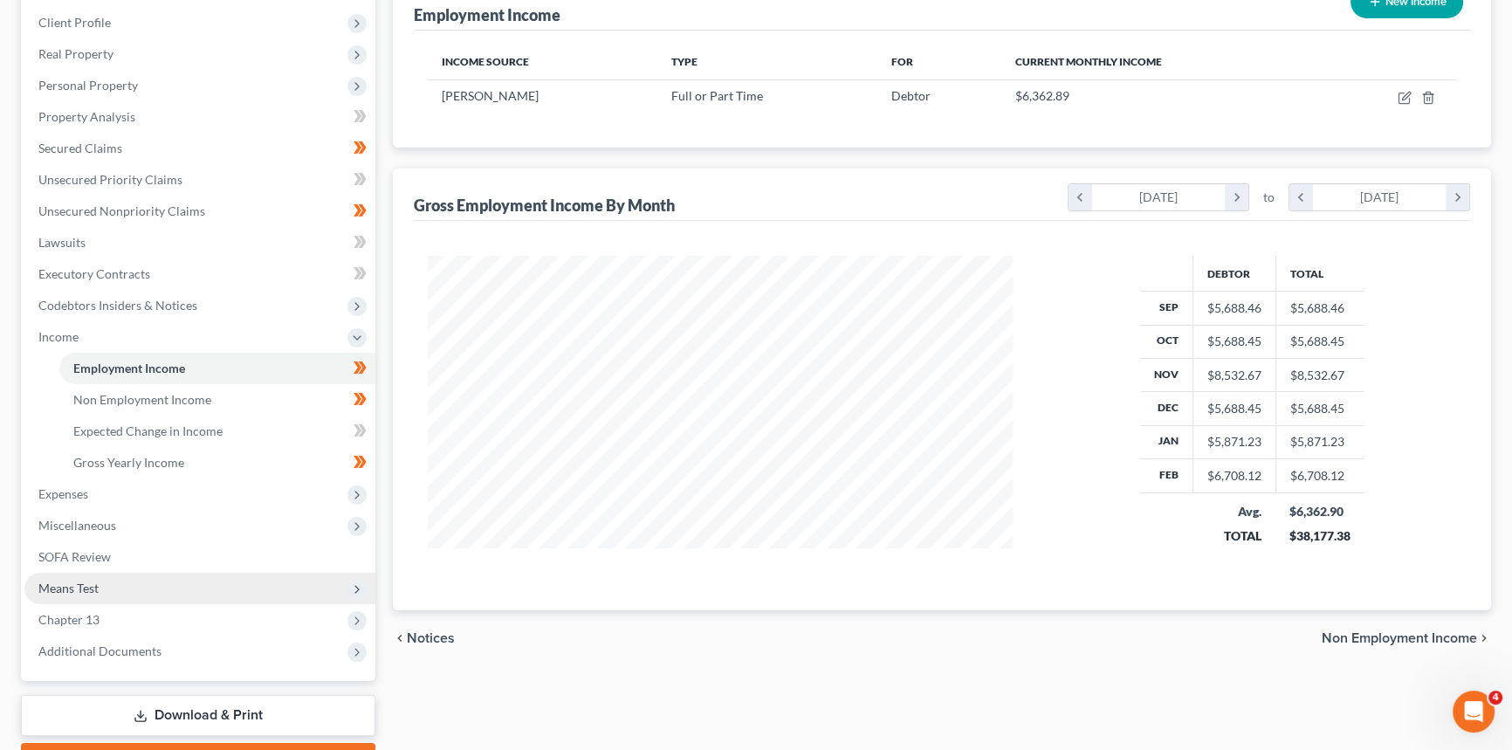
click at [120, 594] on span "Means Test" at bounding box center [199, 588] width 351 height 31
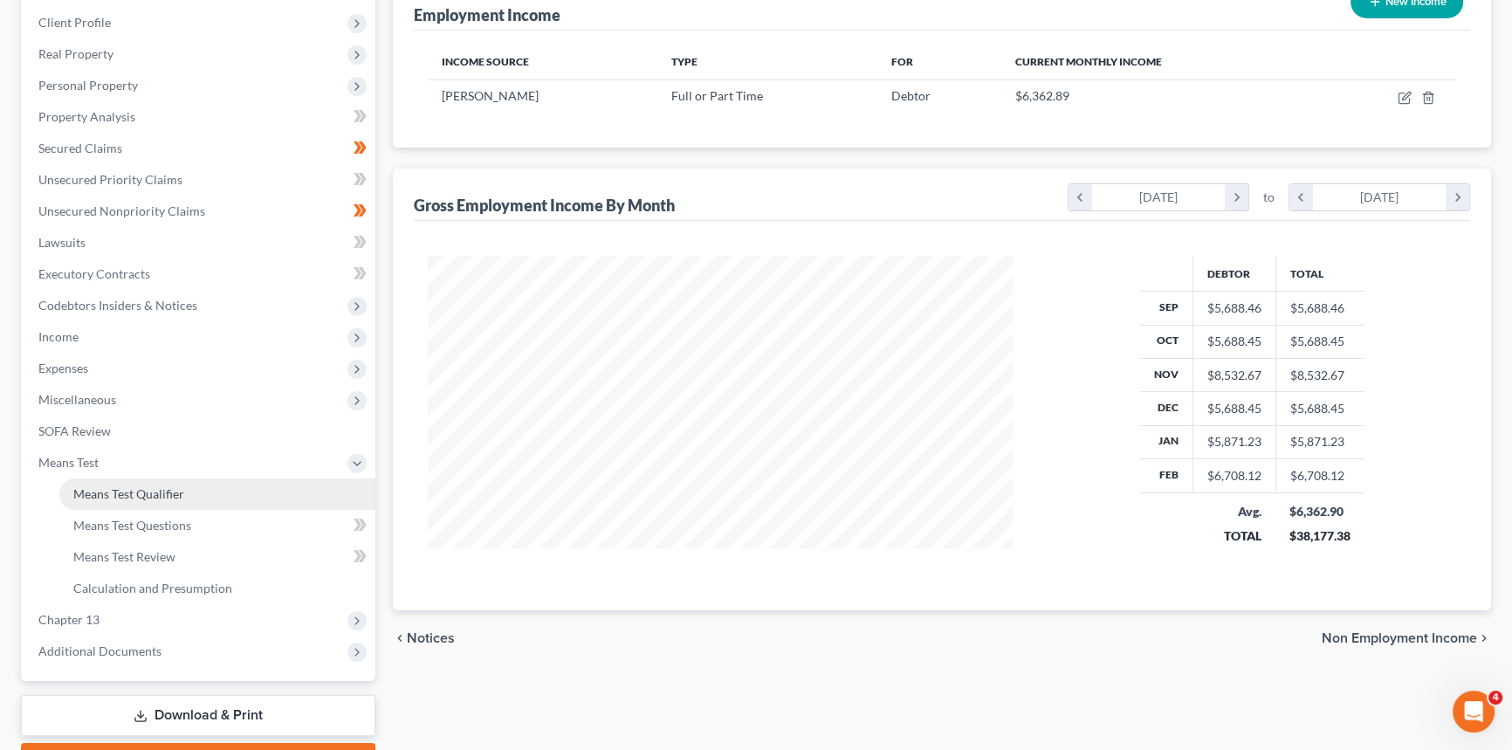
click at [158, 495] on span "Means Test Qualifier" at bounding box center [128, 493] width 111 height 15
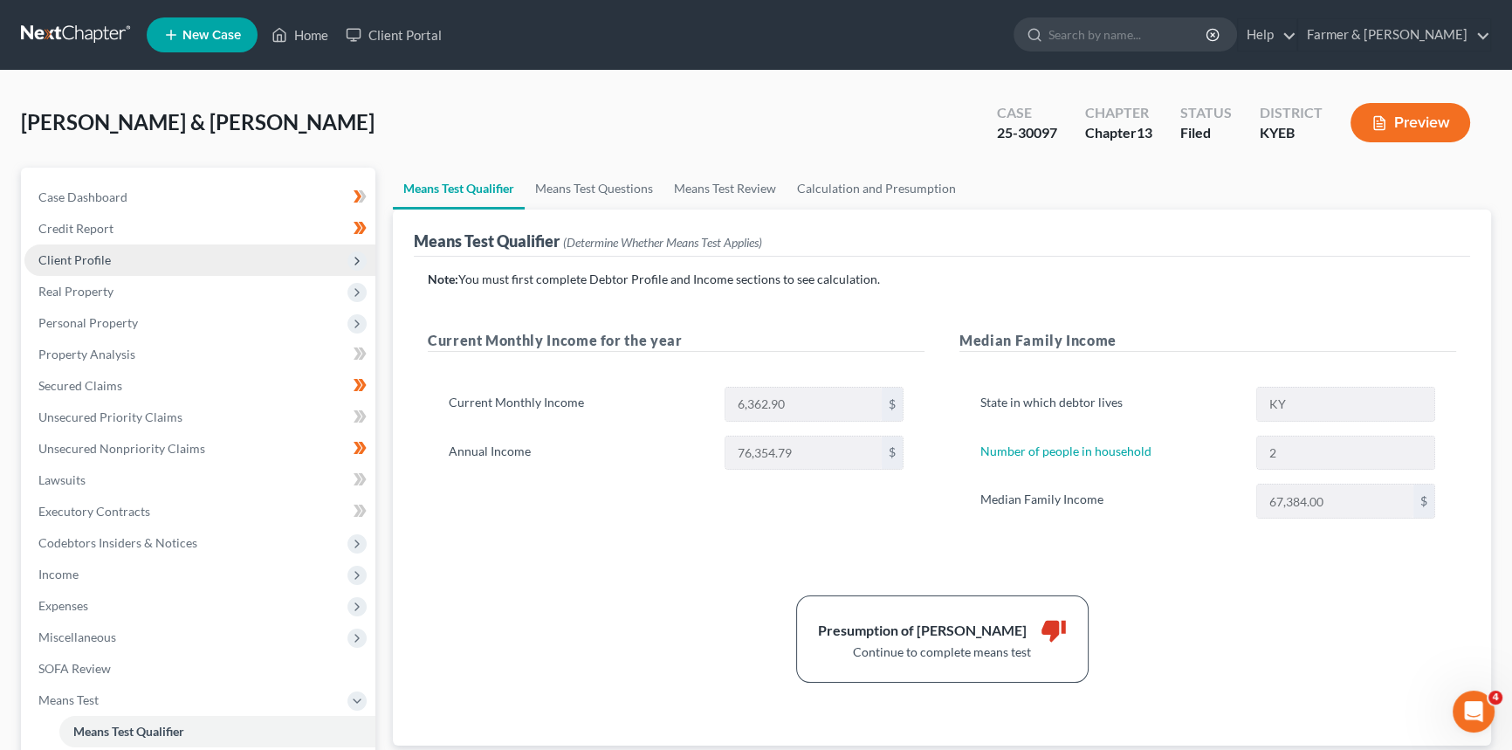
click at [177, 261] on span "Client Profile" at bounding box center [199, 259] width 351 height 31
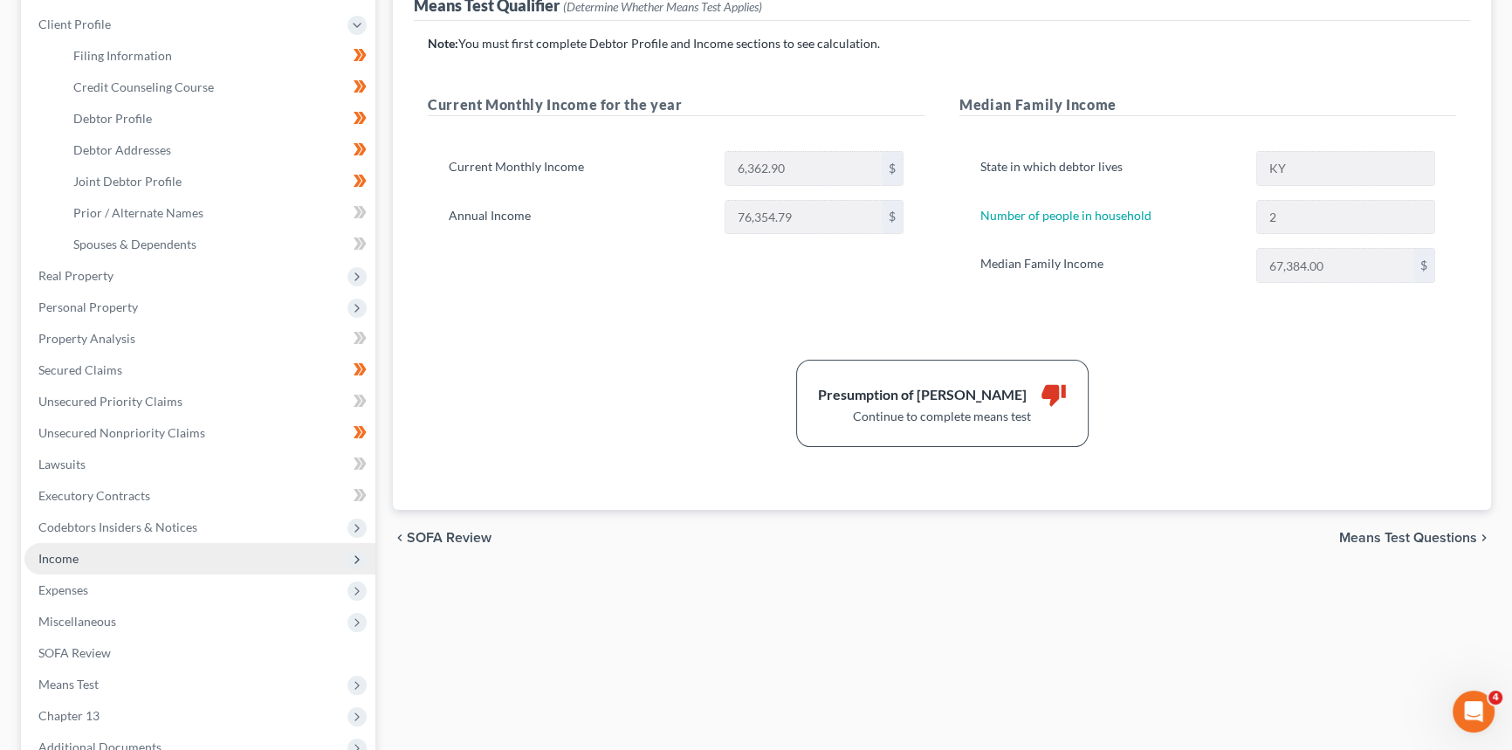
scroll to position [237, 0]
click at [107, 566] on span "Income" at bounding box center [199, 556] width 351 height 31
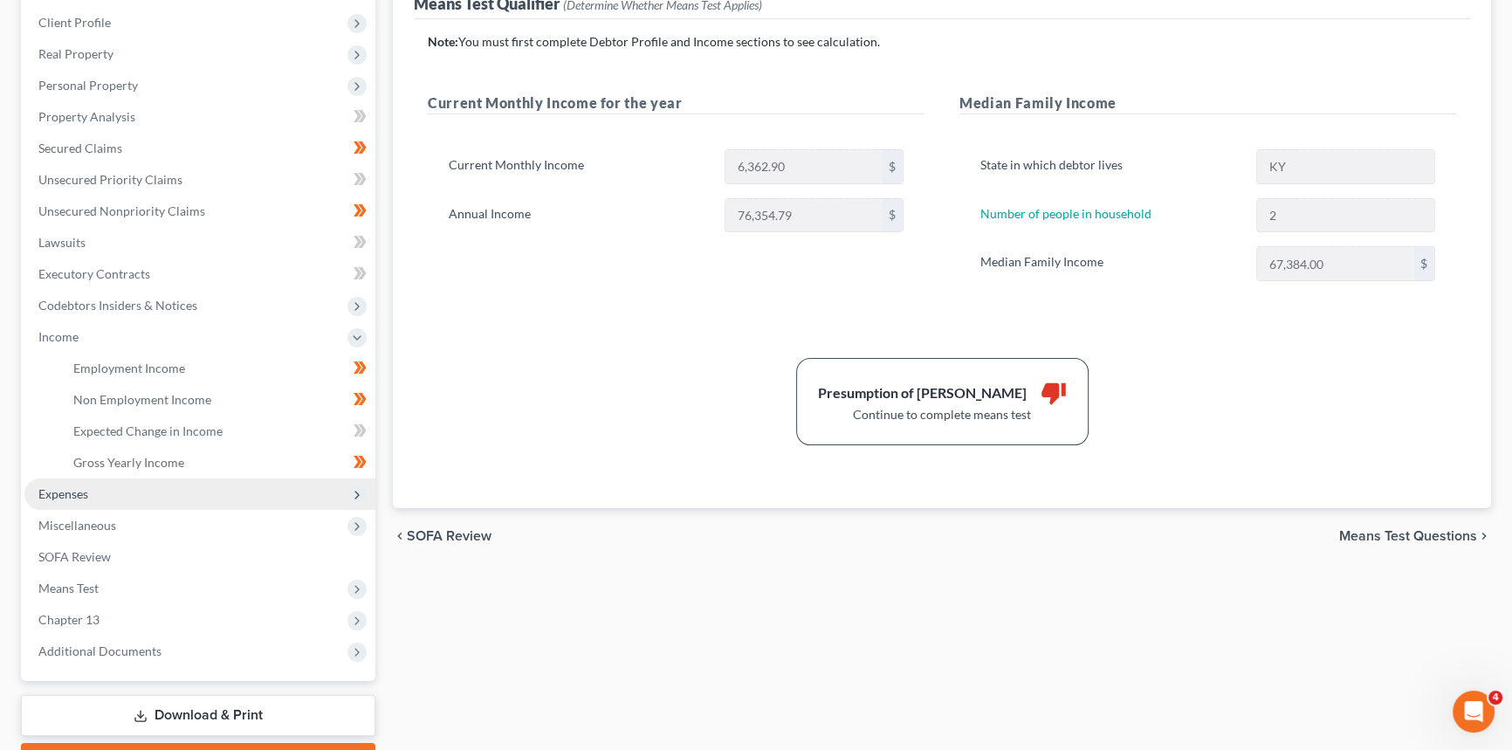
click at [87, 490] on span "Expenses" at bounding box center [63, 493] width 50 height 15
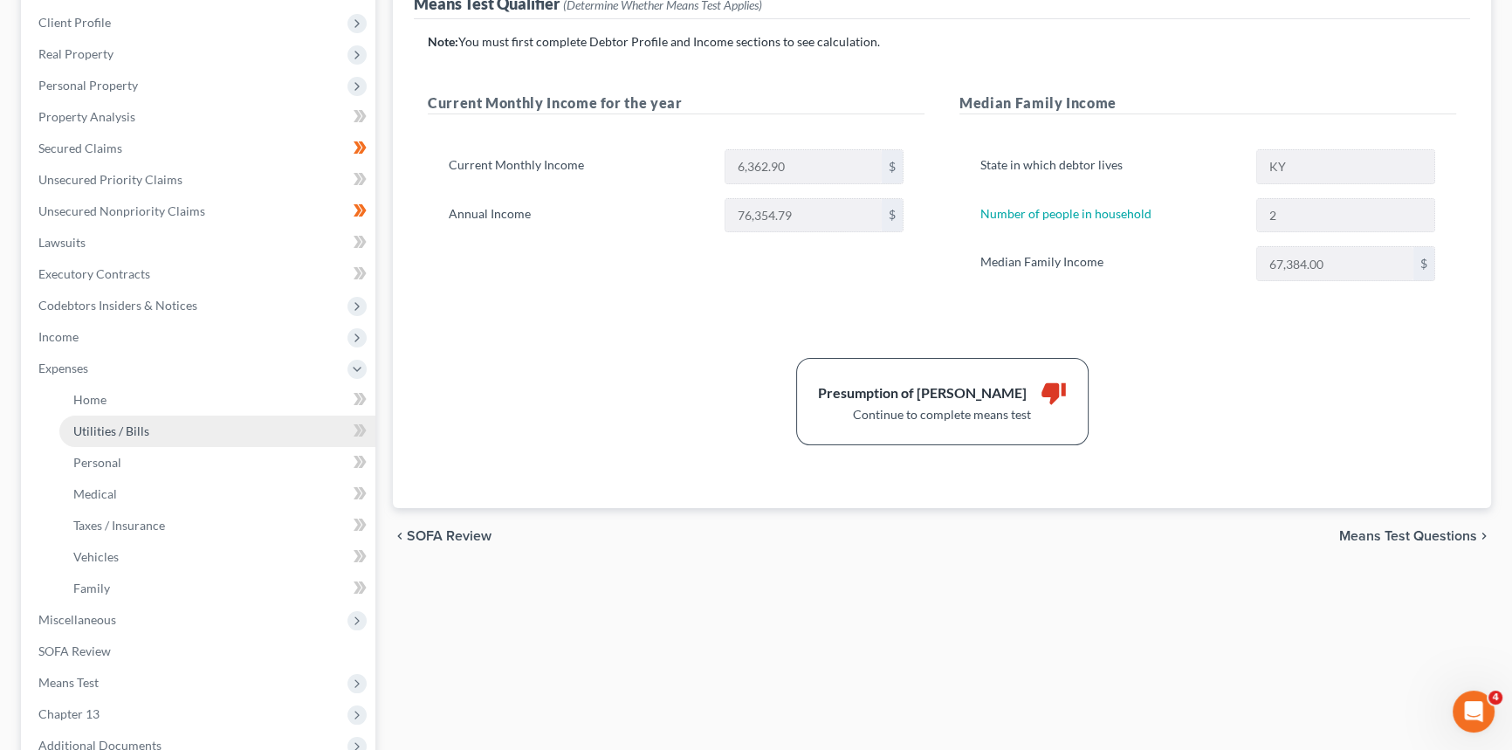
click at [99, 416] on link "Utilities / Bills" at bounding box center [217, 431] width 316 height 31
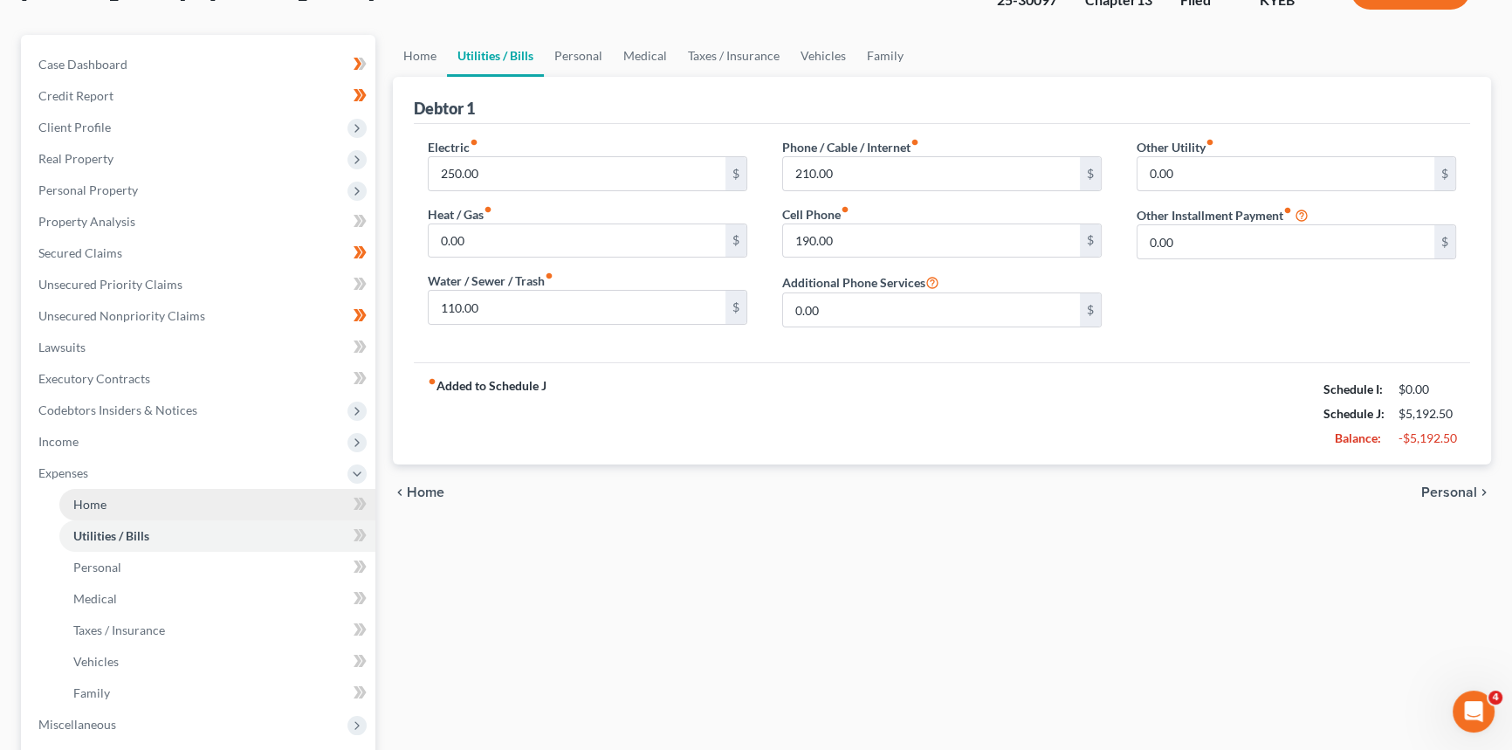
scroll to position [9, 0]
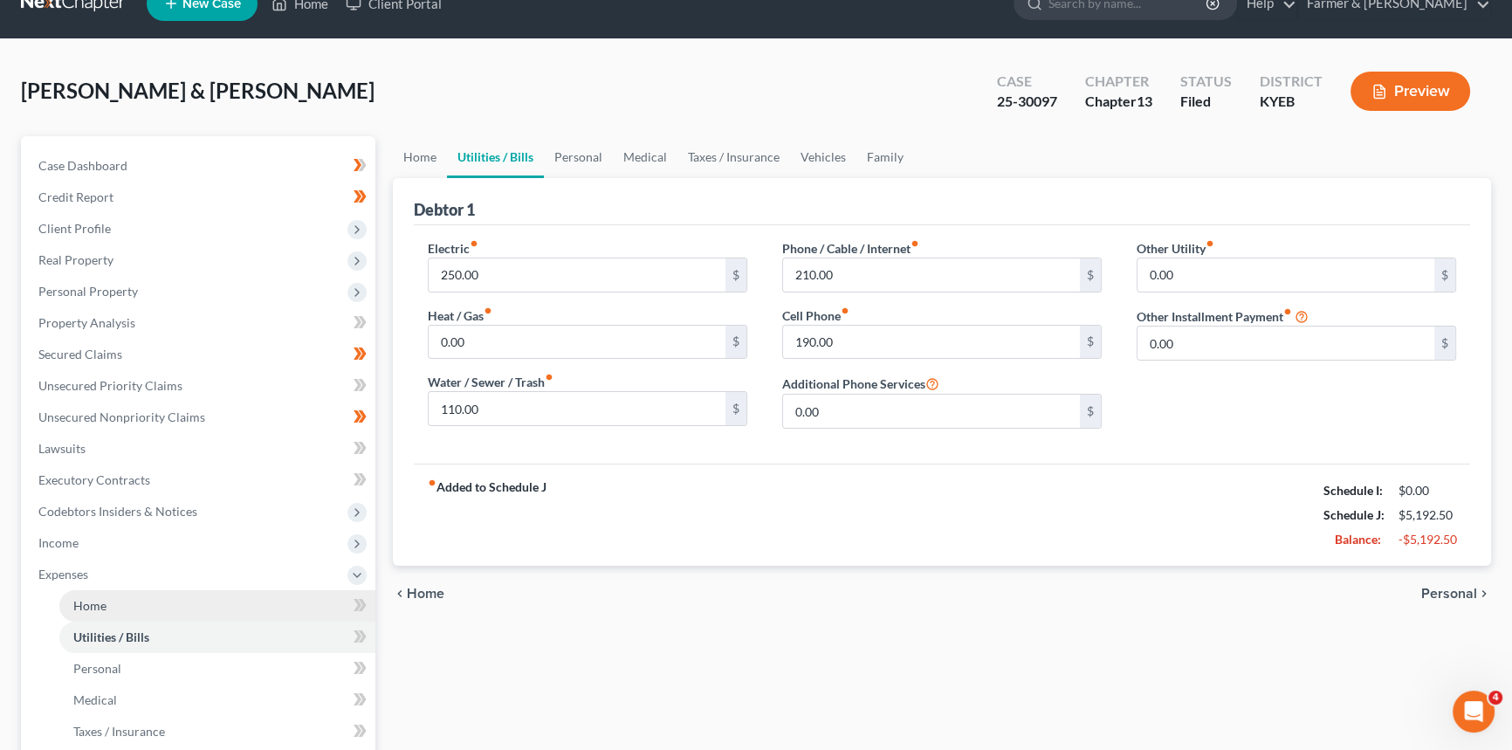
click at [103, 403] on ul "Case Dashboard Payments Invoices Payments Payments Credit Report Client Profile" at bounding box center [199, 558] width 351 height 817
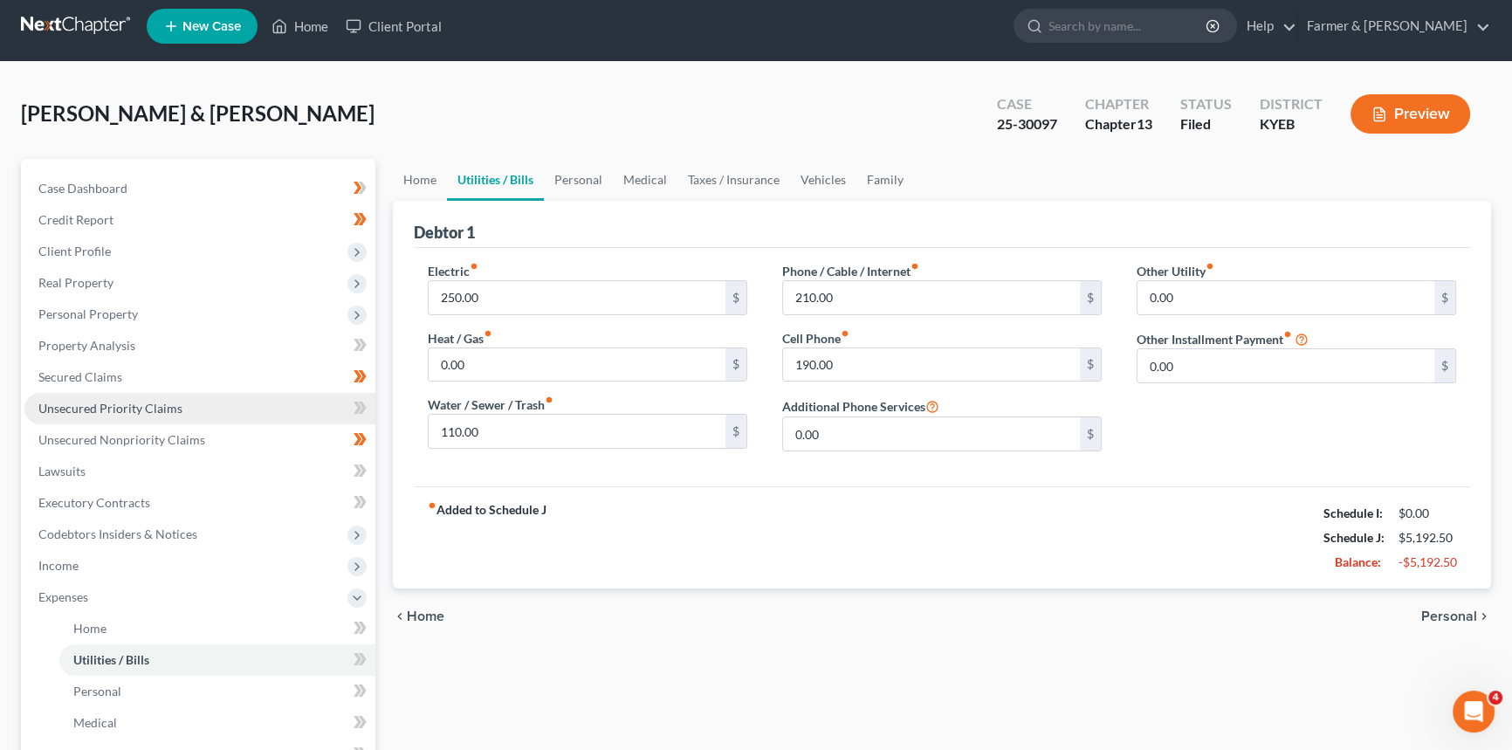
scroll to position [0, 0]
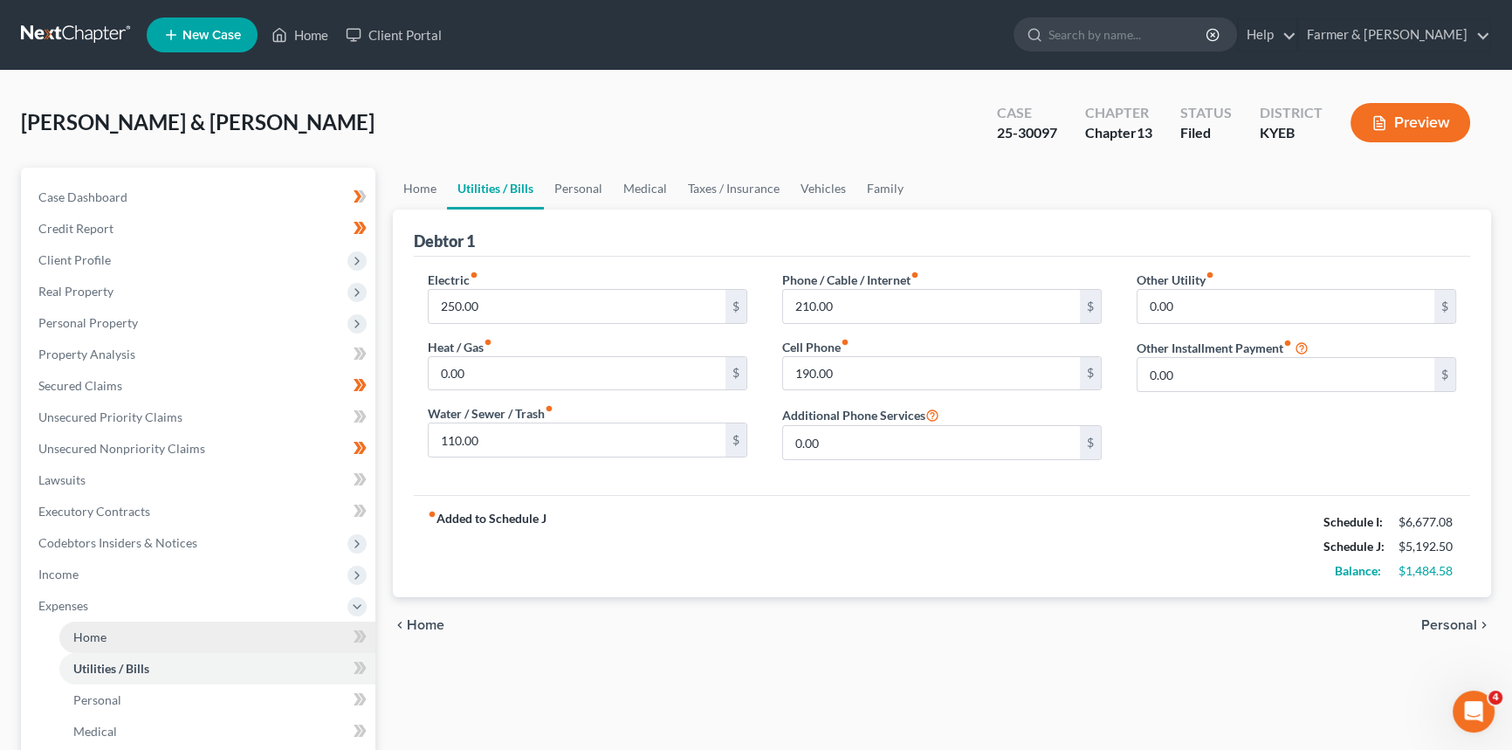
click at [106, 624] on link "Home" at bounding box center [217, 637] width 316 height 31
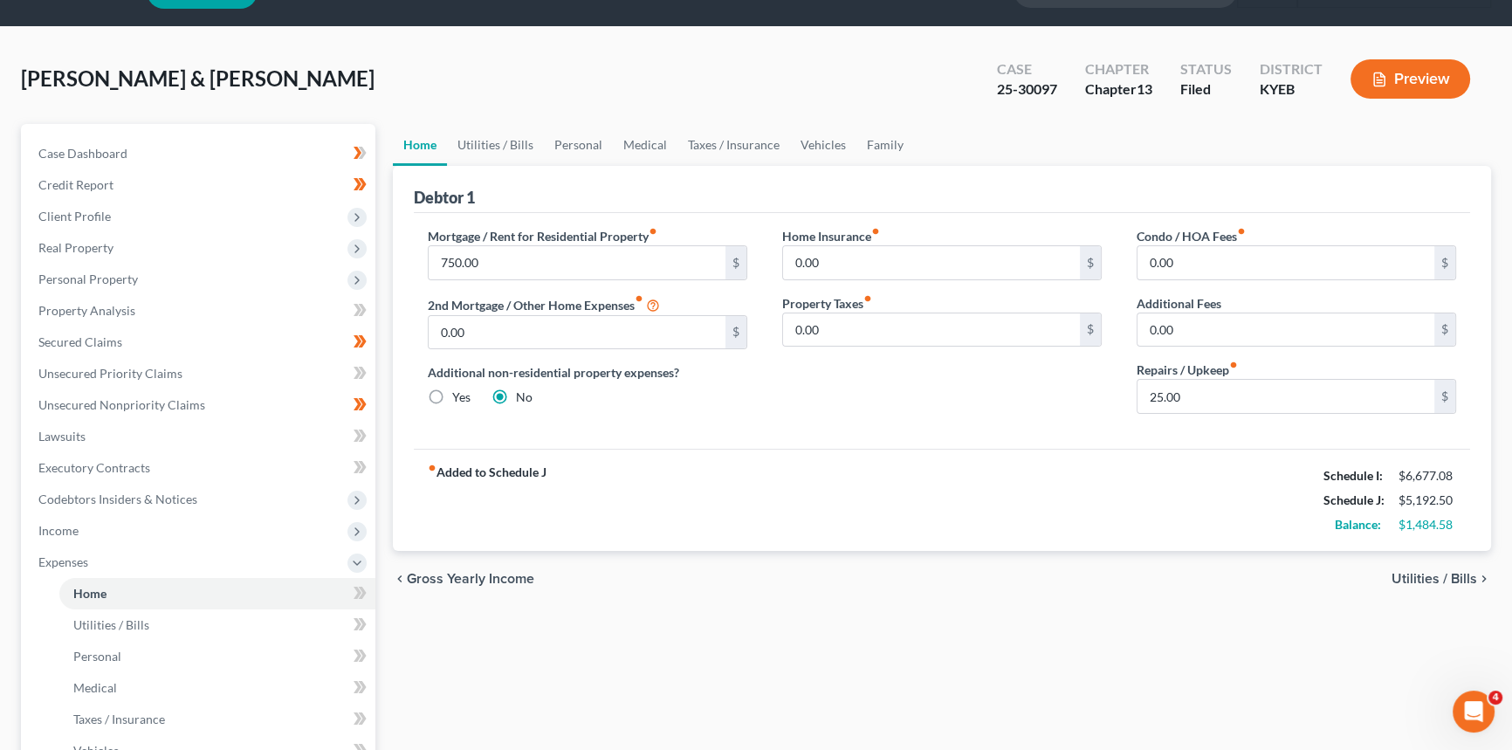
scroll to position [79, 0]
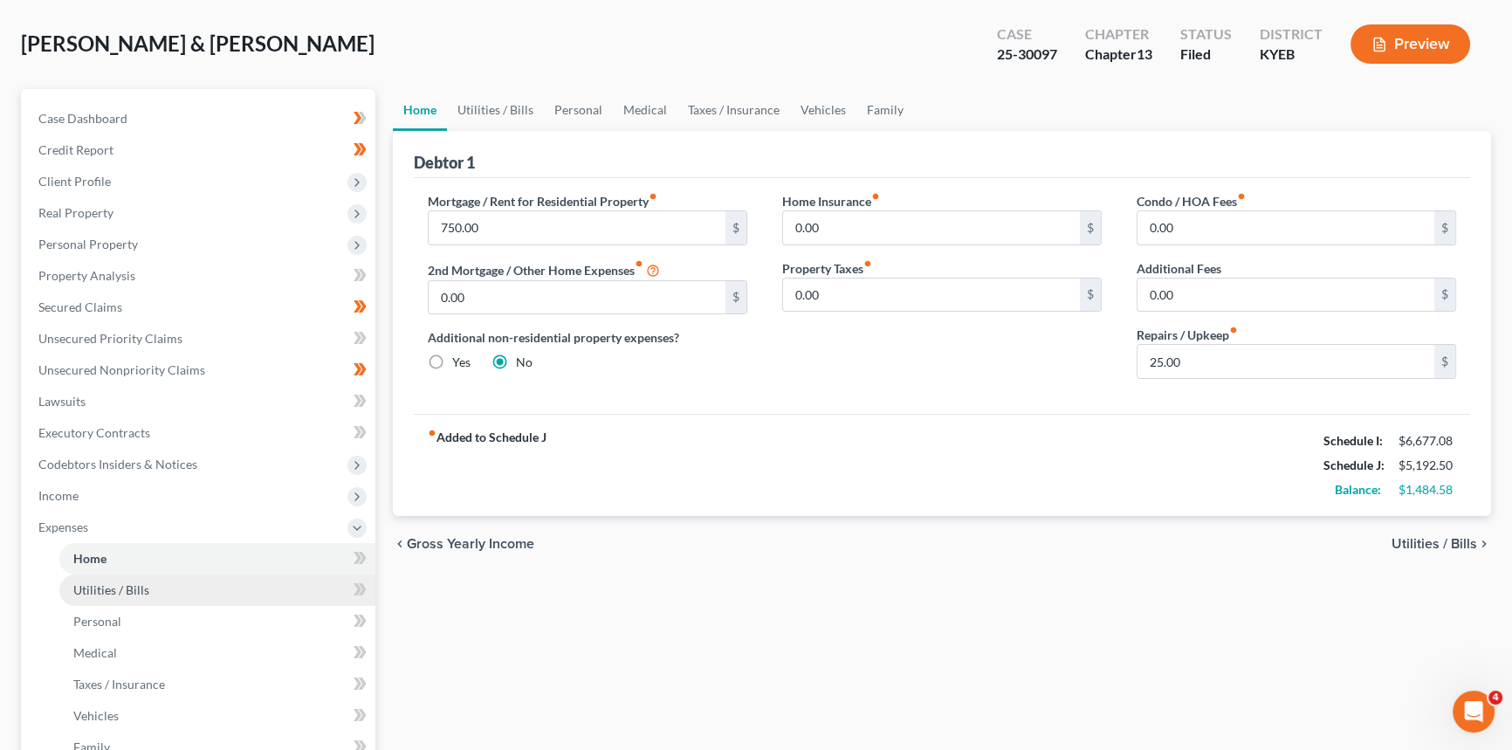
click at [128, 586] on span "Utilities / Bills" at bounding box center [111, 589] width 76 height 15
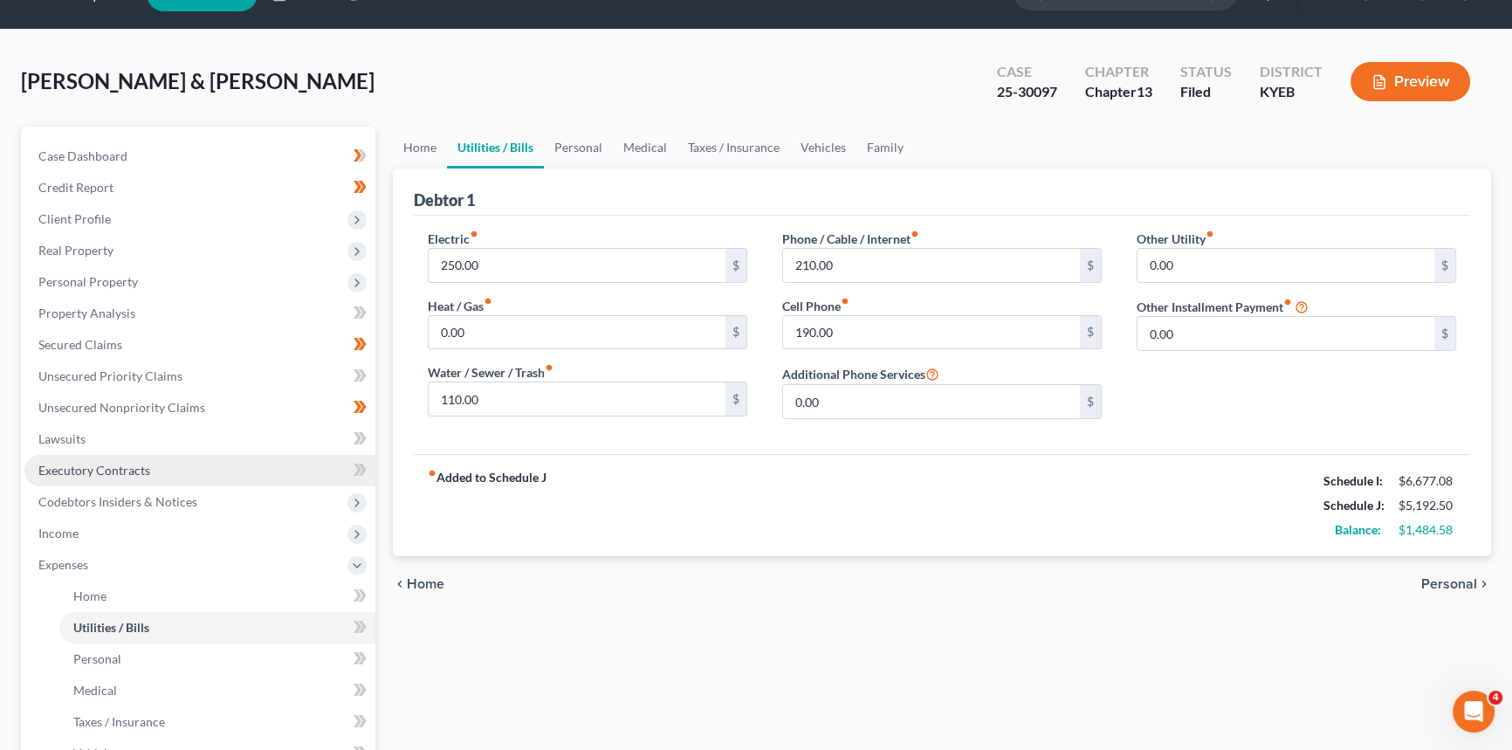
scroll to position [79, 0]
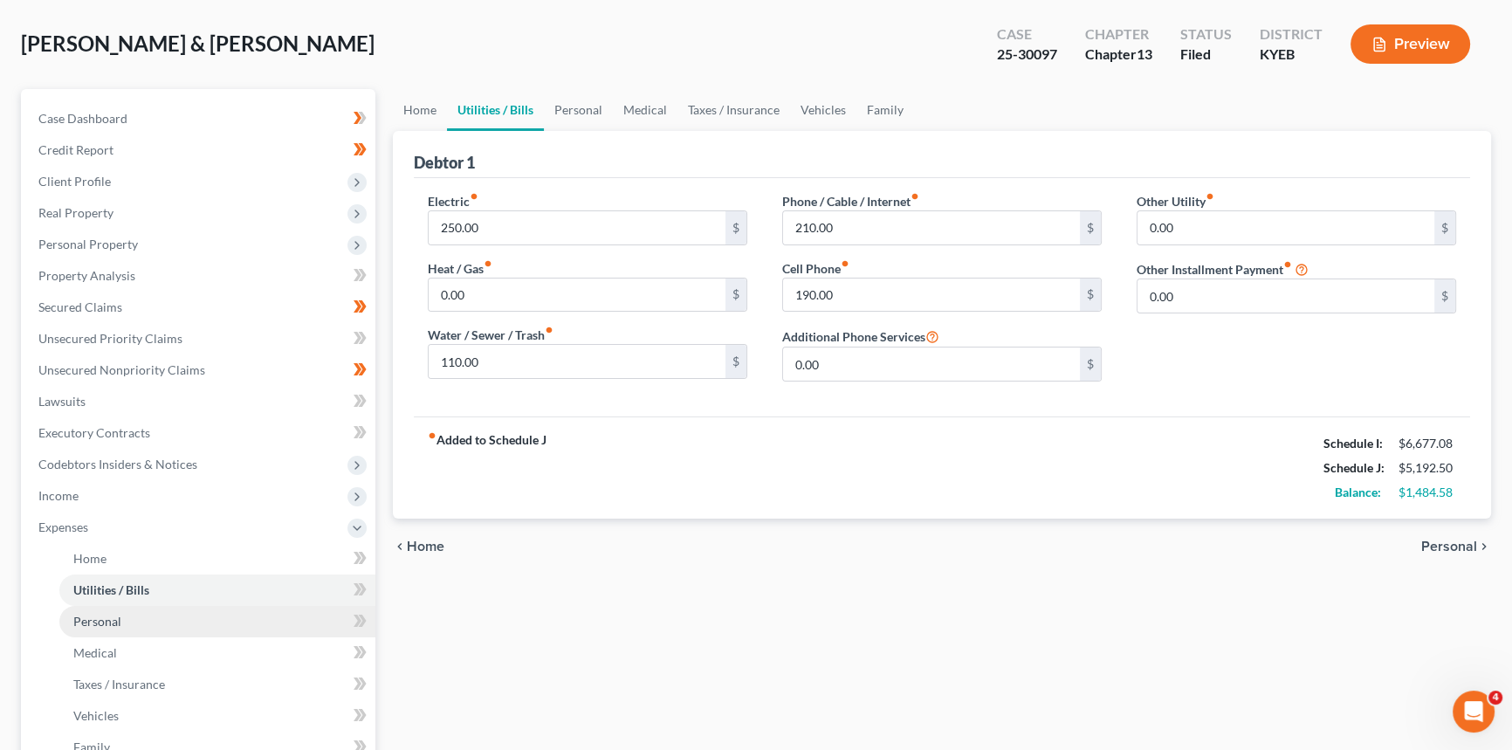
click at [118, 616] on span "Personal" at bounding box center [97, 621] width 48 height 15
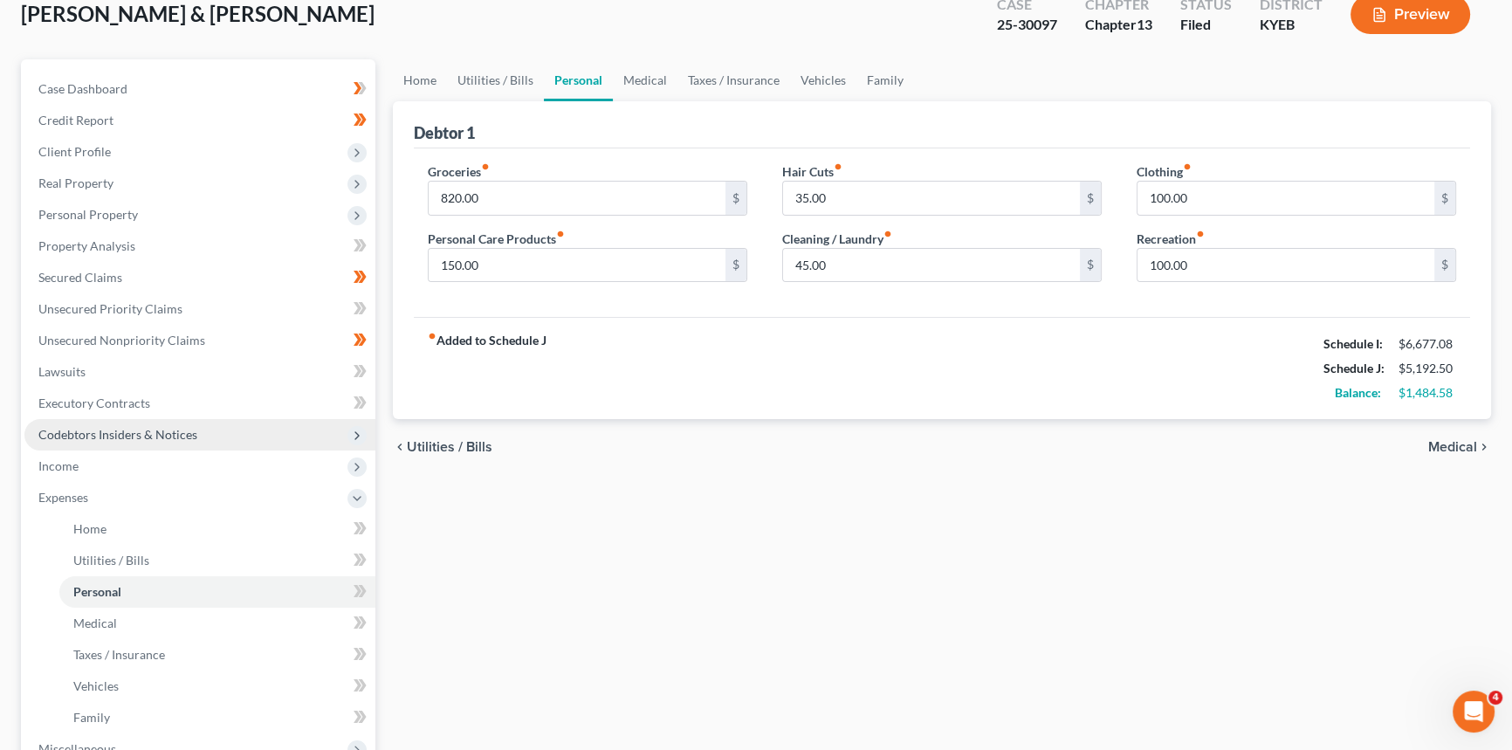
scroll to position [158, 0]
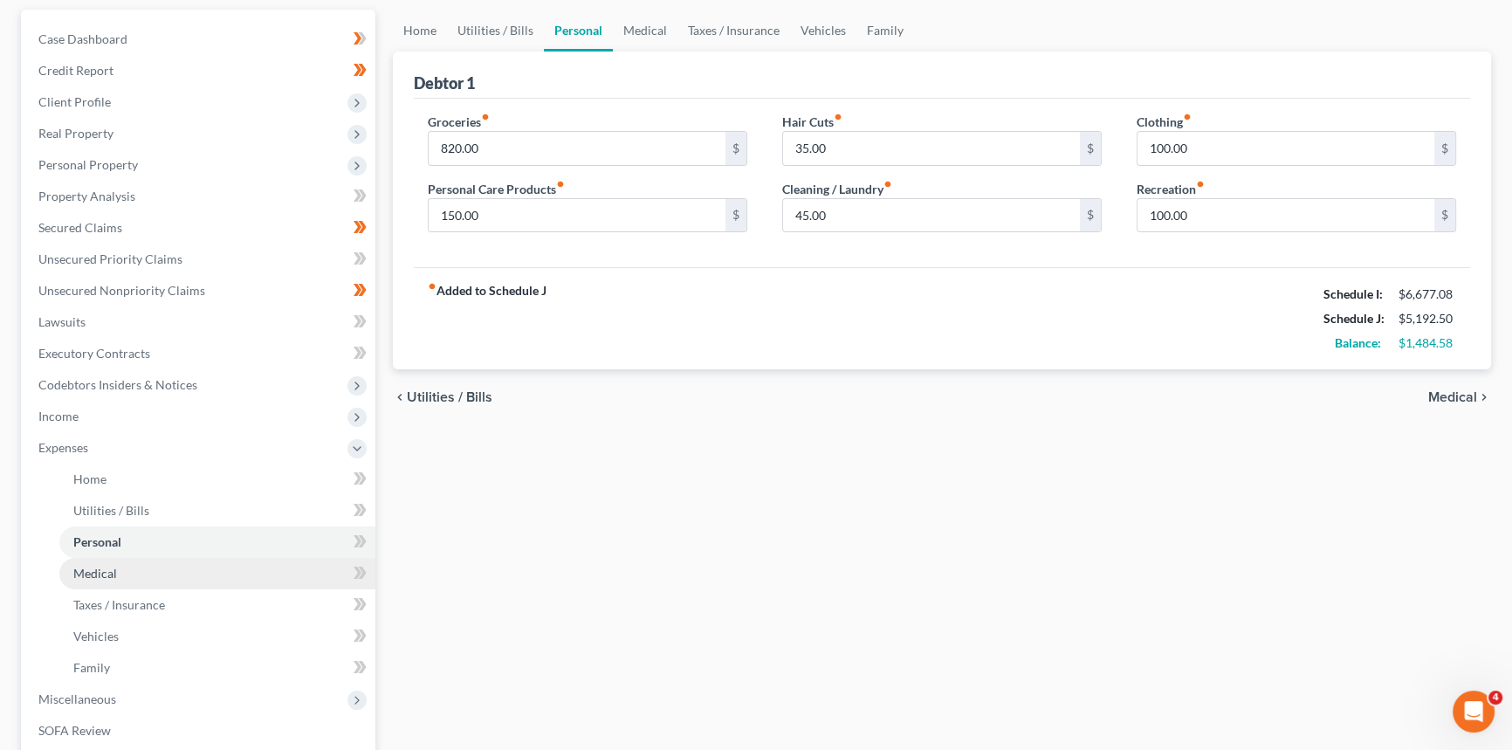
click at [104, 578] on link "Medical" at bounding box center [217, 573] width 316 height 31
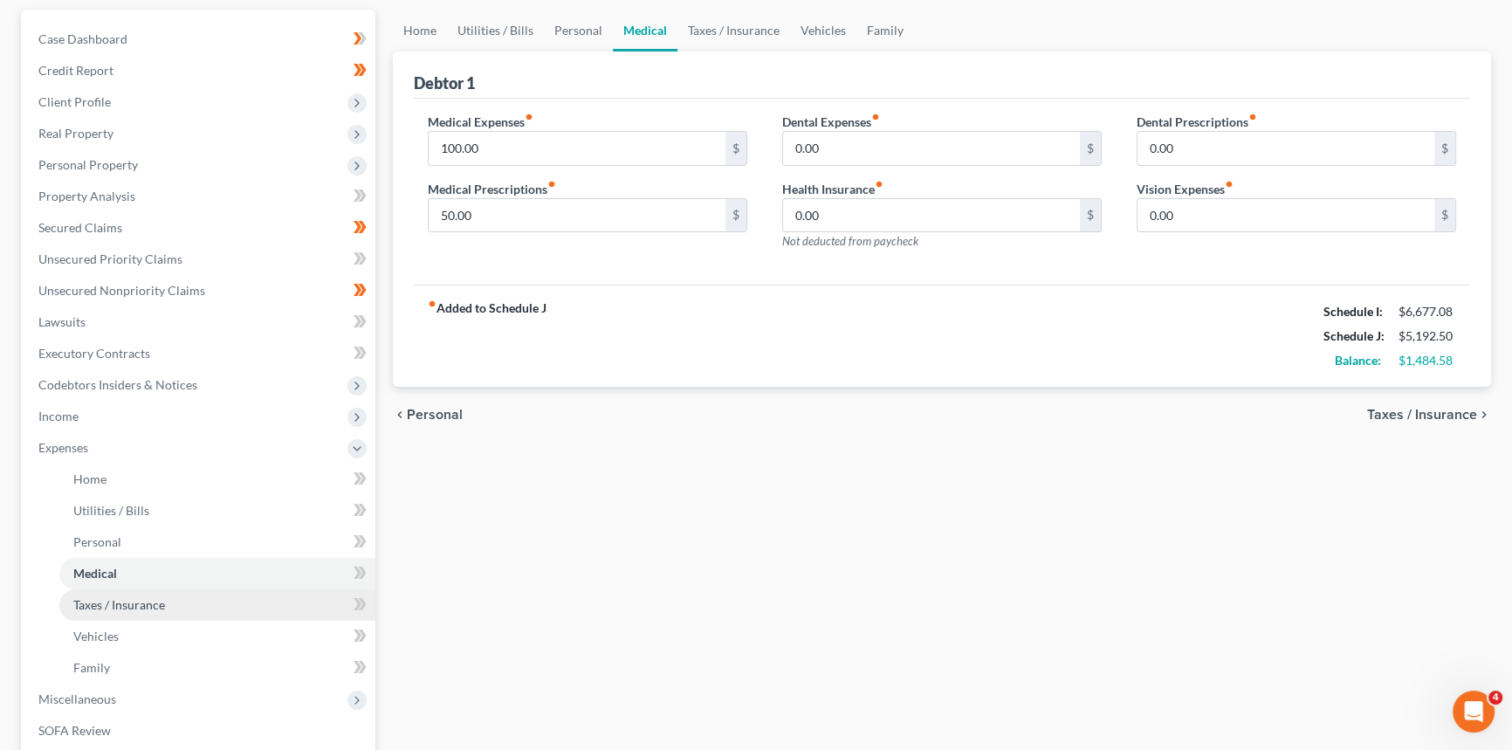
click at [120, 600] on span "Taxes / Insurance" at bounding box center [119, 604] width 92 height 15
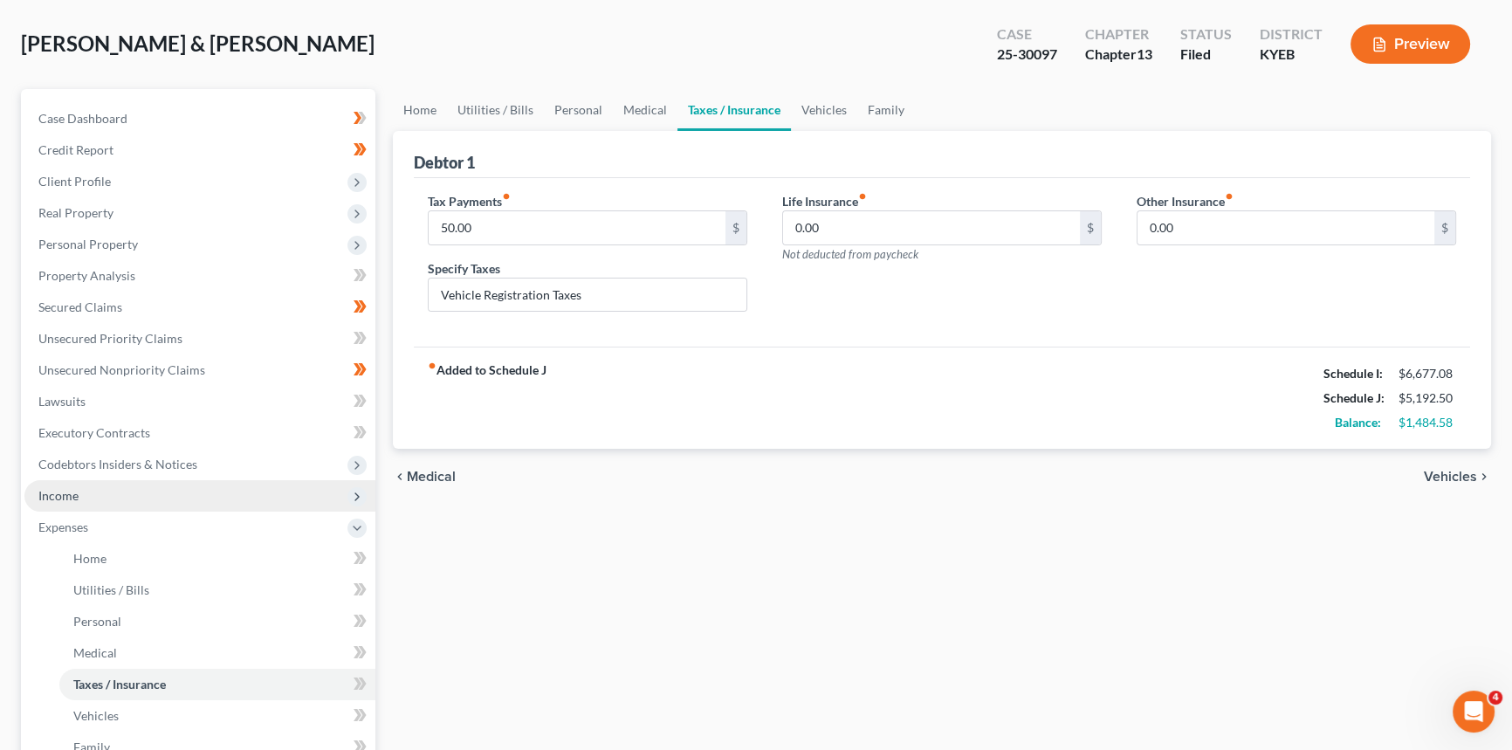
scroll to position [79, 0]
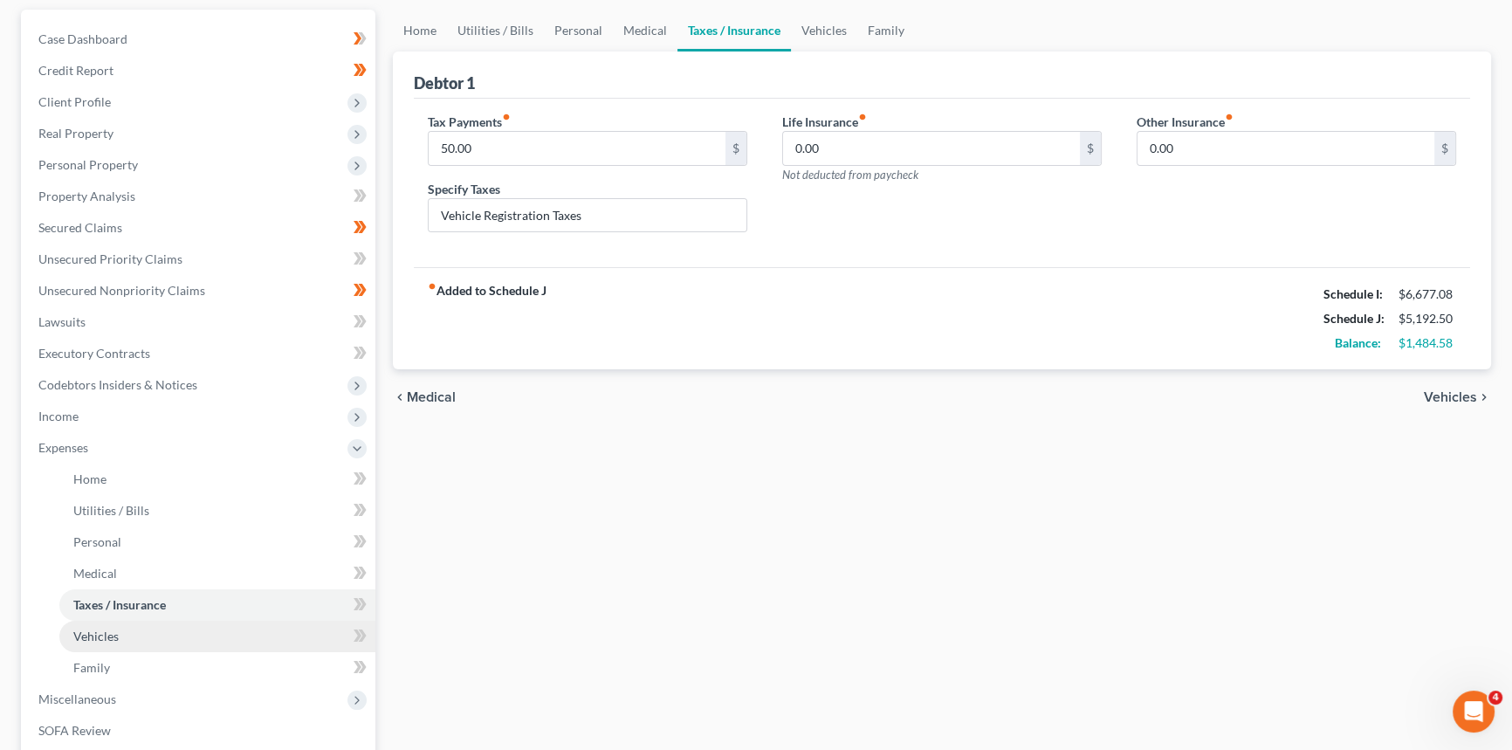
click at [109, 632] on span "Vehicles" at bounding box center [95, 636] width 45 height 15
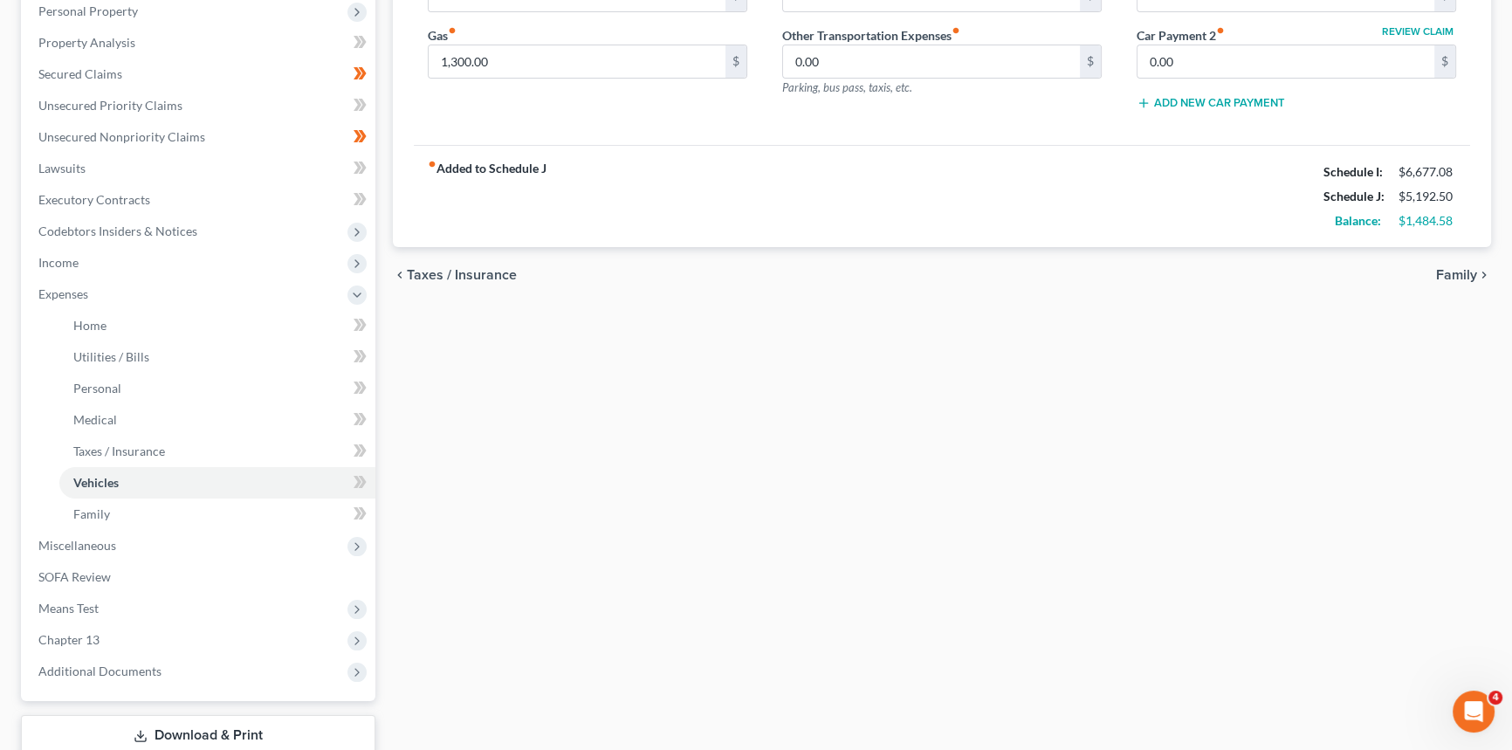
scroll to position [317, 0]
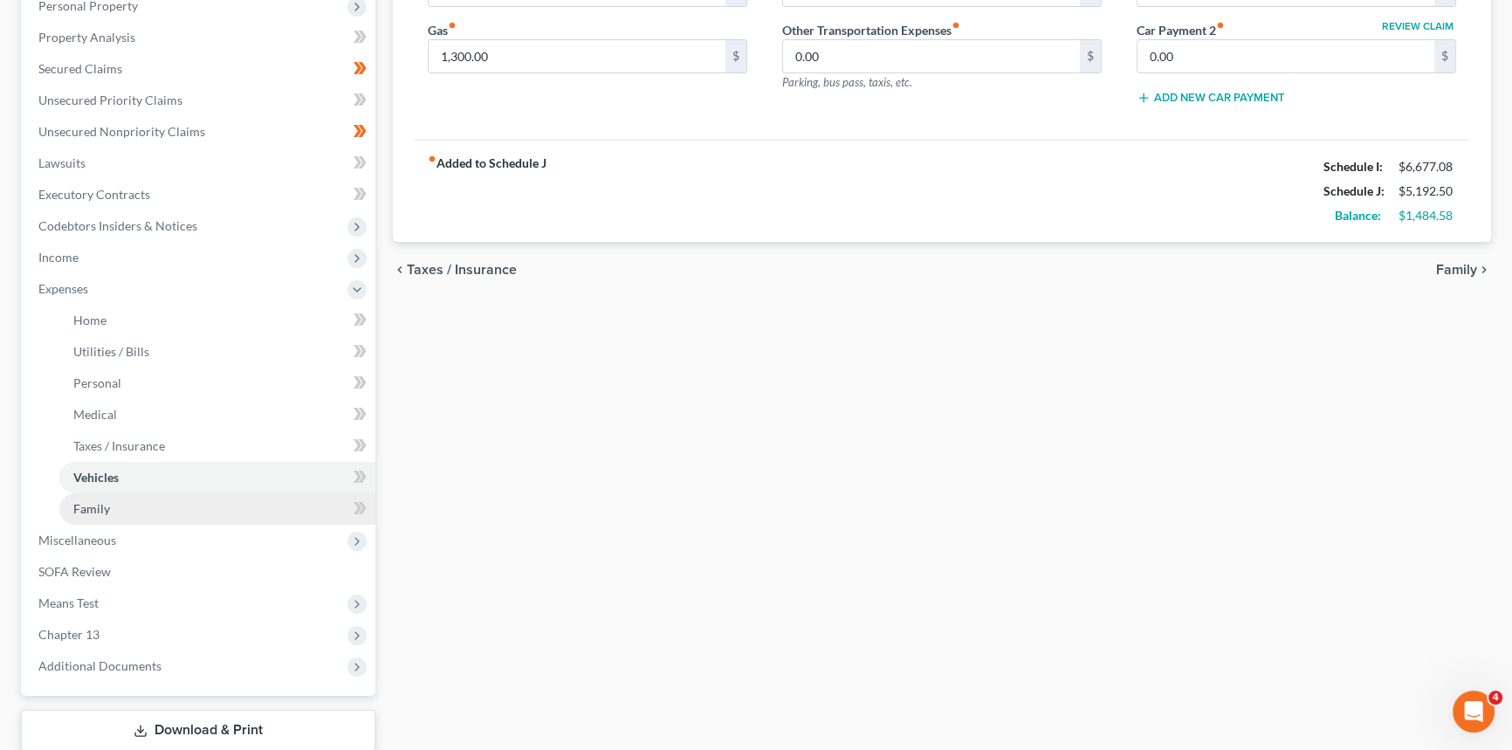
click at [99, 515] on link "Family" at bounding box center [217, 508] width 316 height 31
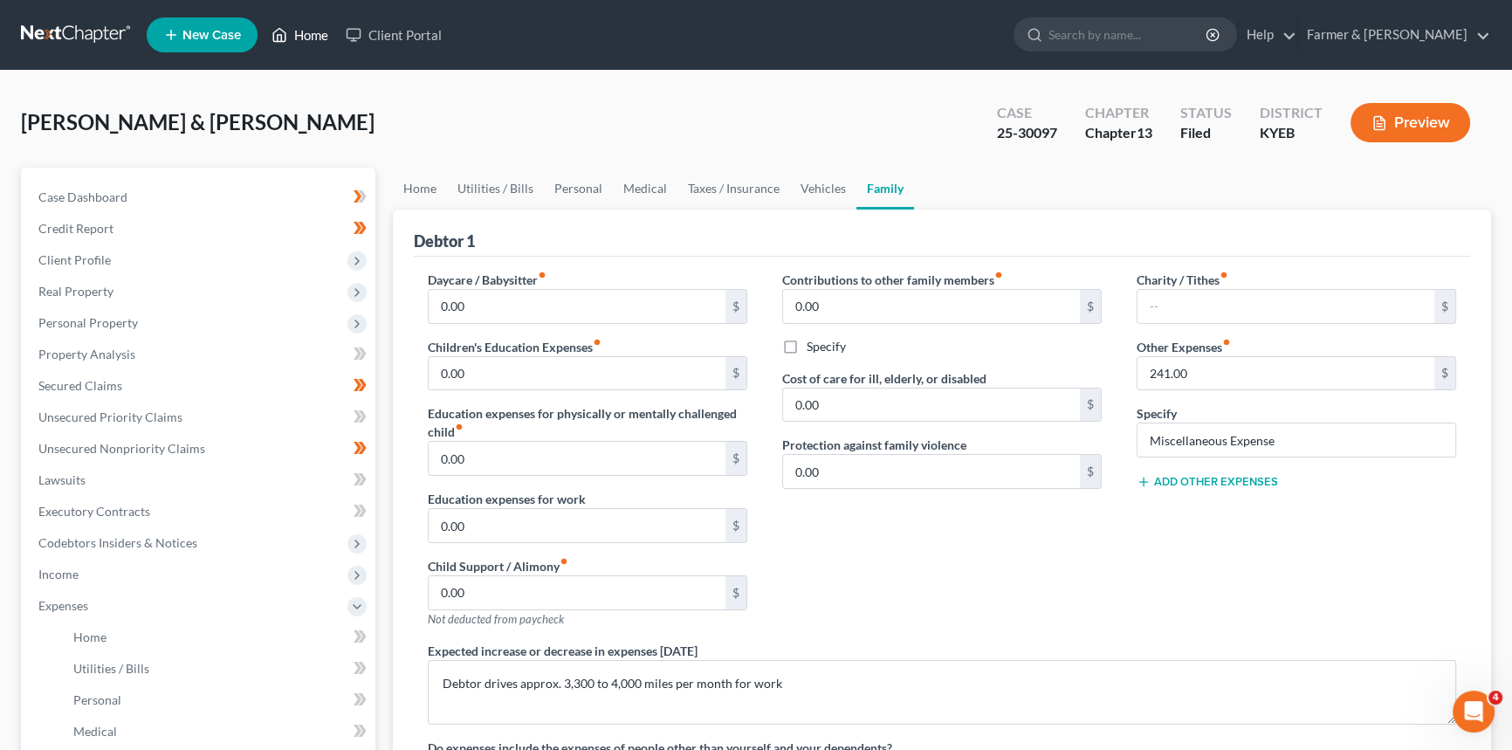
click at [314, 42] on link "Home" at bounding box center [300, 34] width 74 height 31
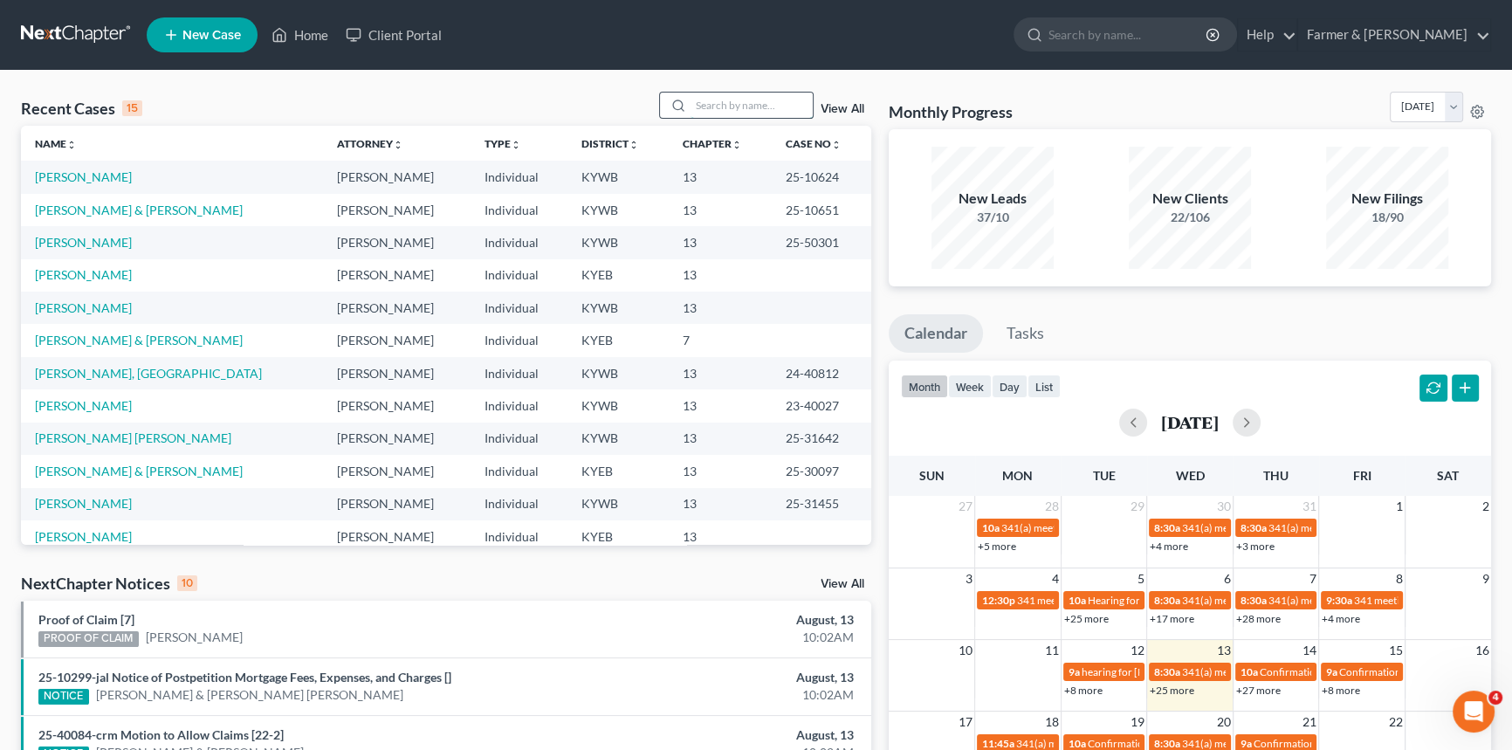
click at [707, 106] on input "search" at bounding box center [752, 105] width 122 height 25
type input "[PERSON_NAME]"
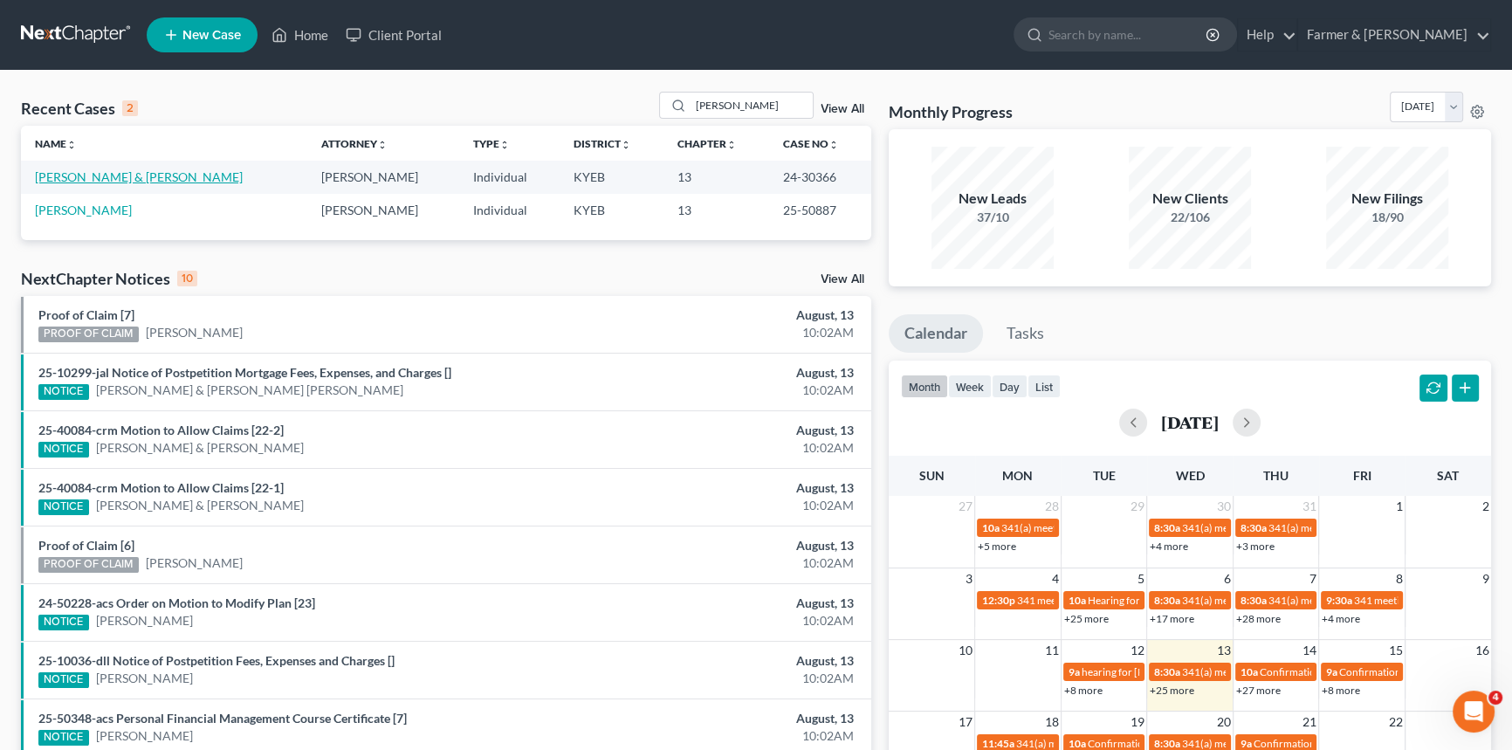
click at [117, 181] on link "[PERSON_NAME] & [PERSON_NAME]" at bounding box center [139, 176] width 208 height 15
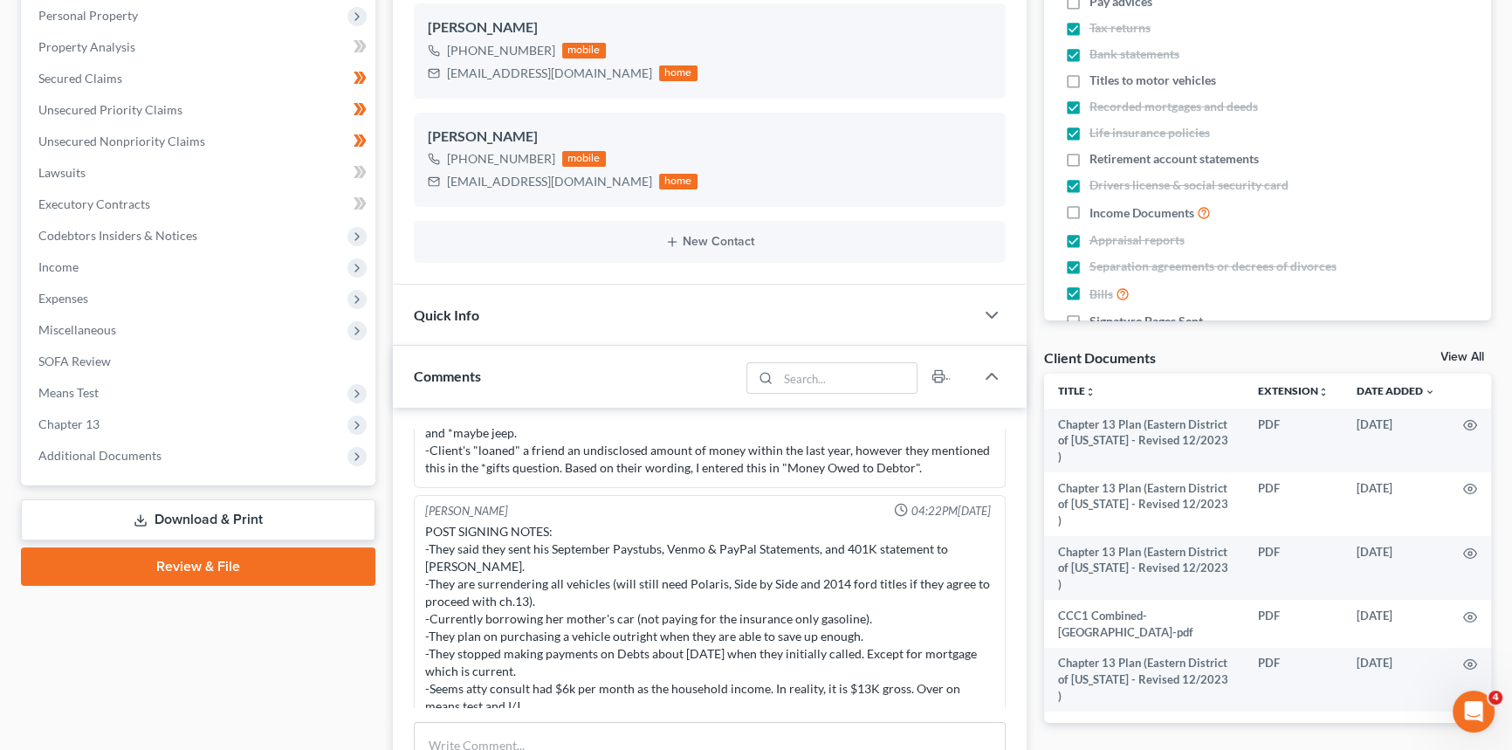
scroll to position [317, 0]
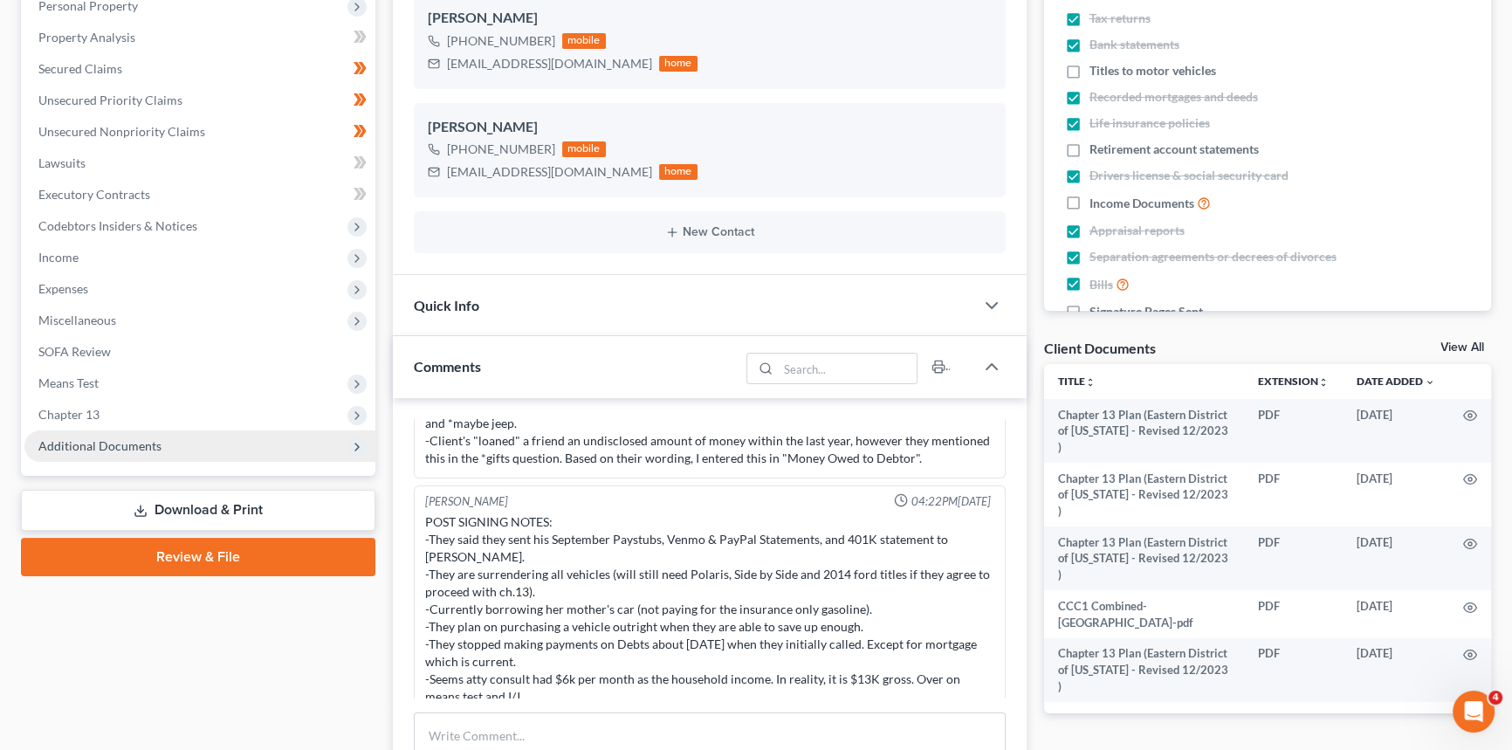
click at [135, 440] on span "Additional Documents" at bounding box center [99, 445] width 123 height 15
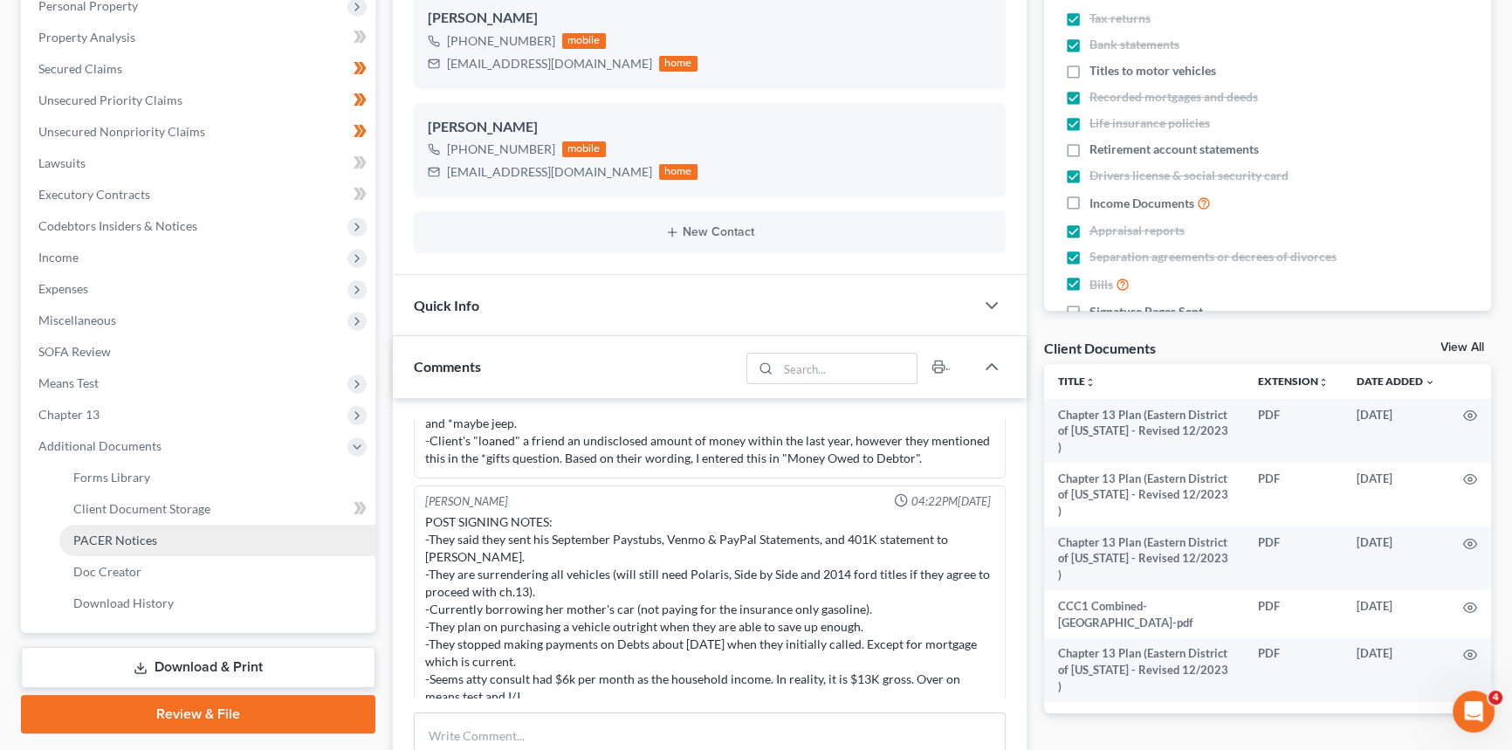
click at [117, 538] on span "PACER Notices" at bounding box center [115, 540] width 84 height 15
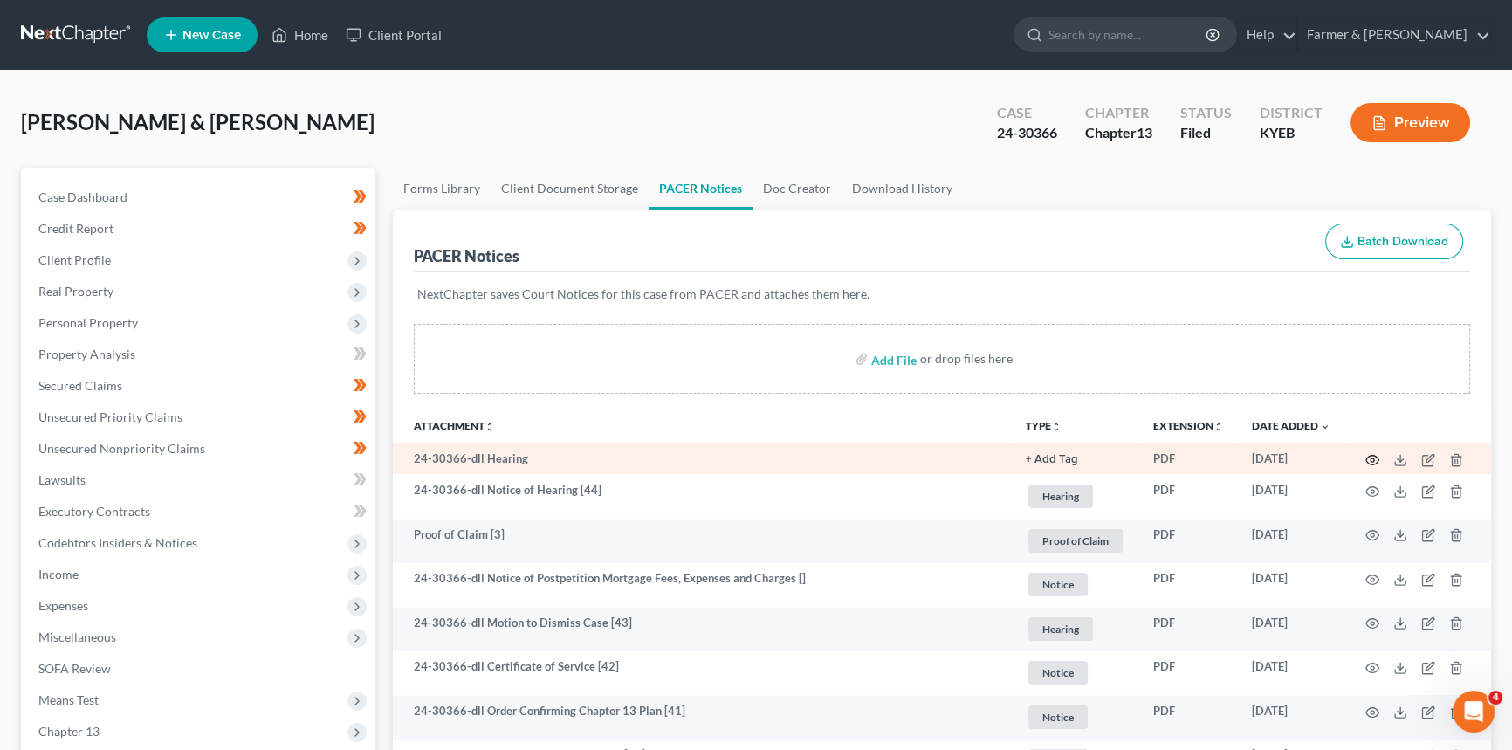
click at [1373, 458] on circle "button" at bounding box center [1372, 459] width 3 height 3
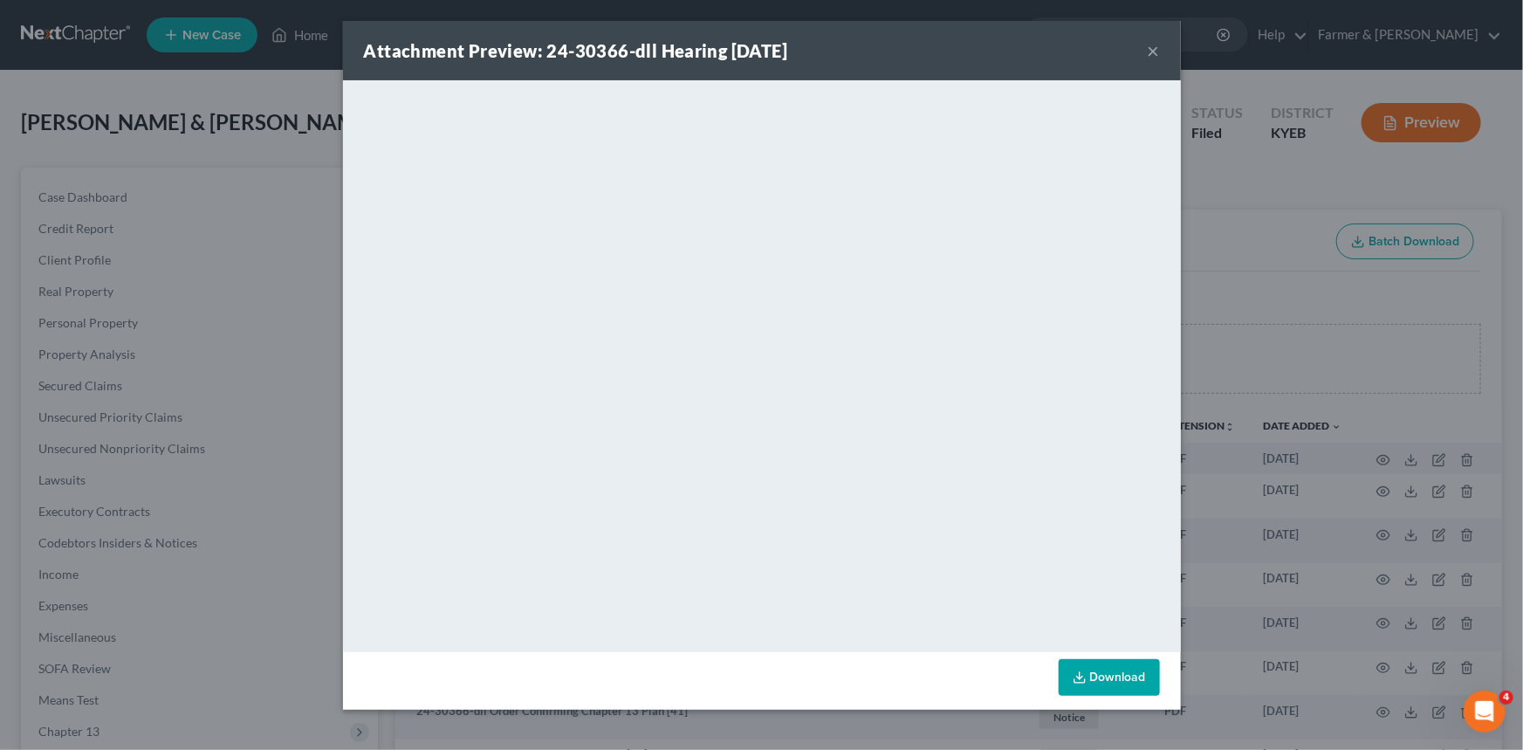
click at [1153, 51] on button "×" at bounding box center [1154, 50] width 12 height 21
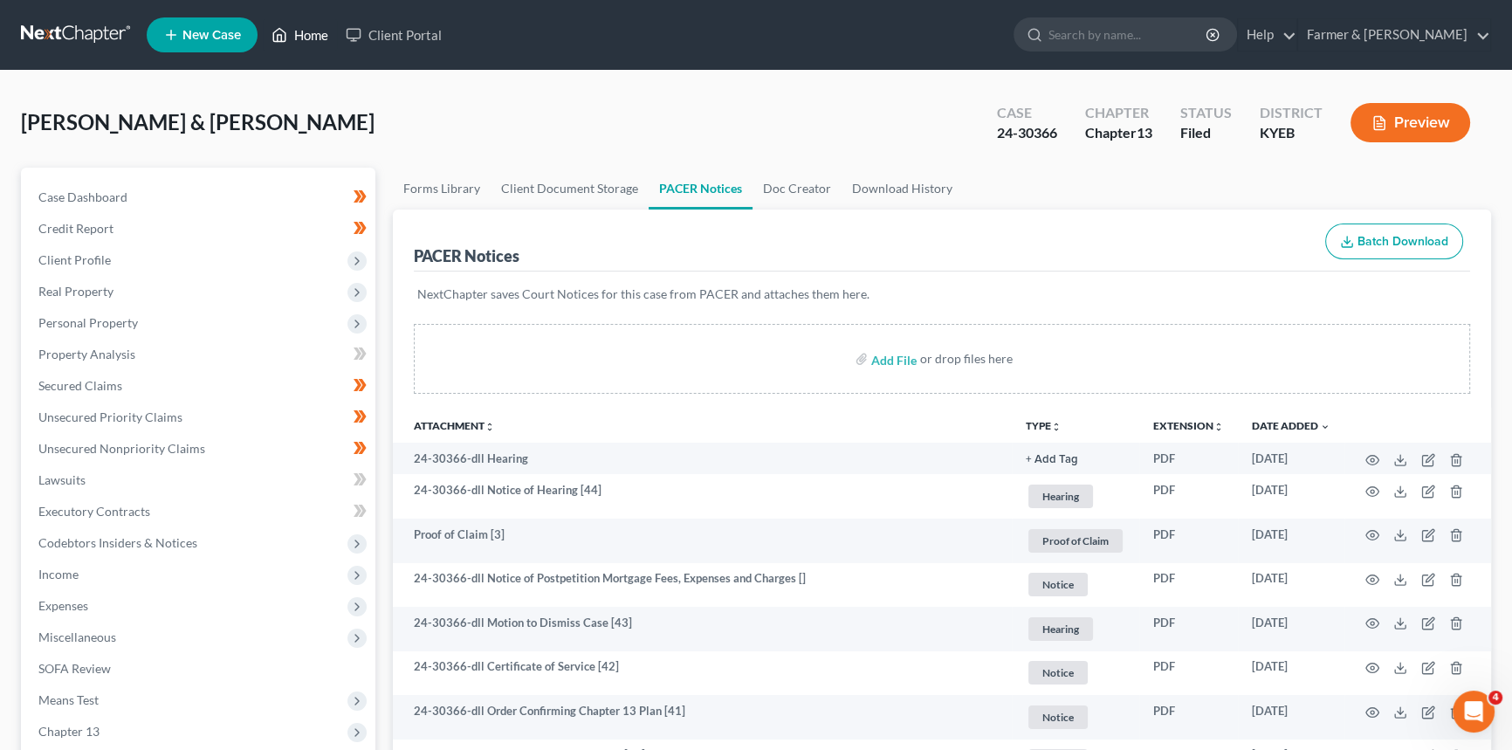
click at [311, 35] on link "Home" at bounding box center [300, 34] width 74 height 31
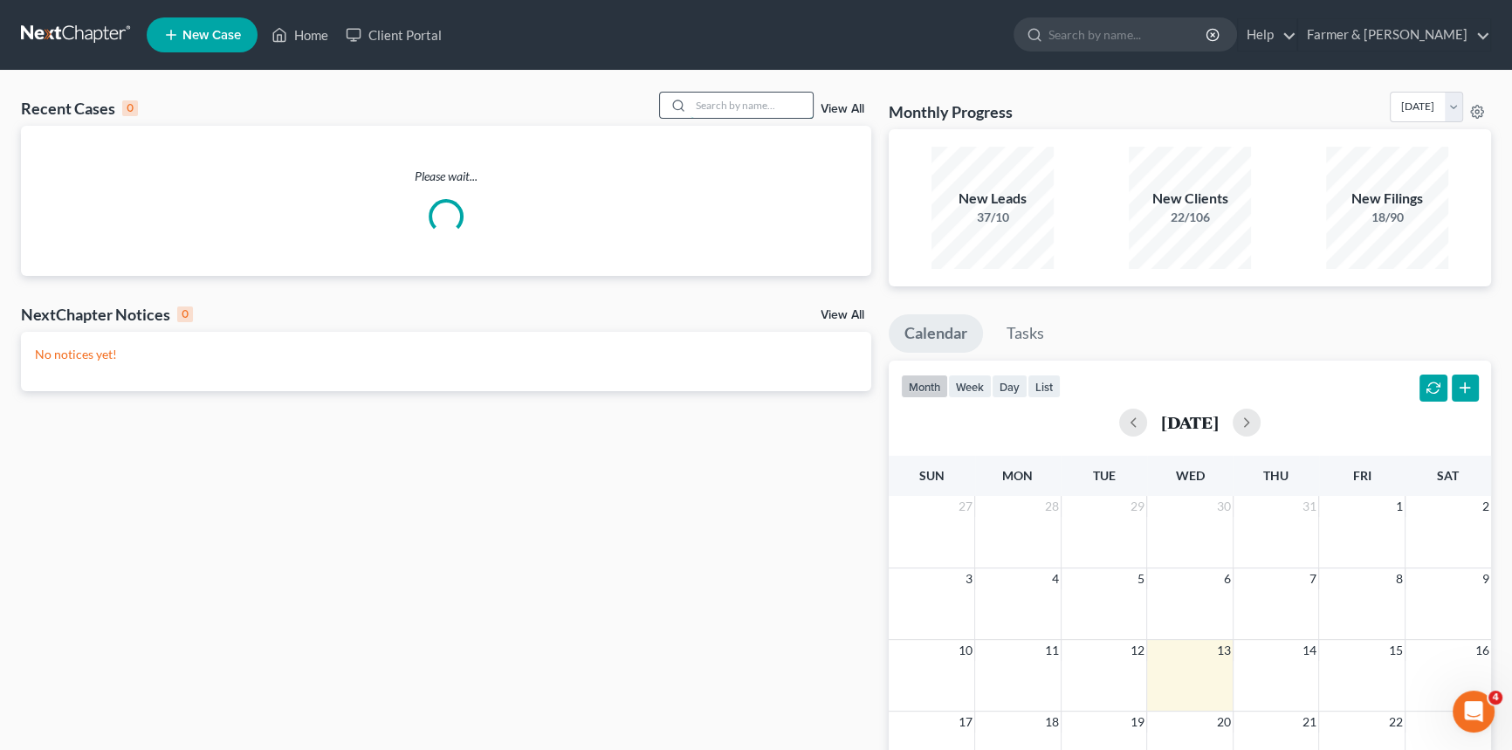
click at [740, 109] on input "search" at bounding box center [752, 105] width 122 height 25
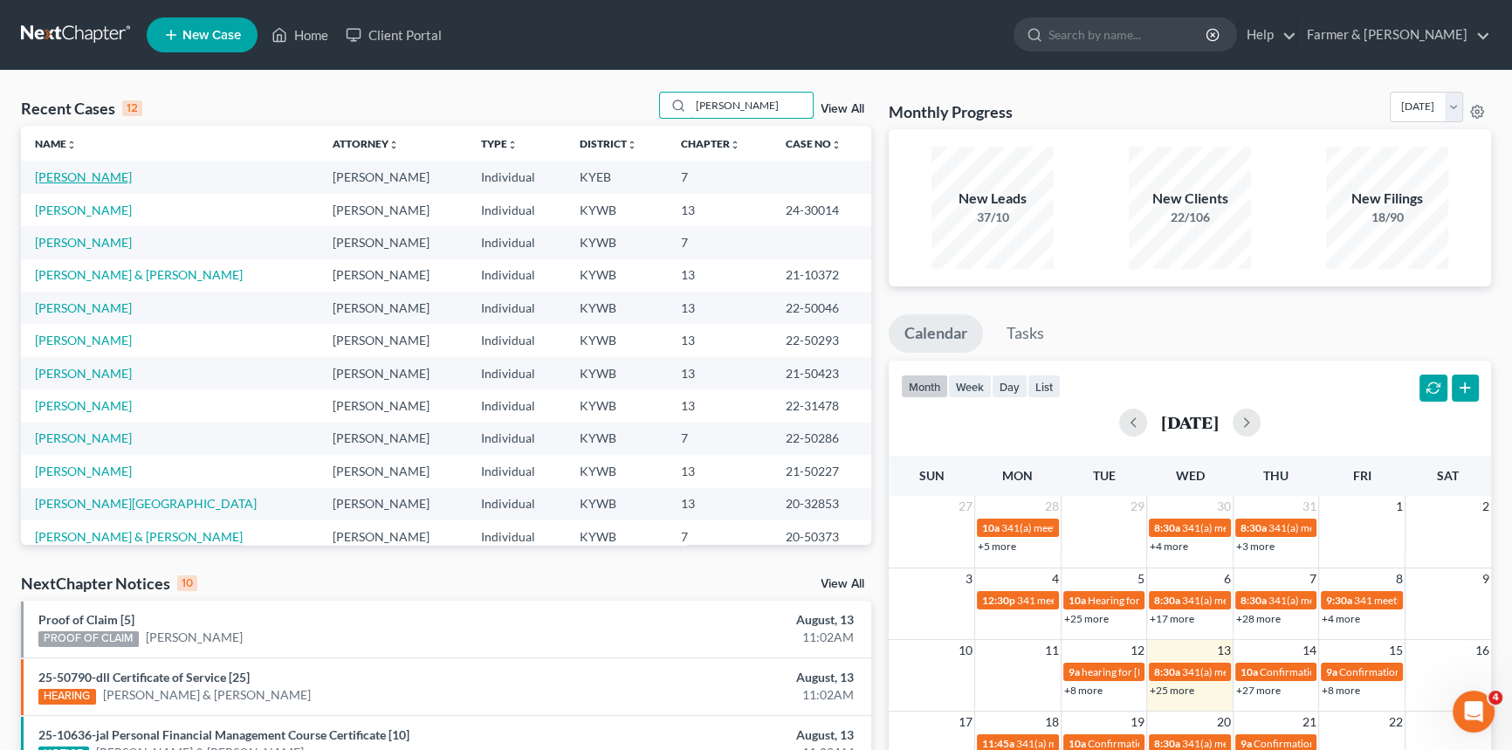
type input "[PERSON_NAME]"
click at [78, 182] on link "[PERSON_NAME]" at bounding box center [83, 176] width 97 height 15
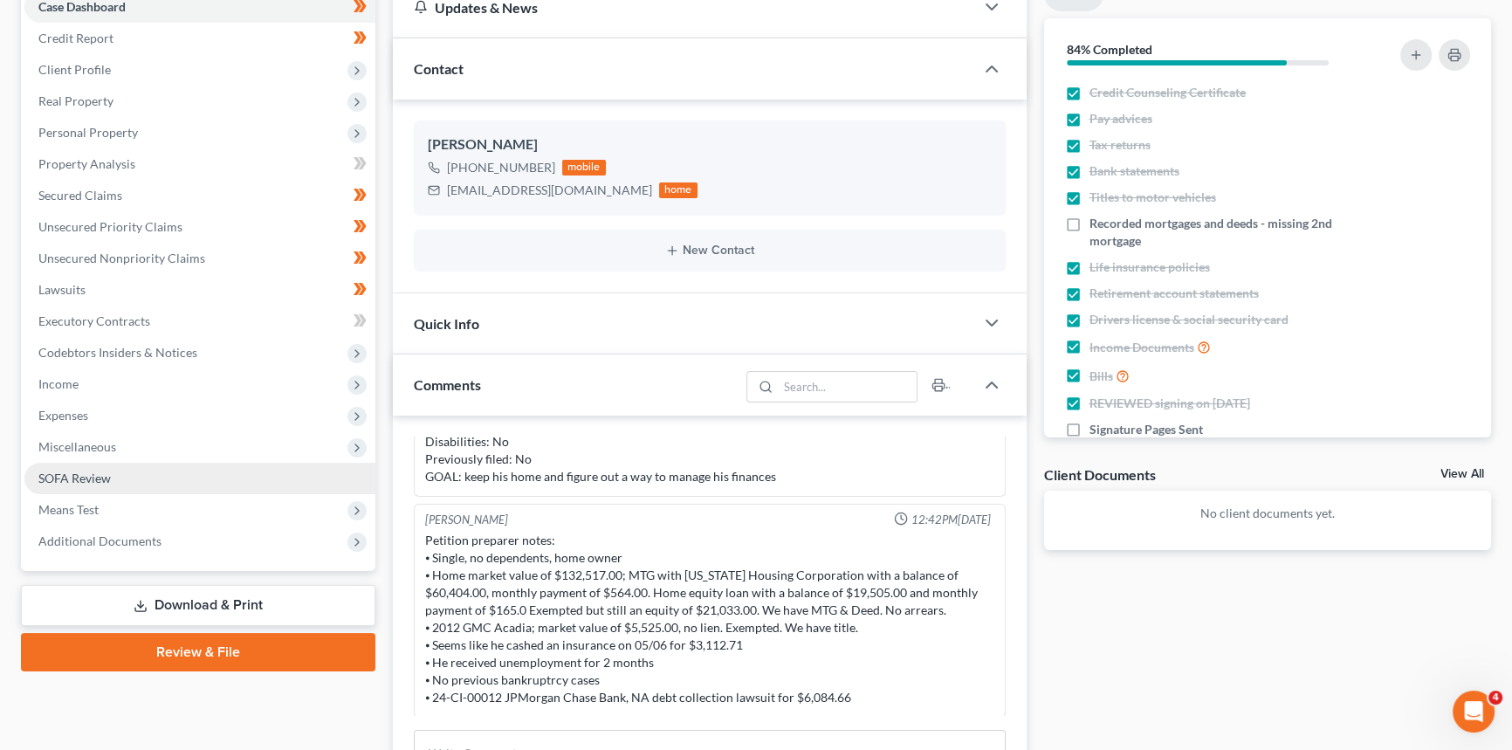
scroll to position [79, 0]
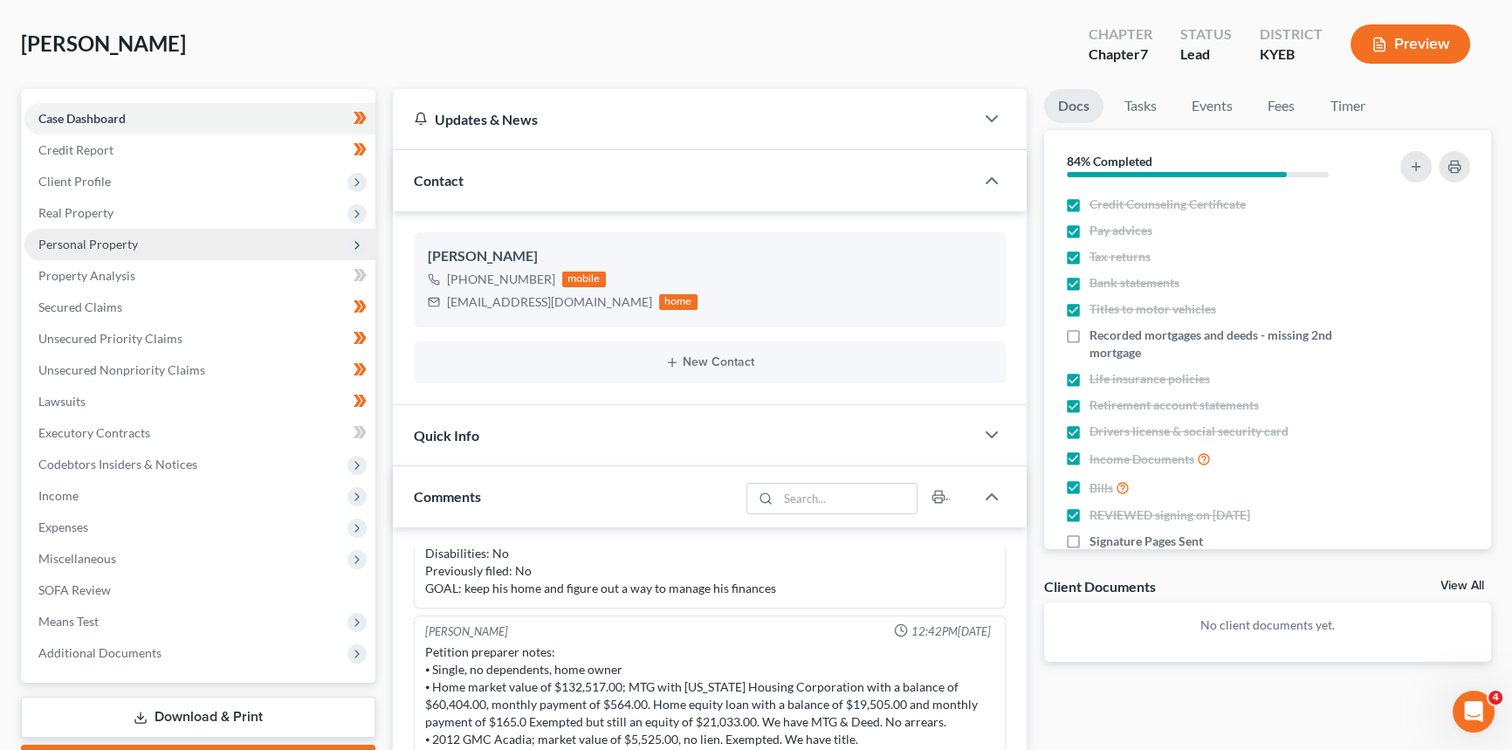
click at [111, 238] on span "Personal Property" at bounding box center [88, 244] width 100 height 15
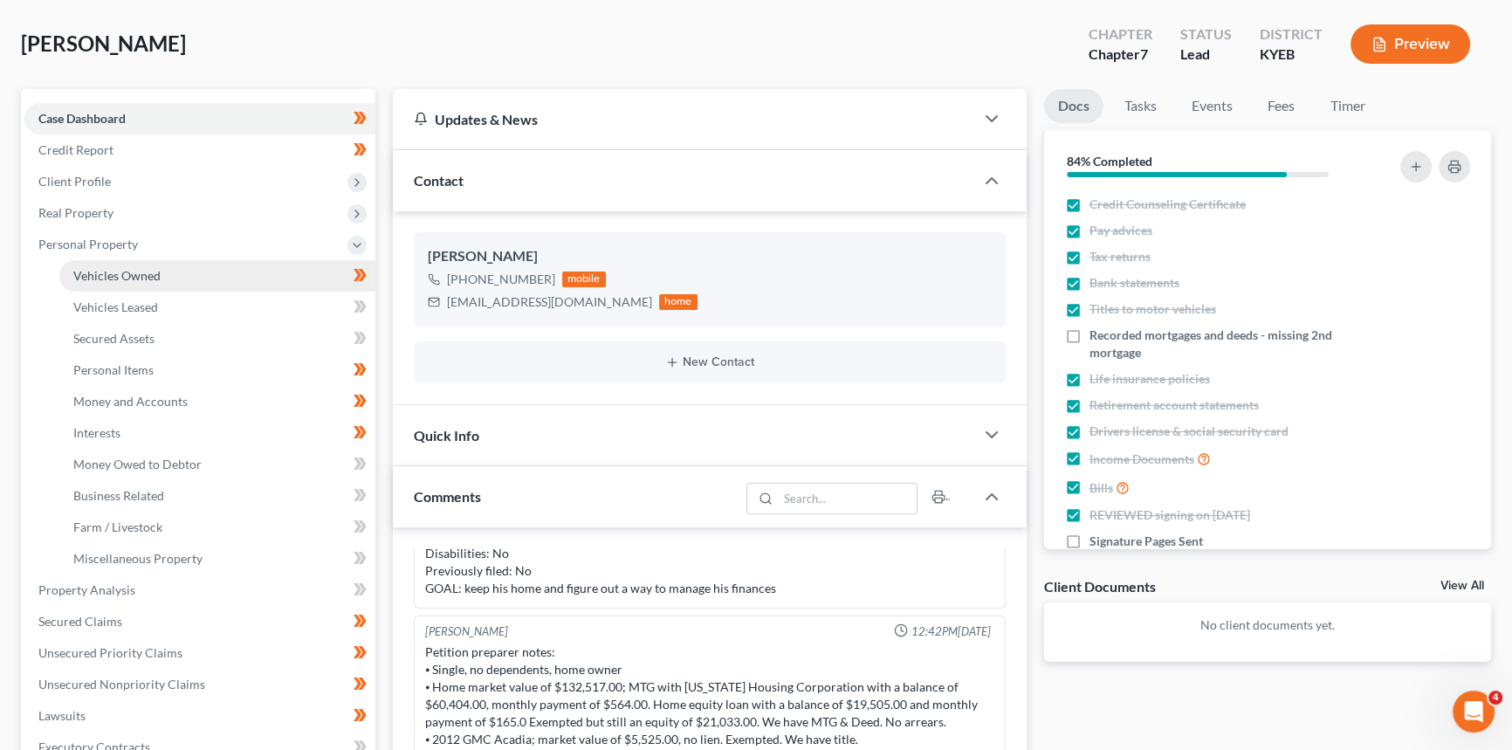
click at [111, 276] on span "Vehicles Owned" at bounding box center [116, 275] width 87 height 15
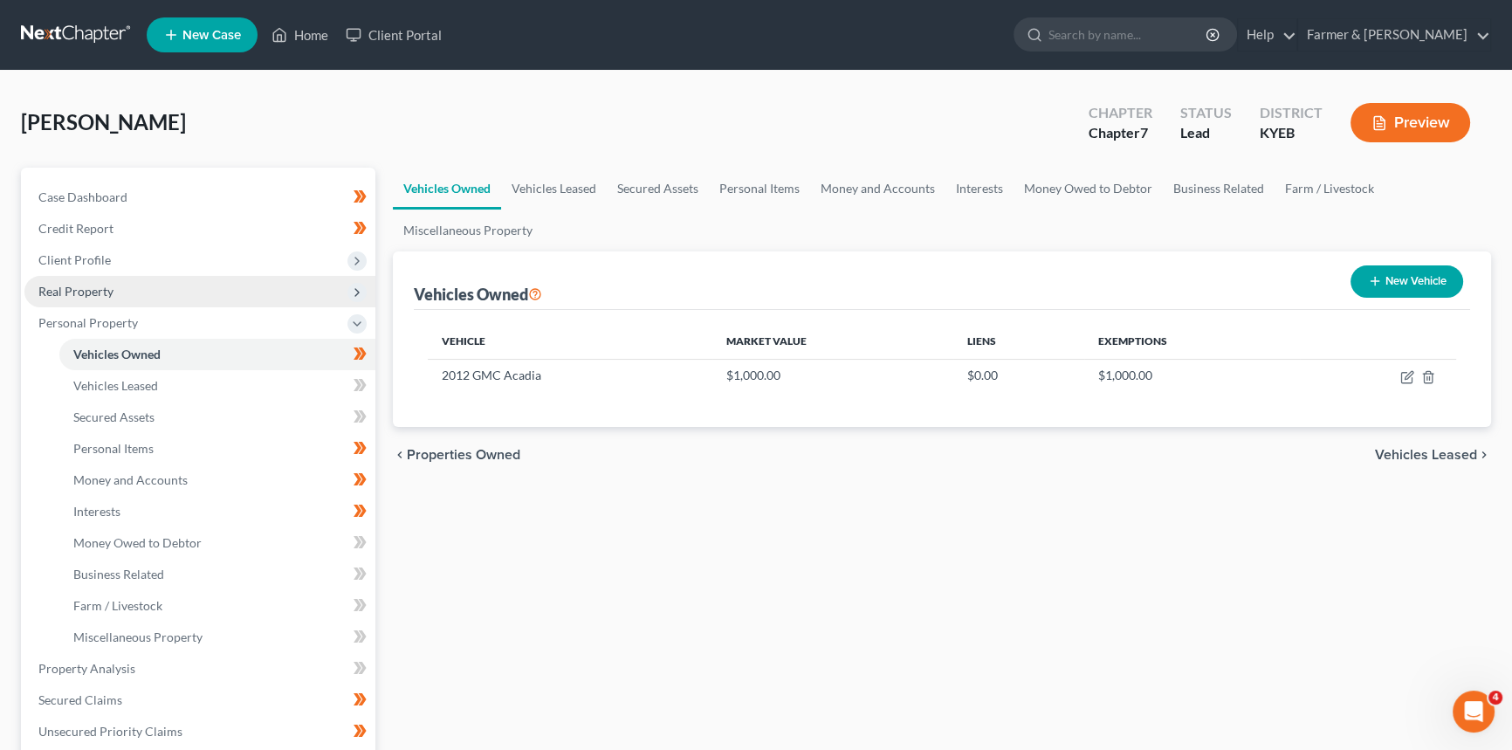
click at [109, 296] on span "Real Property" at bounding box center [75, 291] width 75 height 15
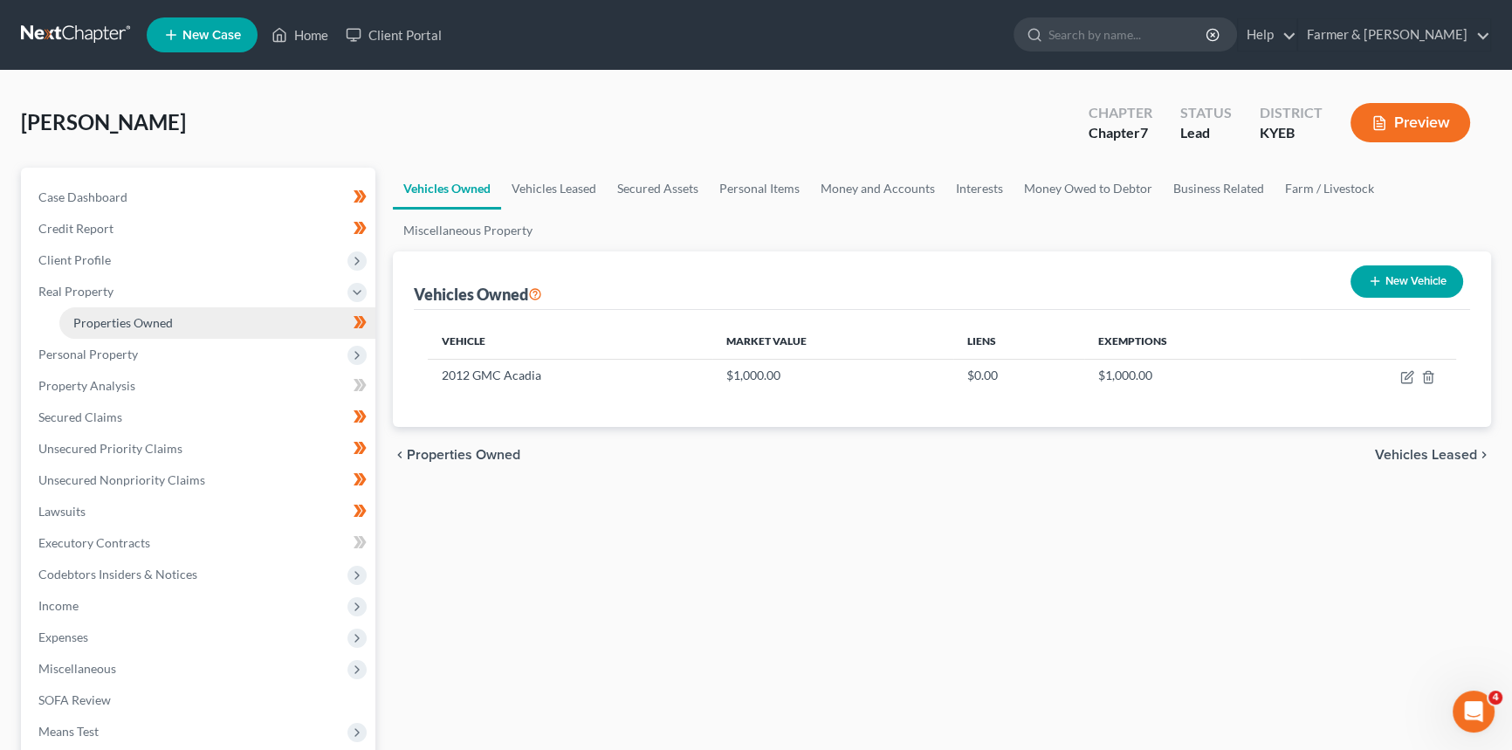
click at [106, 315] on span "Properties Owned" at bounding box center [123, 322] width 100 height 15
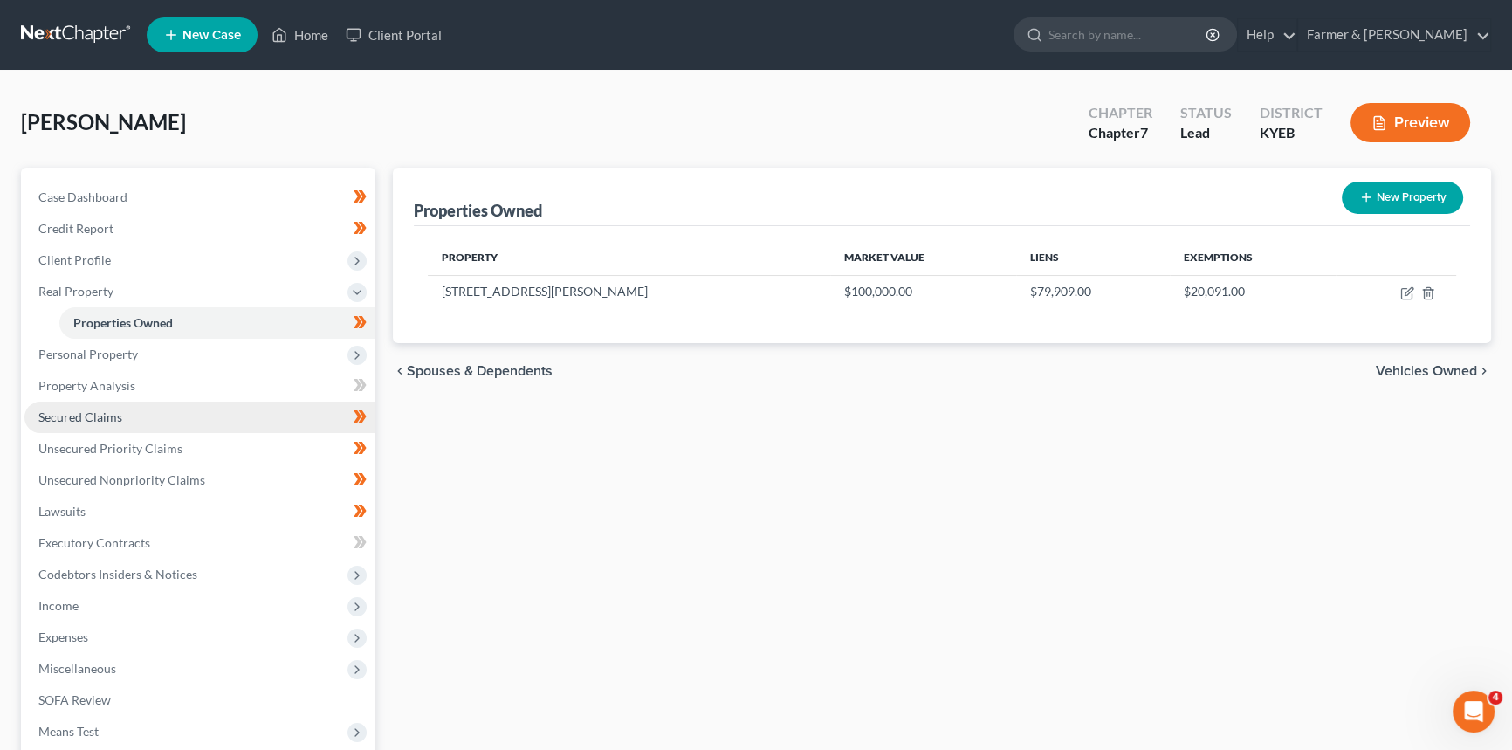
click at [66, 411] on span "Secured Claims" at bounding box center [80, 416] width 84 height 15
